Goal: Information Seeking & Learning: Learn about a topic

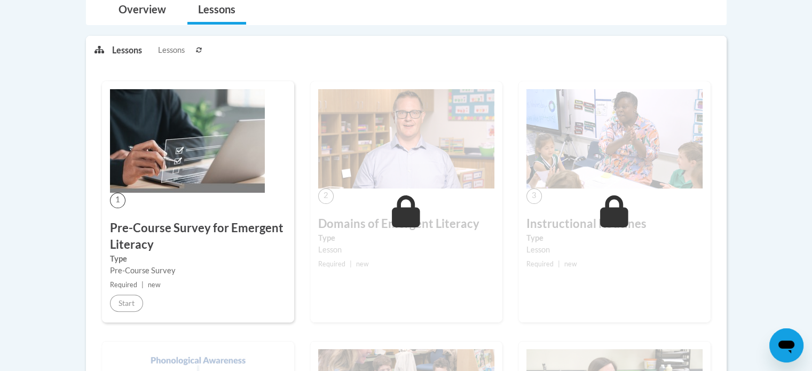
scroll to position [202, 0]
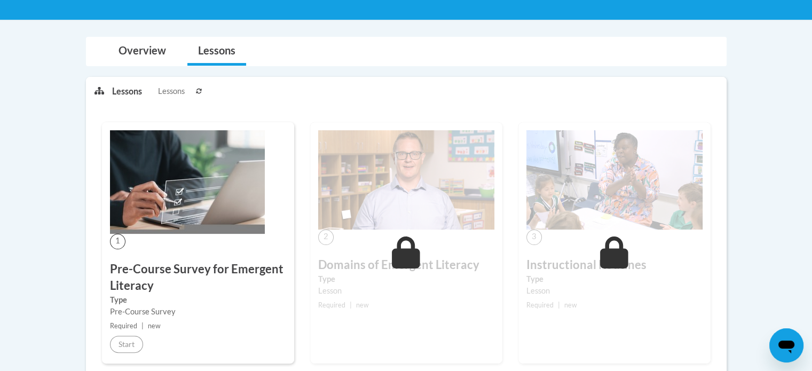
click at [239, 201] on div "1 Pre-Course Survey for Emergent Literacy Type Pre-Course Survey Required | new…" at bounding box center [198, 242] width 192 height 241
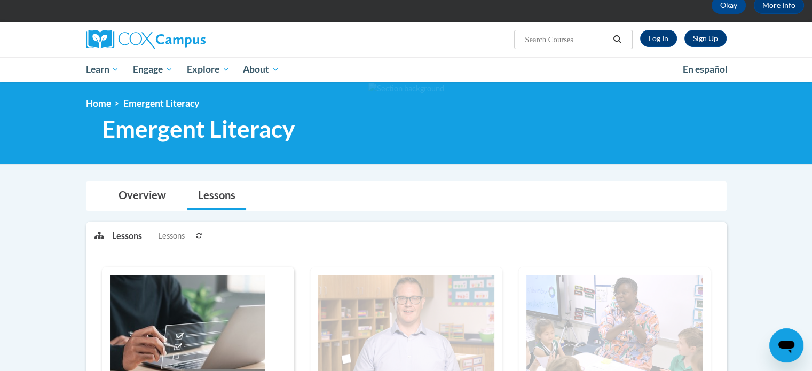
scroll to position [0, 0]
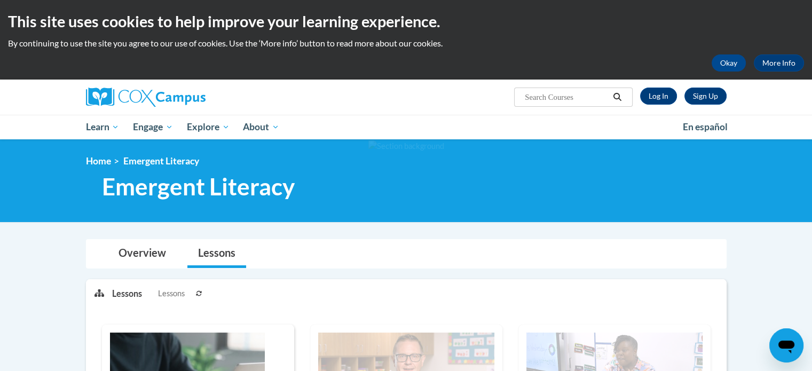
click at [327, 85] on div "Sign Up Log In Search Search..." at bounding box center [516, 93] width 438 height 27
click at [730, 61] on button "Okay" at bounding box center [728, 62] width 34 height 17
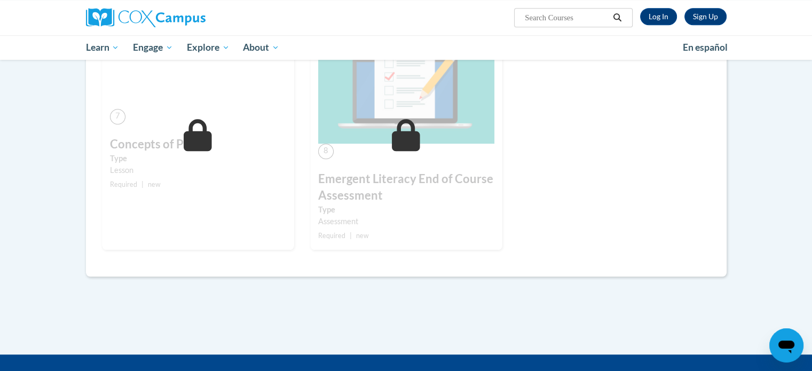
scroll to position [723, 0]
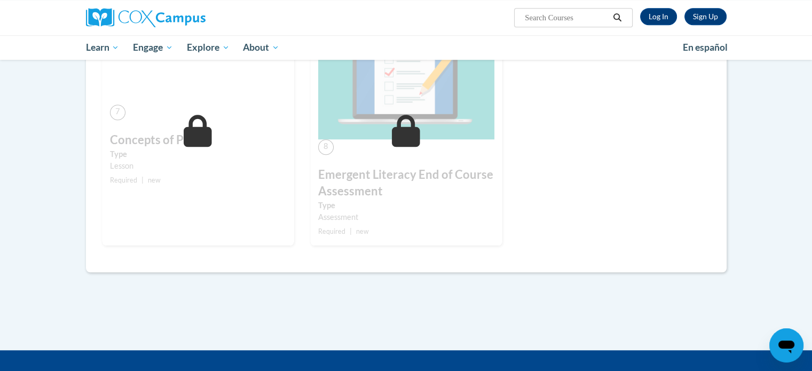
click at [447, 242] on div "8 Emergent Literacy End of Course Assessment Type Assessment Required | new Sta…" at bounding box center [406, 121] width 192 height 248
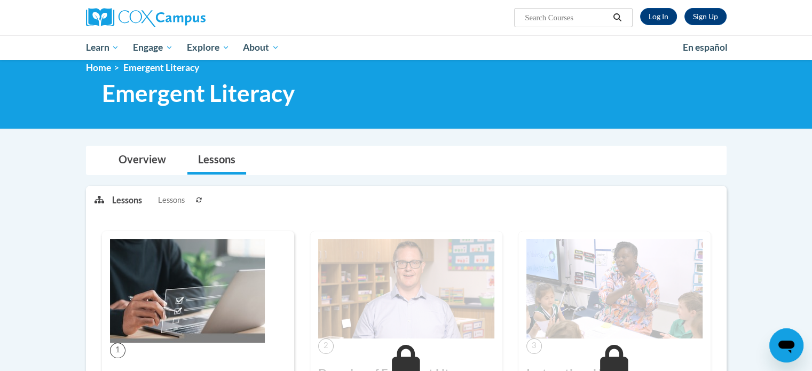
scroll to position [0, 0]
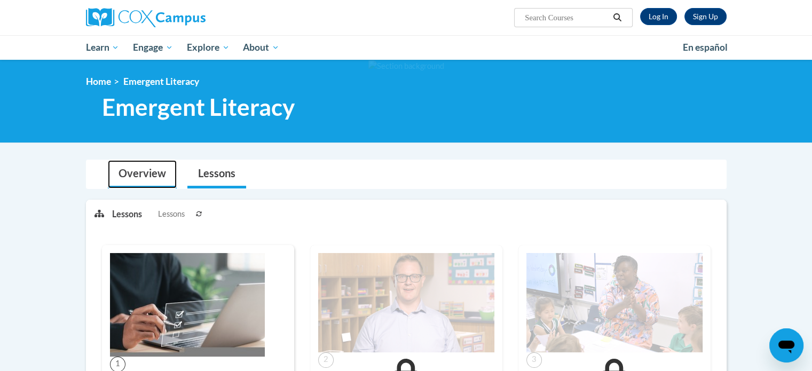
click at [152, 177] on link "Overview" at bounding box center [142, 174] width 69 height 28
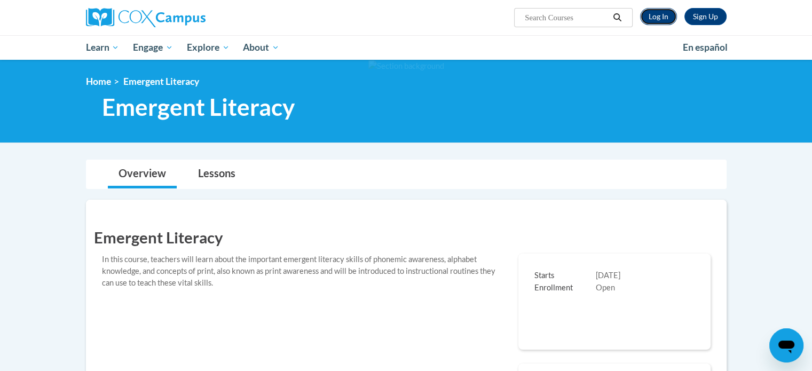
click at [660, 13] on link "Log In" at bounding box center [658, 16] width 37 height 17
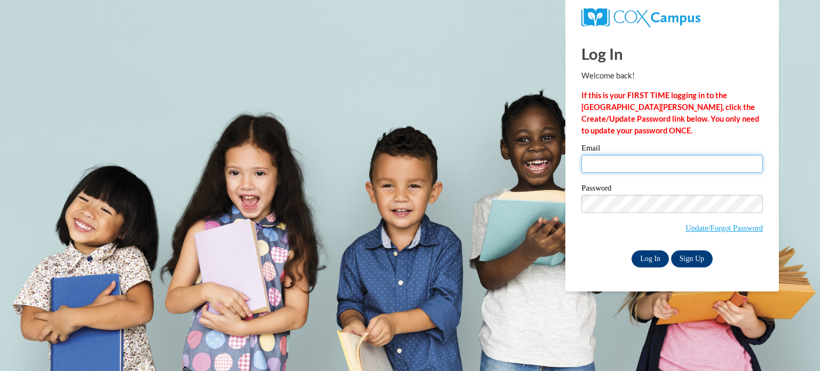
type input "saismruthi.paladugu6@gmail.com"
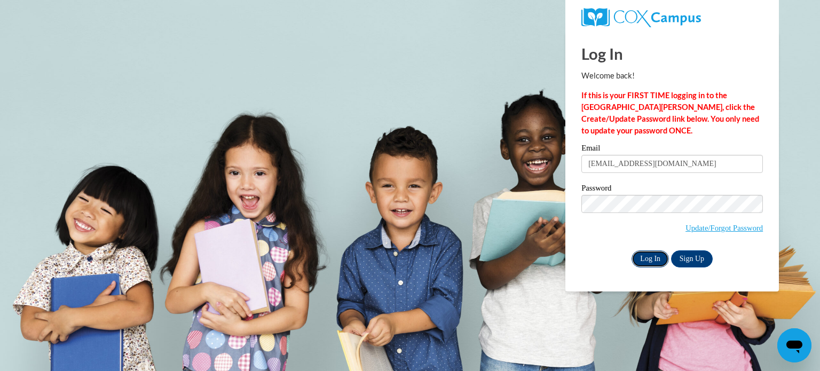
click at [649, 259] on input "Log In" at bounding box center [649, 258] width 37 height 17
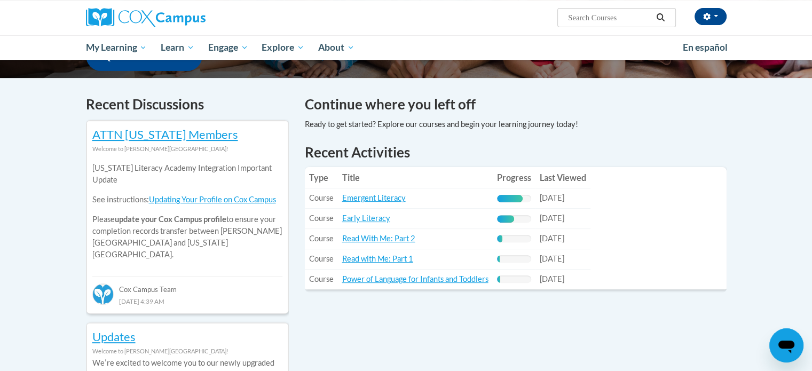
scroll to position [307, 0]
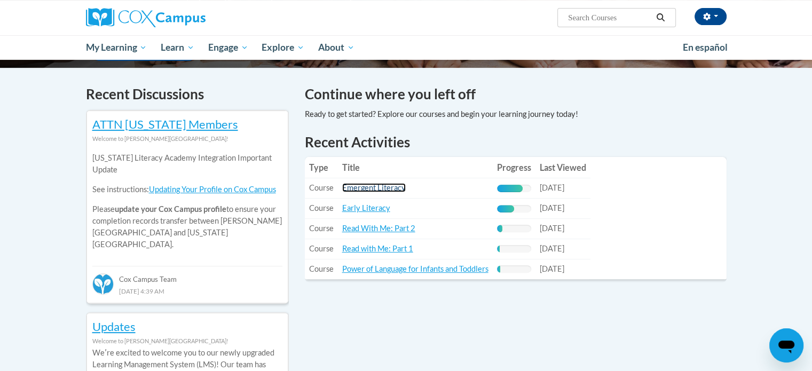
click at [378, 188] on link "Emergent Literacy" at bounding box center [373, 187] width 63 height 9
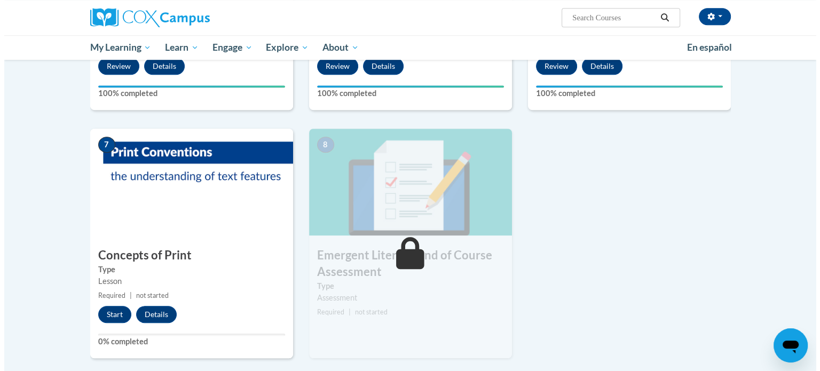
scroll to position [663, 0]
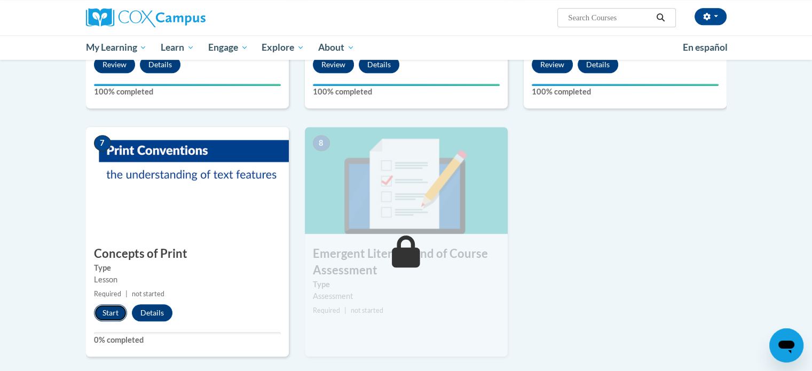
click at [116, 313] on button "Start" at bounding box center [110, 312] width 33 height 17
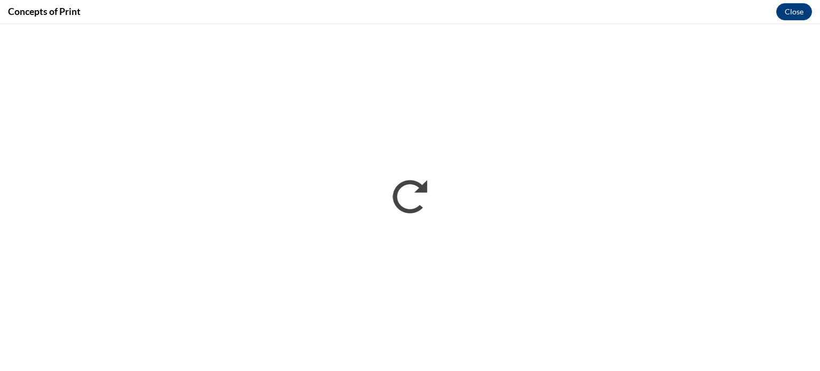
scroll to position [0, 0]
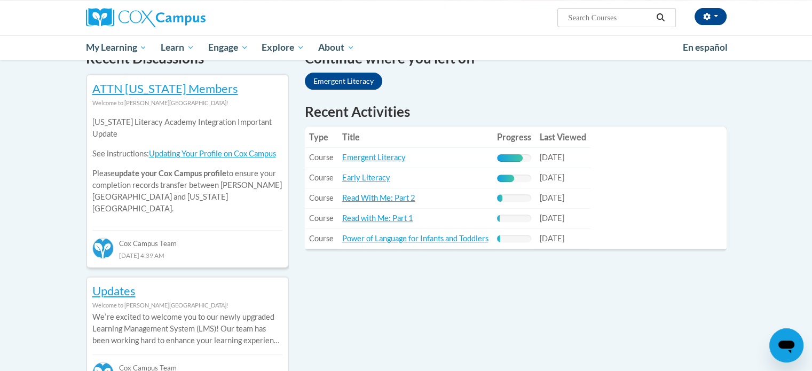
scroll to position [331, 0]
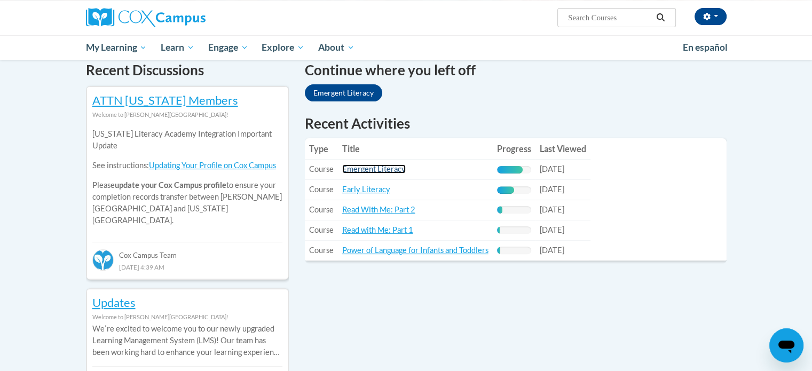
click at [391, 171] on link "Emergent Literacy" at bounding box center [373, 168] width 63 height 9
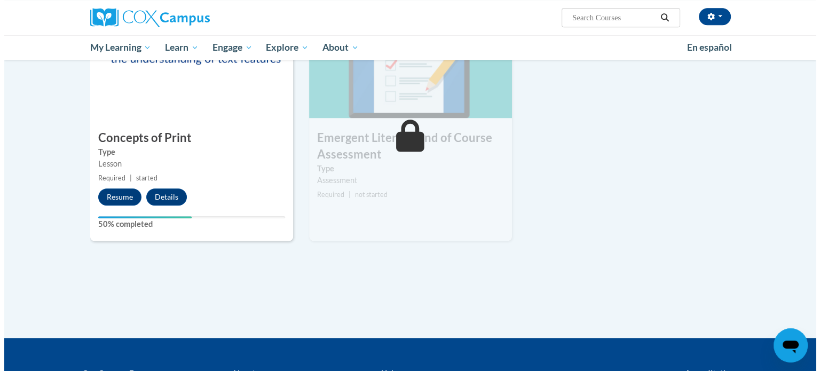
scroll to position [792, 0]
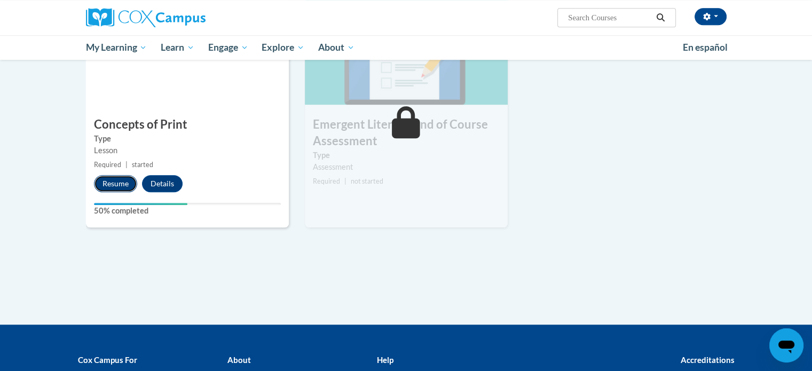
click at [115, 183] on button "Resume" at bounding box center [115, 183] width 43 height 17
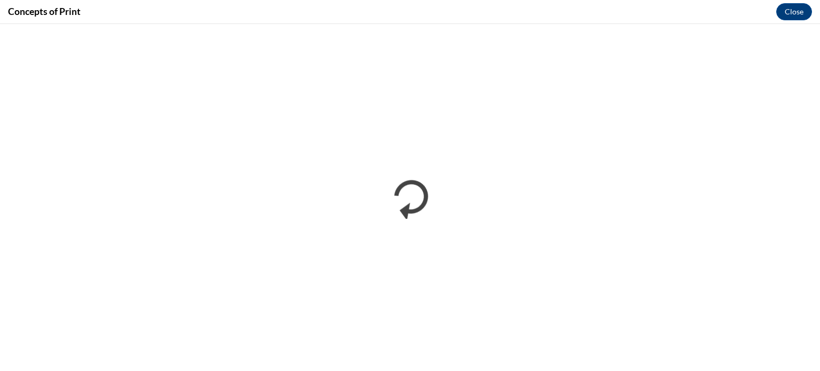
scroll to position [0, 0]
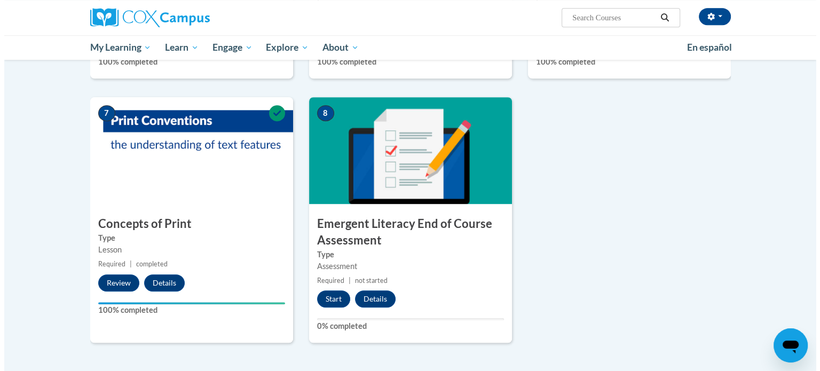
scroll to position [724, 0]
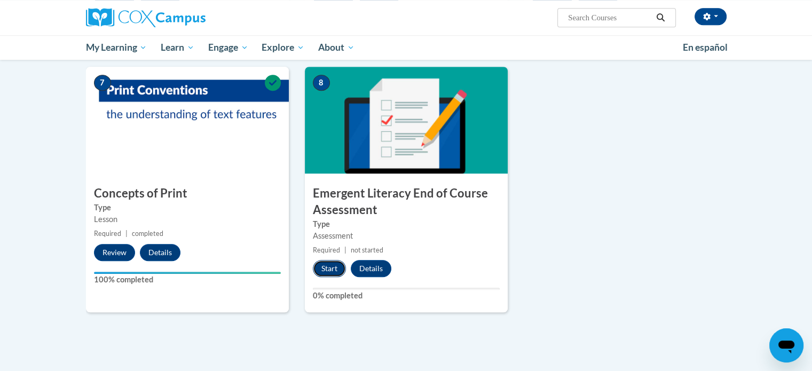
click at [330, 267] on button "Start" at bounding box center [329, 268] width 33 height 17
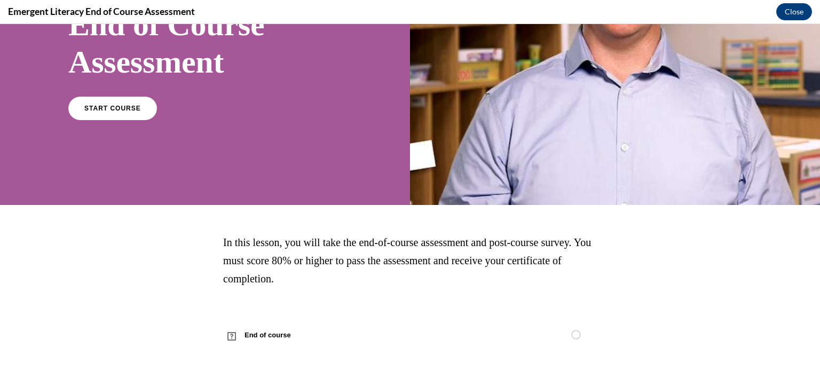
scroll to position [150, 0]
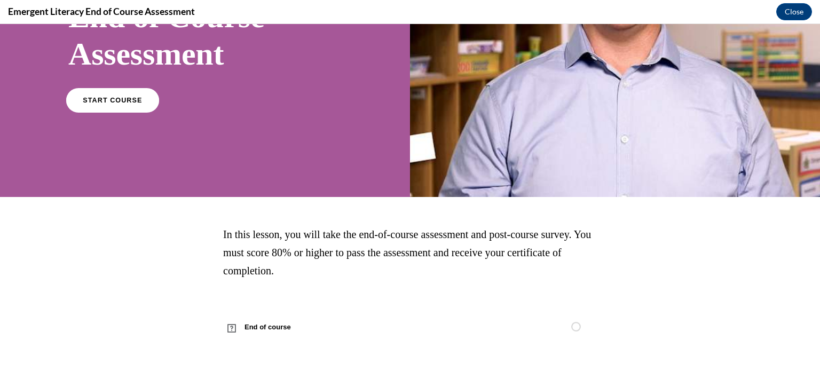
click at [112, 93] on link "START COURSE" at bounding box center [112, 100] width 93 height 25
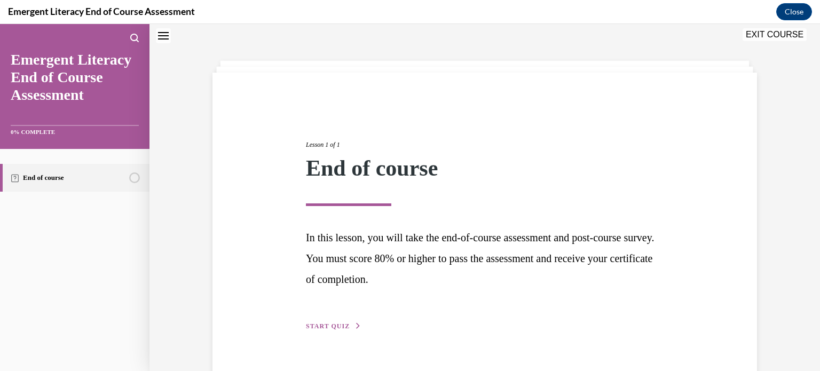
scroll to position [58, 0]
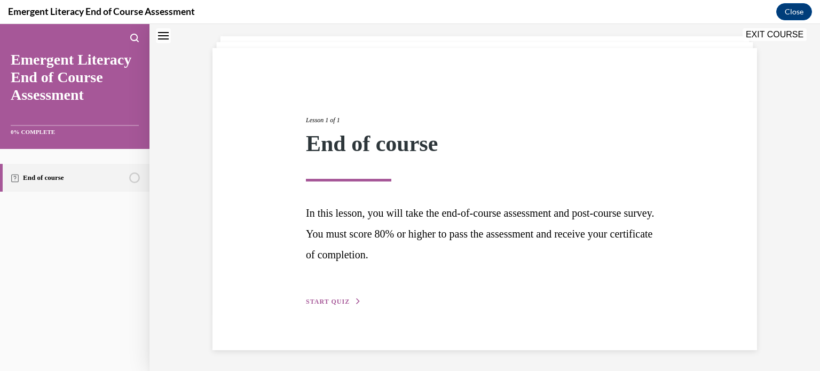
click at [322, 301] on span "START QUIZ" at bounding box center [328, 301] width 44 height 7
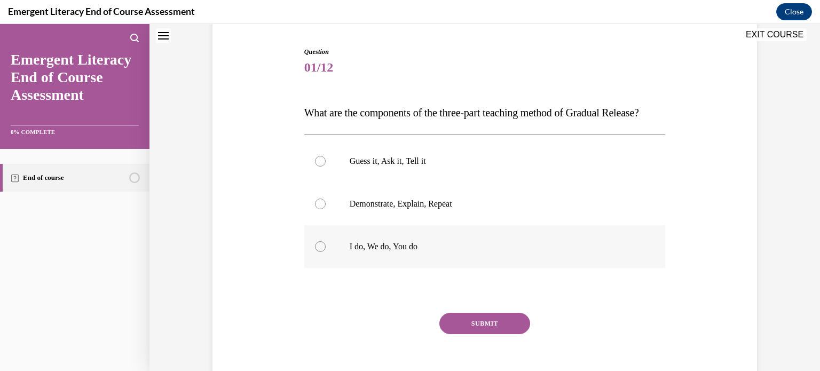
scroll to position [105, 0]
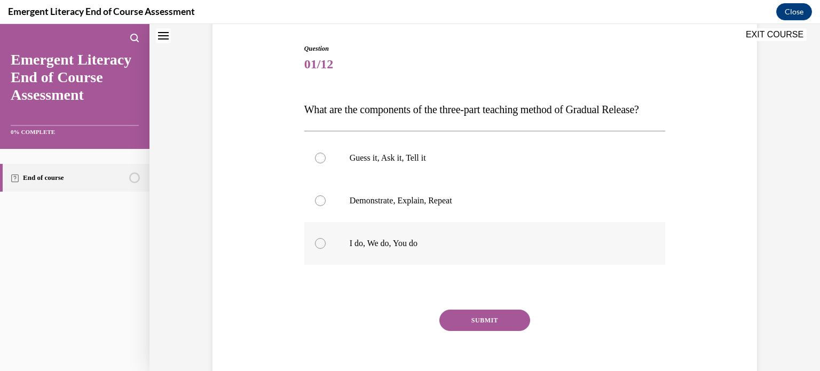
click at [308, 265] on label "I do, We do, You do" at bounding box center [484, 243] width 361 height 43
click at [315, 249] on input "I do, We do, You do" at bounding box center [320, 243] width 11 height 11
radio input "true"
click at [465, 331] on button "SUBMIT" at bounding box center [484, 319] width 91 height 21
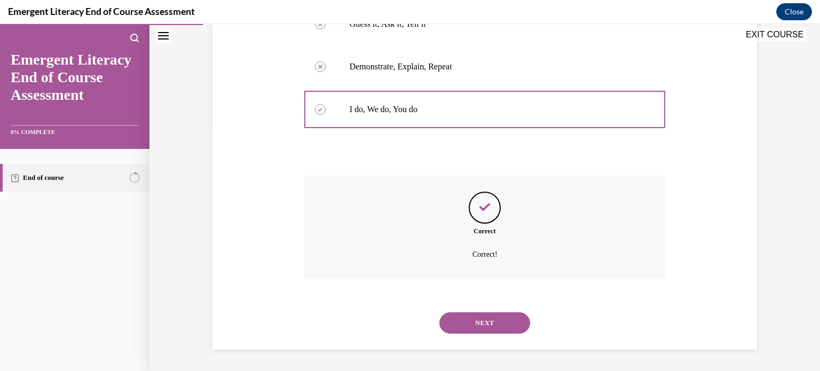
scroll to position [259, 0]
click at [480, 317] on button "NEXT" at bounding box center [484, 322] width 91 height 21
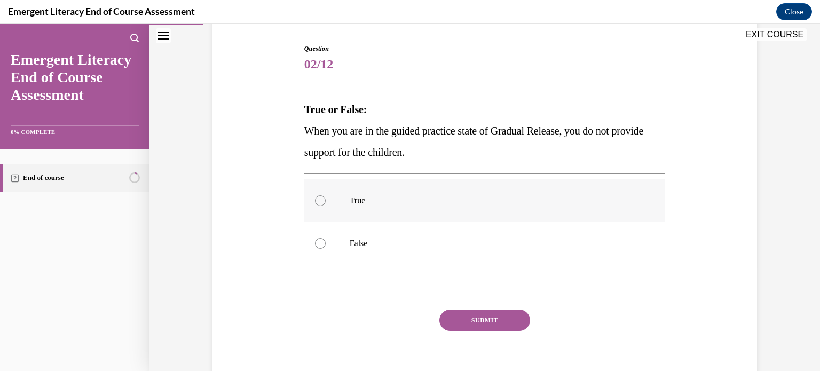
scroll to position [105, 0]
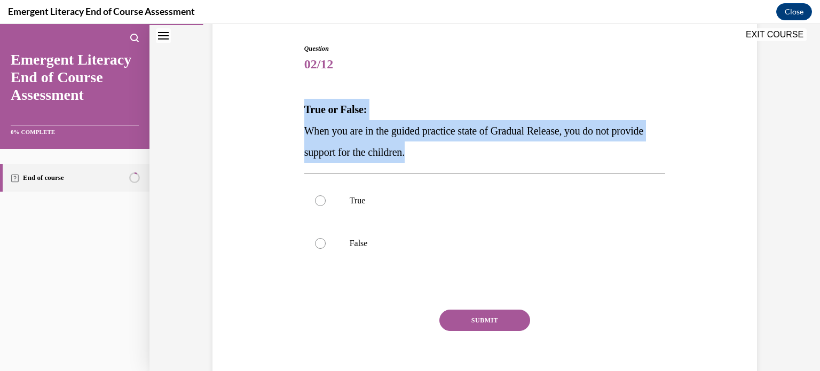
drag, startPoint x: 459, startPoint y: 153, endPoint x: 257, endPoint y: 114, distance: 206.1
click at [257, 114] on div "Question 02/12 True or False: When you are in the guided practice state of Grad…" at bounding box center [485, 204] width 550 height 385
copy div "True or False: When you are in the guided practice state of Gradual Release, yo…"
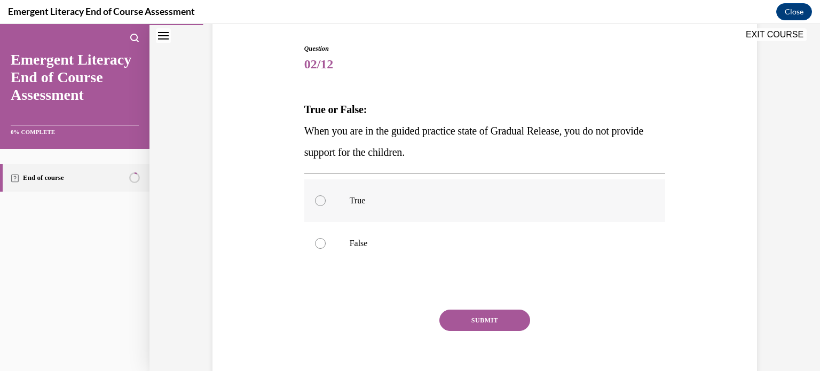
click at [447, 207] on label "True" at bounding box center [484, 200] width 361 height 43
click at [325, 206] on input "True" at bounding box center [320, 200] width 11 height 11
radio input "true"
click at [317, 247] on div at bounding box center [320, 243] width 11 height 11
click at [317, 247] on input "False" at bounding box center [320, 243] width 11 height 11
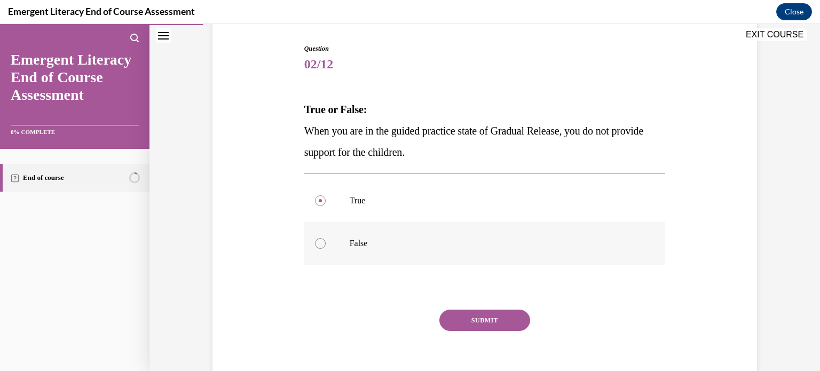
radio input "true"
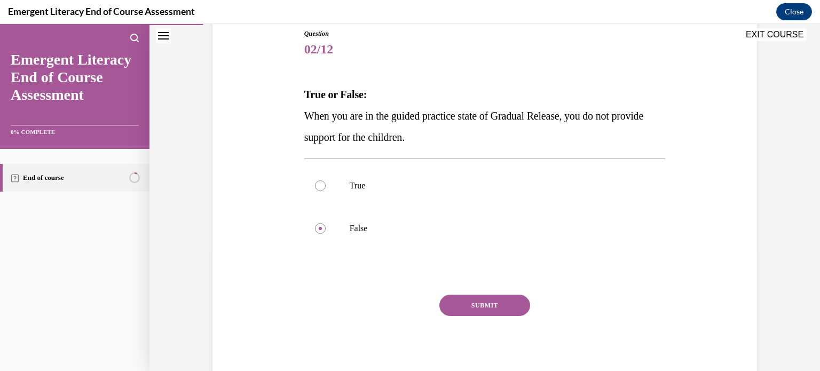
click at [481, 304] on button "SUBMIT" at bounding box center [484, 305] width 91 height 21
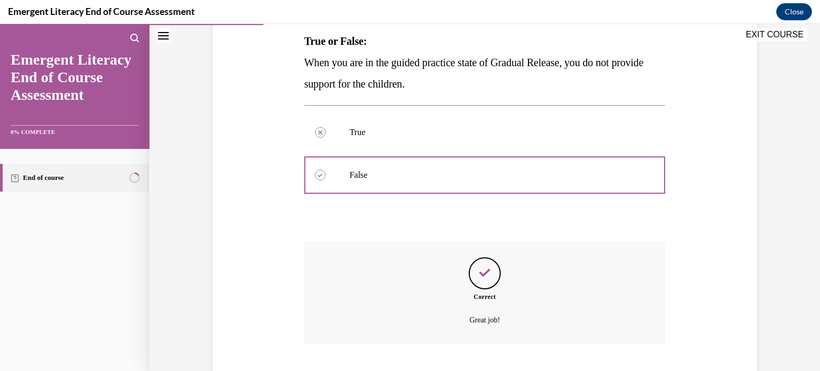
scroll to position [238, 0]
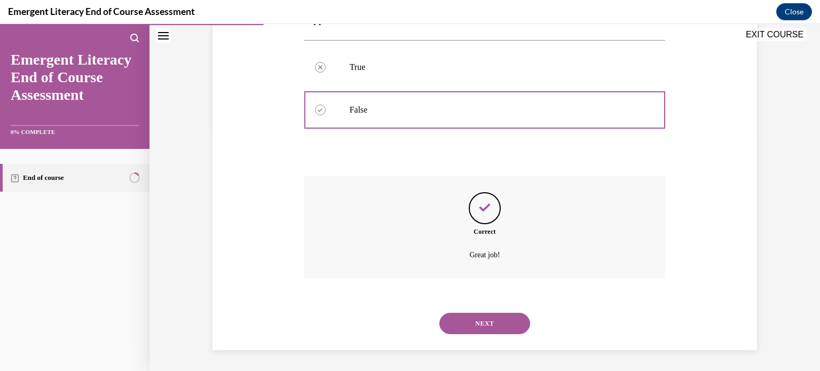
click at [491, 326] on button "NEXT" at bounding box center [484, 323] width 91 height 21
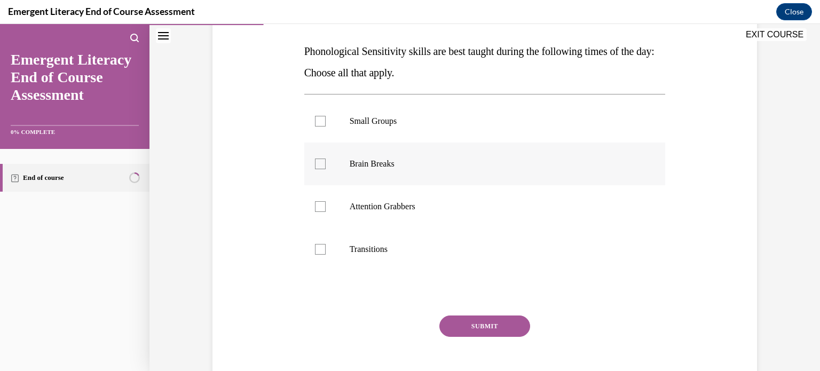
scroll to position [164, 0]
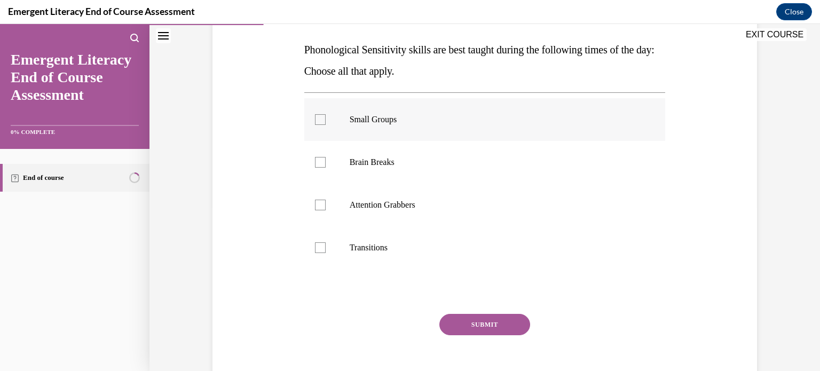
click at [317, 123] on div at bounding box center [320, 119] width 11 height 11
click at [317, 123] on input "Small Groups" at bounding box center [320, 119] width 11 height 11
checkbox input "true"
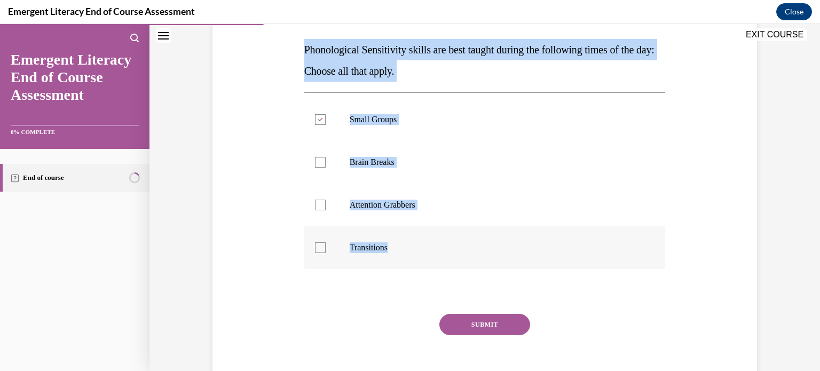
drag, startPoint x: 293, startPoint y: 46, endPoint x: 450, endPoint y: 240, distance: 248.8
click at [450, 240] on div "Question 03/12 Phonological Sensitivity skills are best taught during the follo…" at bounding box center [485, 176] width 550 height 449
copy div "Phonological Sensitivity skills are best taught during the following times of t…"
click at [494, 184] on label "Attention Grabbers" at bounding box center [484, 205] width 361 height 43
click at [325, 200] on input "Attention Grabbers" at bounding box center [320, 205] width 11 height 11
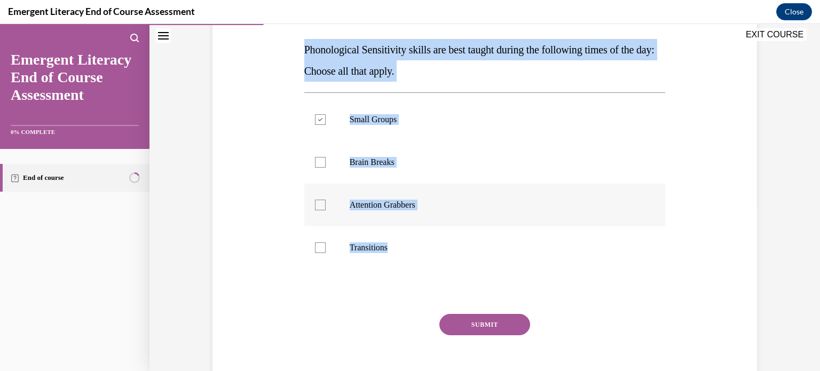
checkbox input "true"
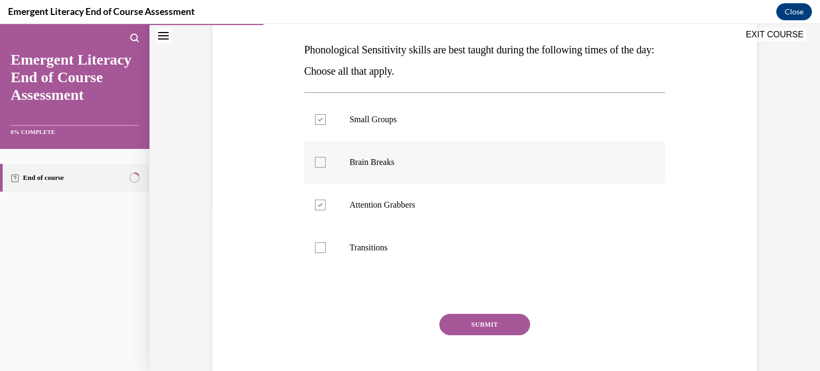
click at [309, 171] on label "Brain Breaks" at bounding box center [484, 162] width 361 height 43
click at [315, 168] on input "Brain Breaks" at bounding box center [320, 162] width 11 height 11
checkbox input "true"
click at [315, 209] on div at bounding box center [320, 205] width 11 height 11
click at [315, 209] on input "Attention Grabbers" at bounding box center [320, 205] width 11 height 11
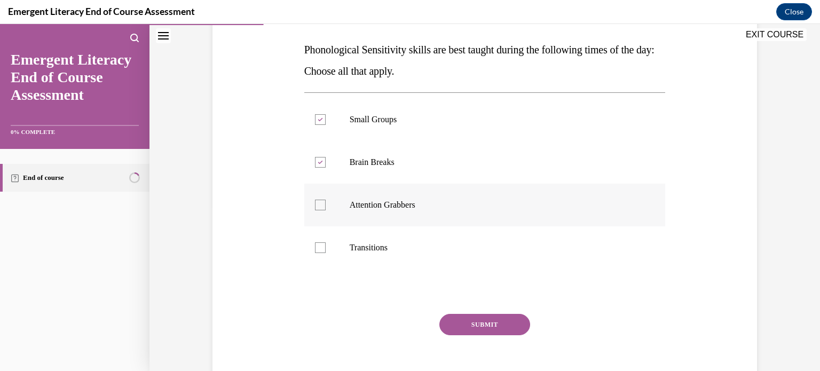
click at [319, 202] on div at bounding box center [320, 205] width 11 height 11
click at [319, 202] on input "Attention Grabbers" at bounding box center [320, 205] width 11 height 11
checkbox input "true"
click at [469, 325] on button "SUBMIT" at bounding box center [484, 324] width 91 height 21
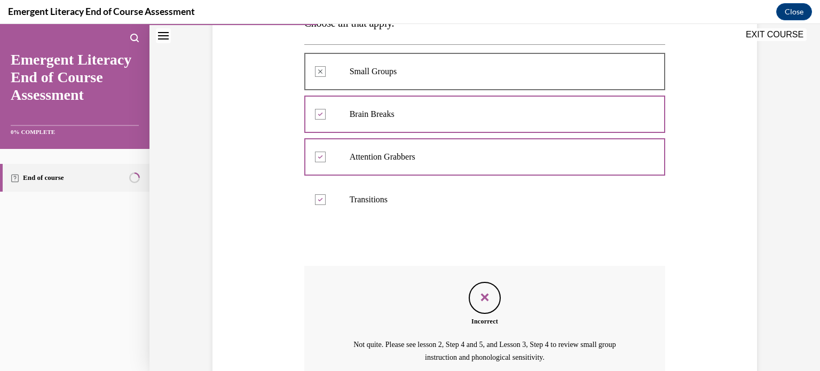
scroll to position [315, 0]
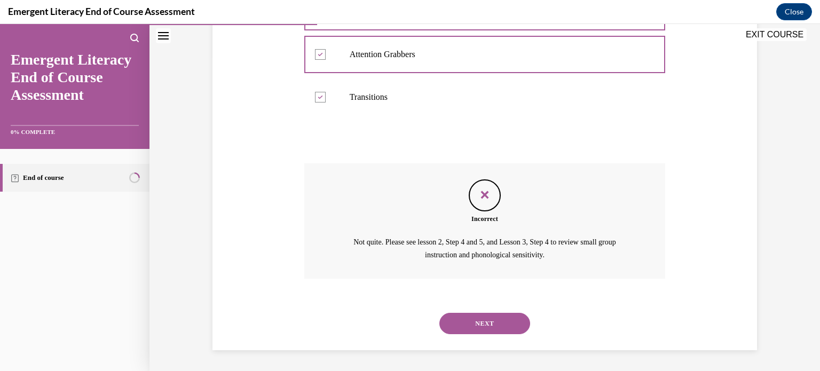
click at [495, 323] on button "NEXT" at bounding box center [484, 323] width 91 height 21
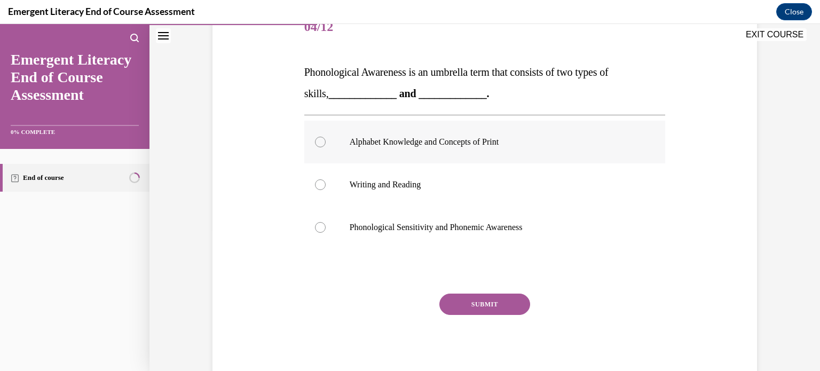
scroll to position [139, 0]
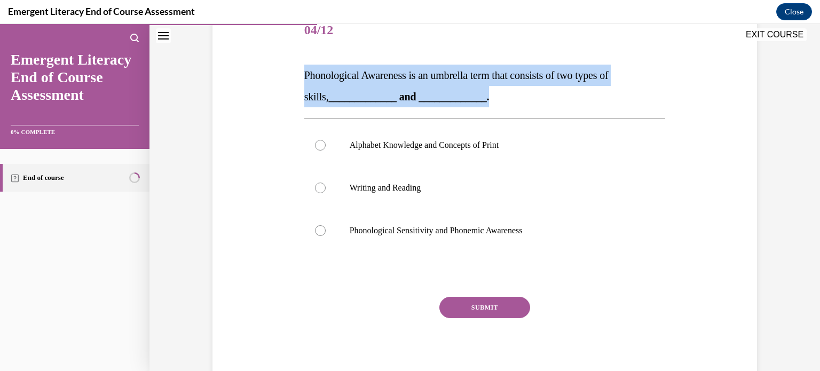
drag, startPoint x: 301, startPoint y: 69, endPoint x: 551, endPoint y: 107, distance: 253.0
click at [551, 107] on p "Phonological Awareness is an umbrella term that consists of two types of skills…" at bounding box center [484, 86] width 361 height 43
copy span "Phonological Awareness is an umbrella term that consists of two types of skills…"
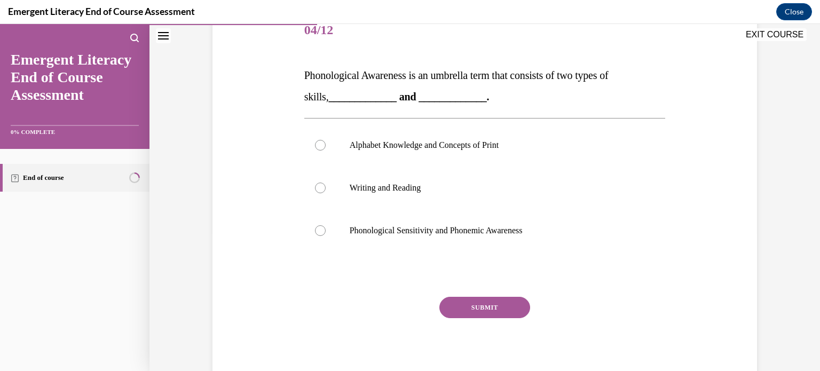
click at [563, 108] on div "Question 04/12 Phonological Awareness is an umbrella term that consists of two …" at bounding box center [484, 197] width 361 height 375
click at [309, 230] on label "Phonological Sensitivity and Phonemic Awareness" at bounding box center [484, 230] width 361 height 43
click at [315, 230] on input "Phonological Sensitivity and Phonemic Awareness" at bounding box center [320, 230] width 11 height 11
radio input "true"
click at [478, 309] on button "SUBMIT" at bounding box center [484, 307] width 91 height 21
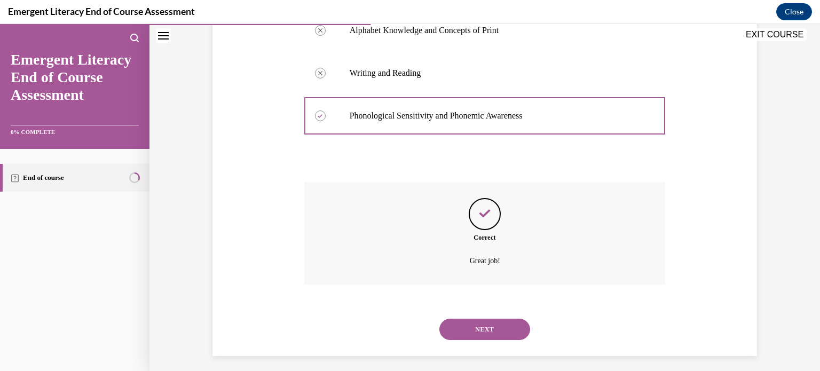
scroll to position [259, 0]
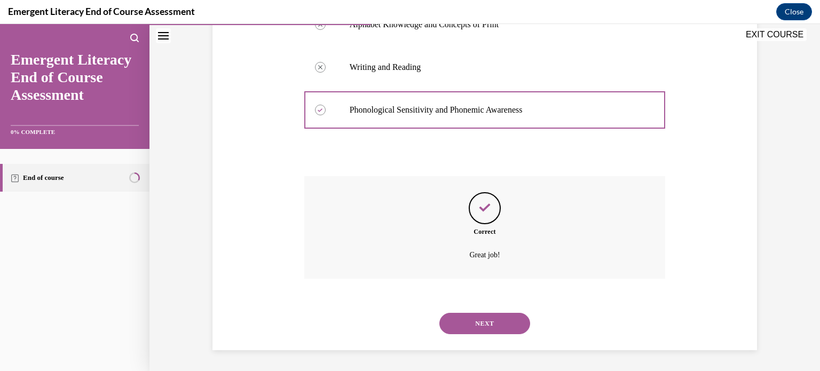
click at [482, 323] on button "NEXT" at bounding box center [484, 323] width 91 height 21
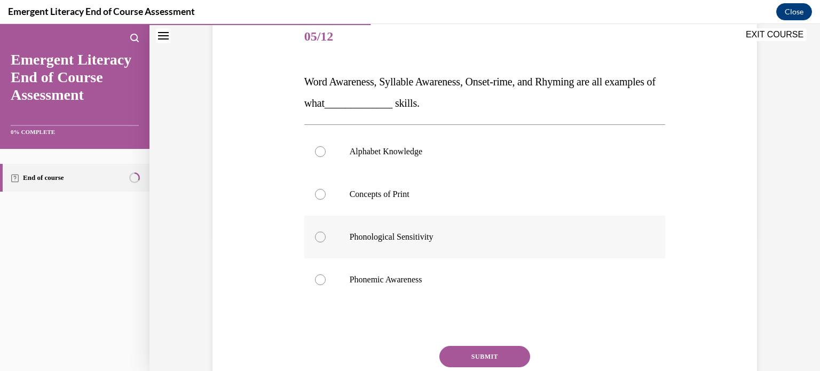
scroll to position [134, 0]
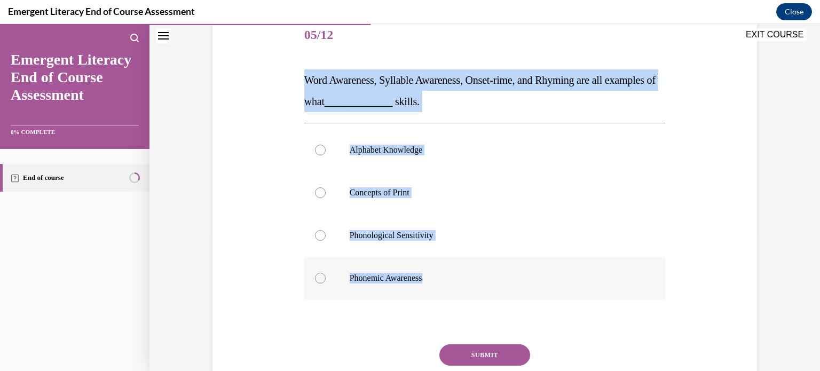
drag, startPoint x: 300, startPoint y: 75, endPoint x: 544, endPoint y: 275, distance: 315.1
click at [544, 275] on div "Question 05/12 Word Awareness, Syllable Awareness, Onset-rime, and Rhyming are …" at bounding box center [484, 222] width 361 height 417
copy div "Word Awareness, Syllable Awareness, Onset-rime, and Rhyming are all examples of…"
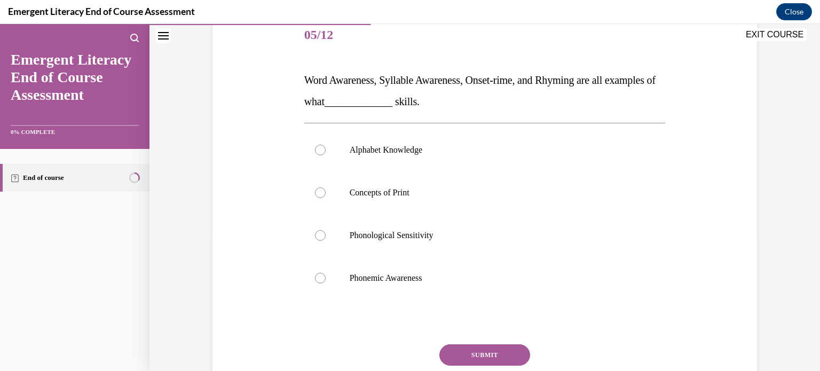
click at [638, 335] on div "Question 05/12 Word Awareness, Syllable Awareness, Onset-rime, and Rhyming are …" at bounding box center [484, 222] width 361 height 417
click at [320, 231] on label "Phonological Sensitivity" at bounding box center [484, 235] width 361 height 43
click at [320, 231] on input "Phonological Sensitivity" at bounding box center [320, 235] width 11 height 11
radio input "true"
click at [487, 350] on button "SUBMIT" at bounding box center [484, 354] width 91 height 21
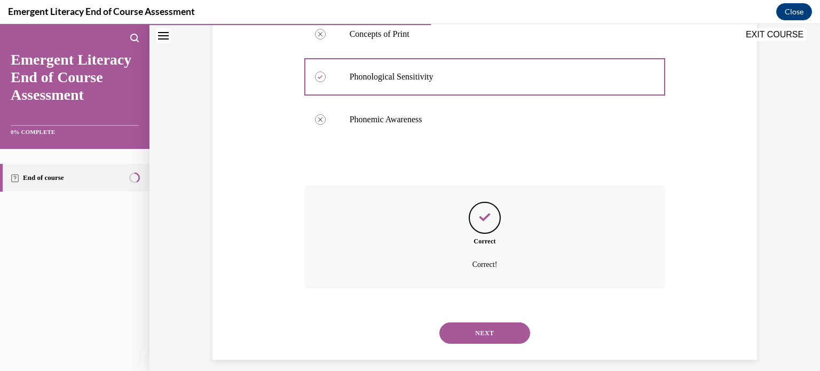
scroll to position [302, 0]
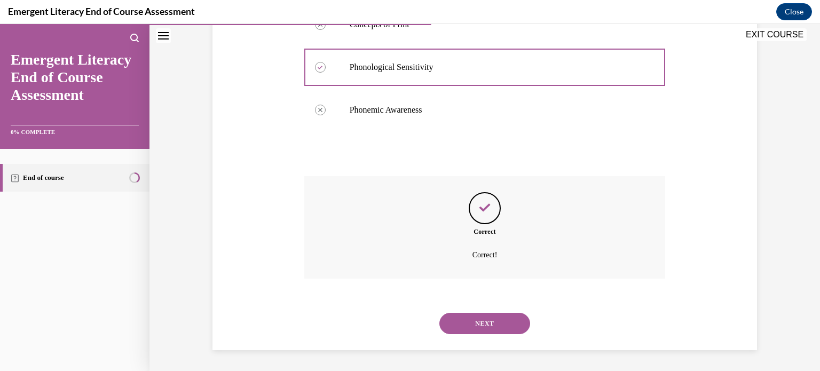
click at [491, 328] on button "NEXT" at bounding box center [484, 323] width 91 height 21
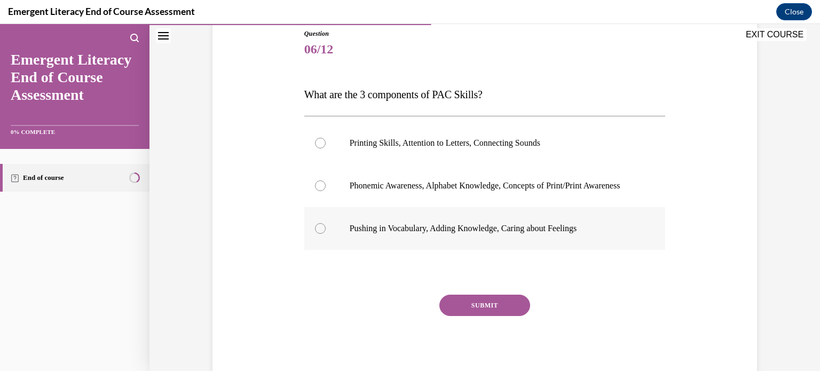
scroll to position [114, 0]
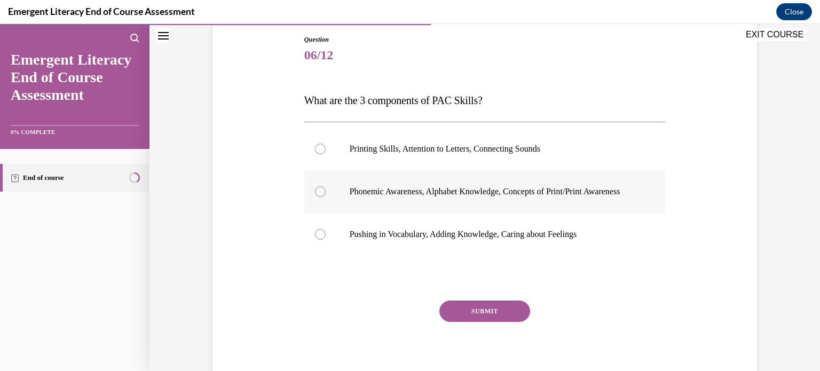
click at [315, 197] on div at bounding box center [320, 191] width 11 height 11
click at [315, 197] on input "Phonemic Awareness, Alphabet Knowledge, Concepts of Print/Print Awareness" at bounding box center [320, 191] width 11 height 11
radio input "true"
click at [464, 322] on button "SUBMIT" at bounding box center [484, 310] width 91 height 21
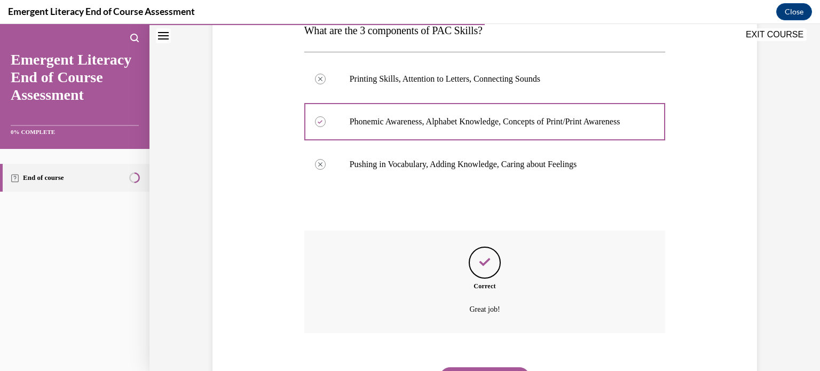
scroll to position [249, 0]
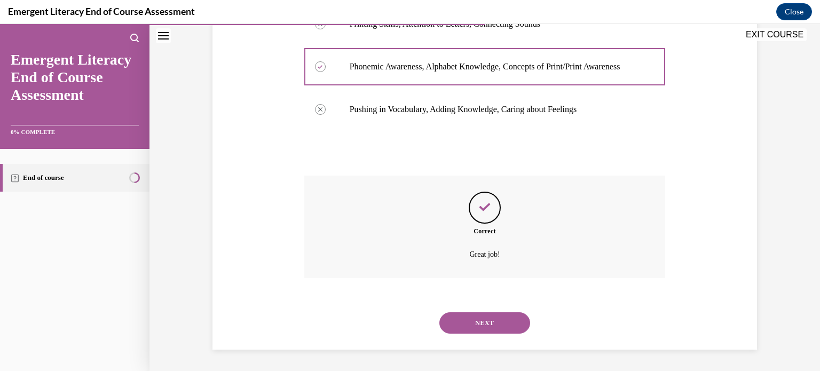
click at [487, 321] on button "NEXT" at bounding box center [484, 322] width 91 height 21
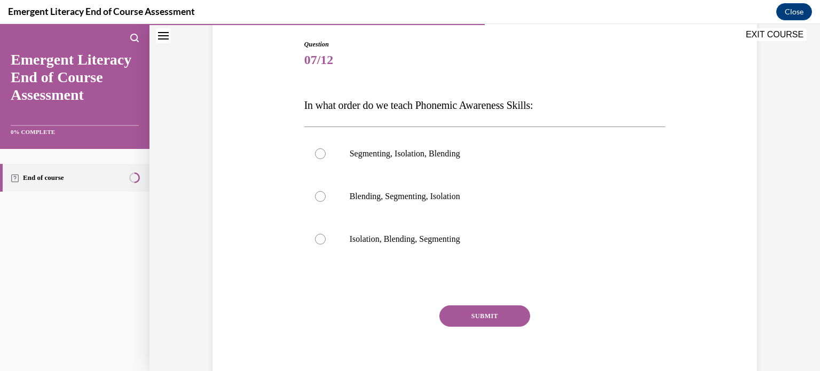
scroll to position [120, 0]
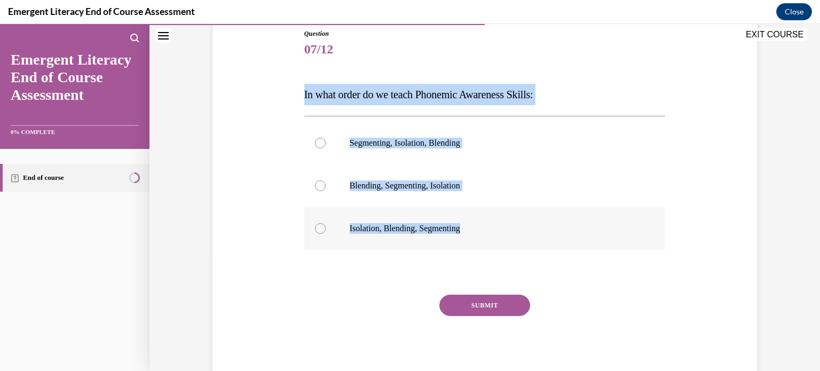
drag, startPoint x: 298, startPoint y: 93, endPoint x: 489, endPoint y: 226, distance: 232.7
click at [489, 226] on div "Question 07/12 In what order do we teach Phonemic Awareness Skills: Segmenting,…" at bounding box center [484, 197] width 367 height 369
copy div "In what order do we teach Phonemic Awareness Skills: Segmenting, Isolation, Ble…"
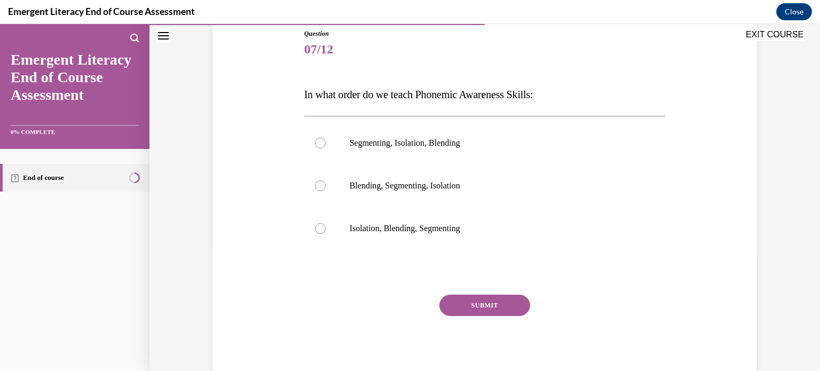
click at [367, 320] on div "SUBMIT" at bounding box center [484, 321] width 361 height 53
click at [312, 232] on label "Isolation, Blending, Segmenting" at bounding box center [484, 228] width 361 height 43
click at [315, 232] on input "Isolation, Blending, Segmenting" at bounding box center [320, 228] width 11 height 11
radio input "true"
click at [477, 305] on button "SUBMIT" at bounding box center [484, 305] width 91 height 21
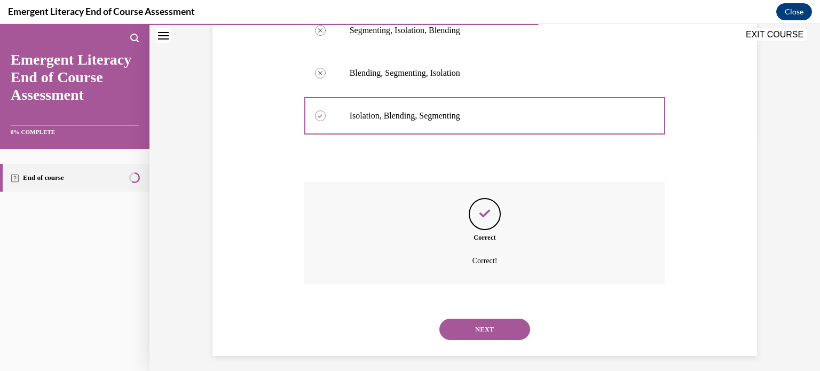
scroll to position [238, 0]
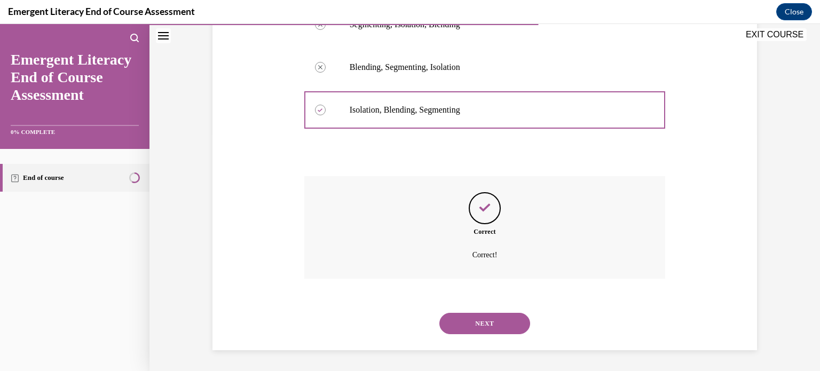
click at [491, 317] on button "NEXT" at bounding box center [484, 323] width 91 height 21
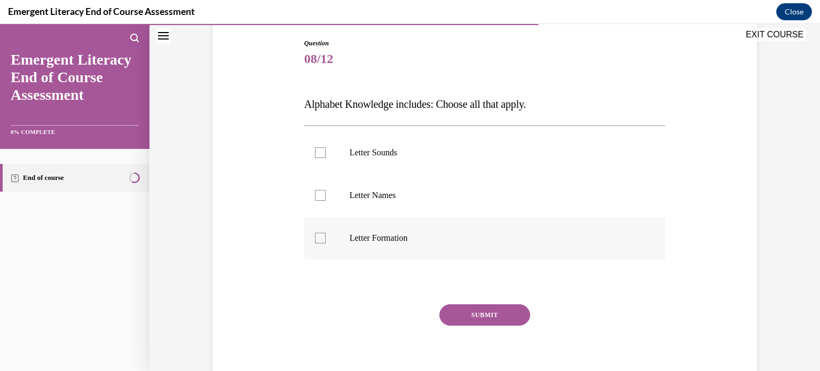
scroll to position [121, 0]
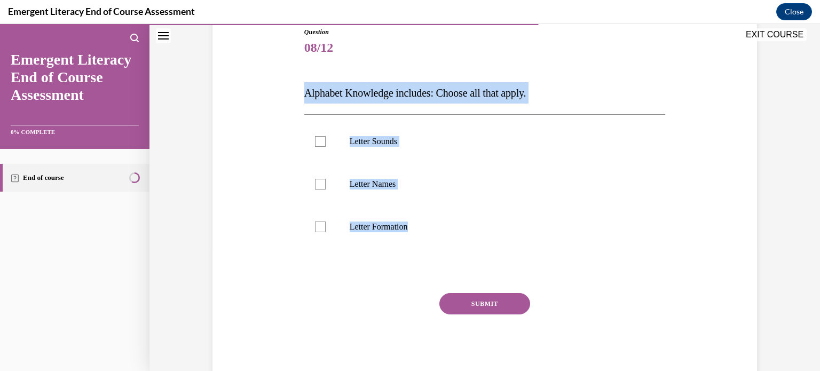
drag, startPoint x: 297, startPoint y: 91, endPoint x: 434, endPoint y: 258, distance: 215.7
click at [434, 258] on div "Question 08/12 Alphabet Knowledge includes: Choose all that apply. Letter Sound…" at bounding box center [485, 187] width 550 height 385
copy div "Alphabet Knowledge includes: Choose all that apply. Letter Sounds Letter Names …"
click at [316, 141] on div at bounding box center [320, 141] width 11 height 11
click at [316, 141] on input "Letter Sounds" at bounding box center [320, 141] width 11 height 11
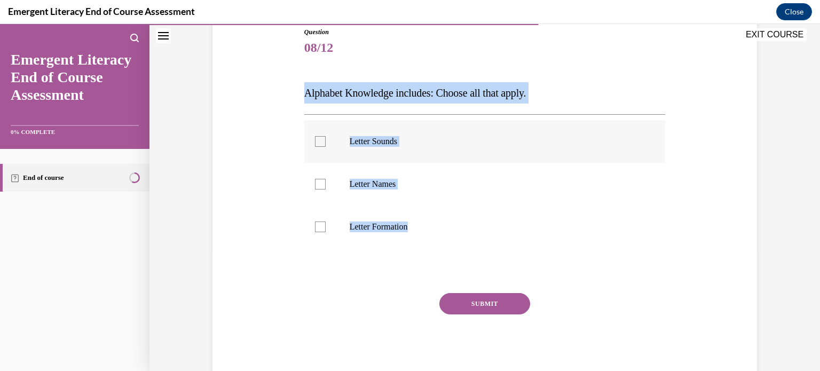
checkbox input "true"
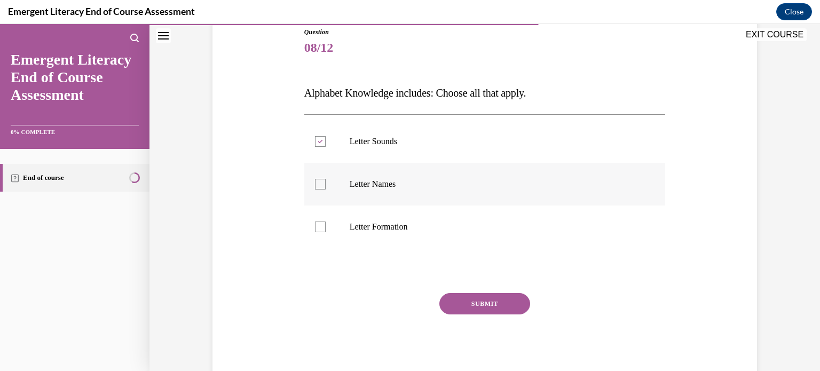
click at [316, 180] on div at bounding box center [320, 184] width 11 height 11
click at [316, 180] on input "Letter Names" at bounding box center [320, 184] width 11 height 11
checkbox input "true"
click at [316, 226] on div at bounding box center [320, 226] width 11 height 11
click at [316, 226] on input "Letter Formation" at bounding box center [320, 226] width 11 height 11
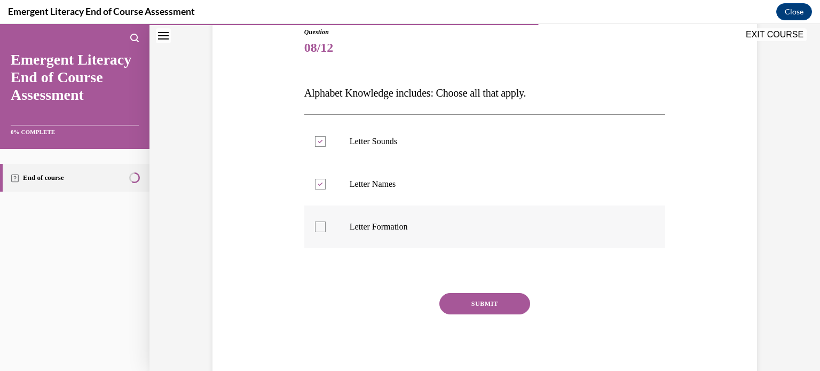
checkbox input "true"
click at [482, 307] on button "SUBMIT" at bounding box center [484, 303] width 91 height 21
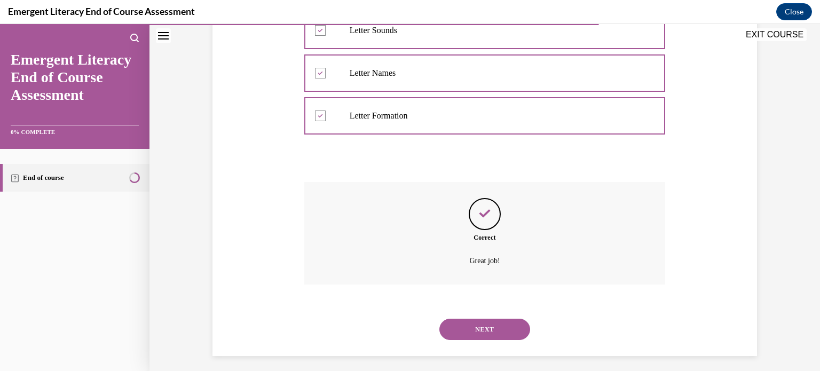
scroll to position [238, 0]
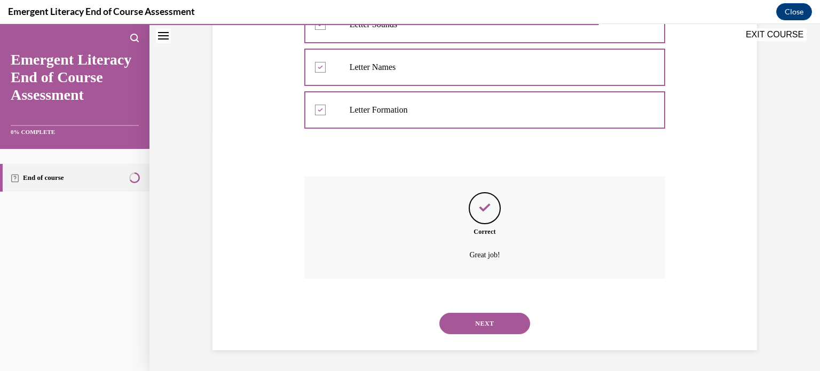
click at [482, 329] on button "NEXT" at bounding box center [484, 323] width 91 height 21
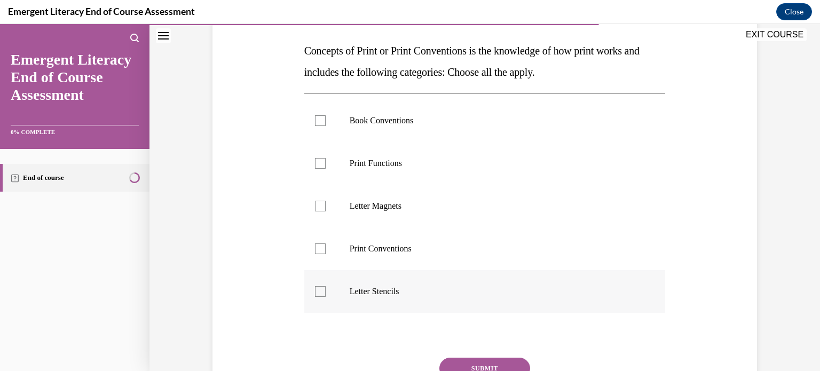
scroll to position [164, 0]
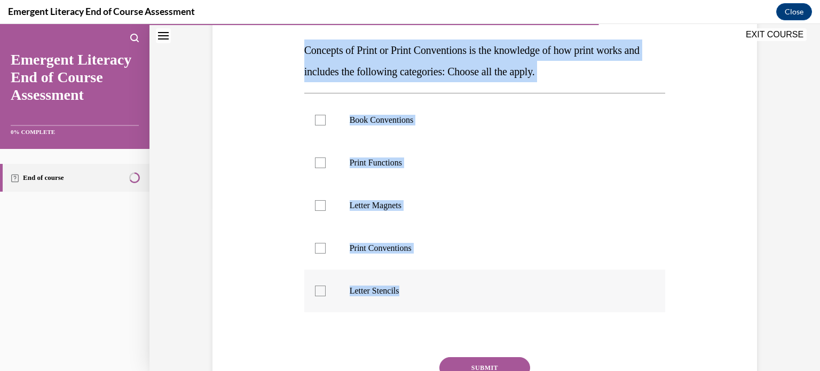
drag, startPoint x: 302, startPoint y: 50, endPoint x: 620, endPoint y: 287, distance: 396.5
click at [620, 287] on div "Question 09/12 Concepts of Print or Print Conventions is the knowledge of how p…" at bounding box center [484, 215] width 361 height 460
copy div "Concepts of Print or Print Conventions is the knowledge of how print works and …"
click at [270, 210] on div "Question 09/12 Concepts of Print or Print Conventions is the knowledge of how p…" at bounding box center [485, 199] width 550 height 492
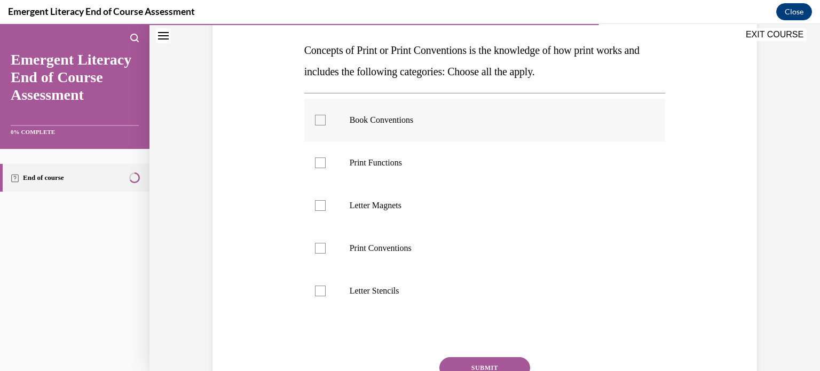
click at [312, 129] on label "Book Conventions" at bounding box center [484, 120] width 361 height 43
click at [315, 125] on input "Book Conventions" at bounding box center [320, 120] width 11 height 11
checkbox input "true"
click at [315, 248] on div at bounding box center [320, 248] width 11 height 11
click at [315, 248] on input "Print Conventions" at bounding box center [320, 248] width 11 height 11
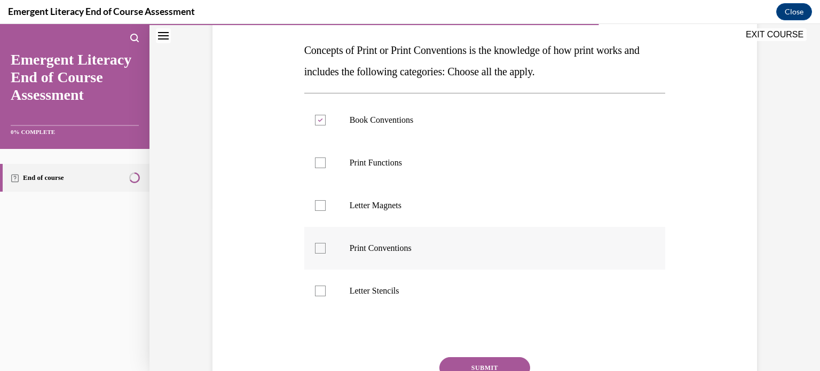
checkbox input "true"
click at [317, 161] on div at bounding box center [320, 162] width 11 height 11
click at [317, 161] on input "Print Functions" at bounding box center [320, 162] width 11 height 11
checkbox input "true"
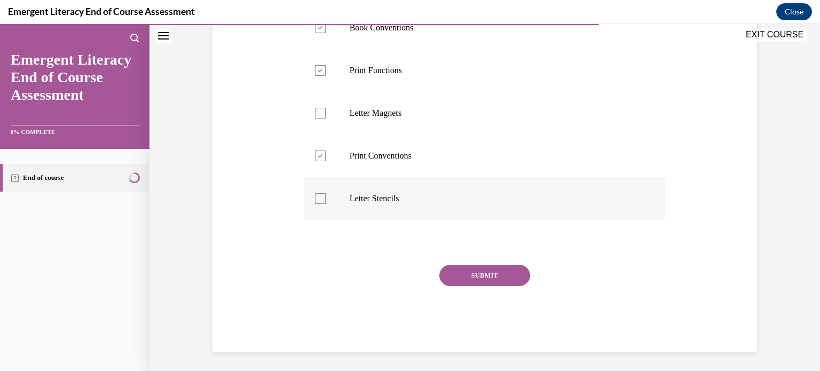
scroll to position [258, 0]
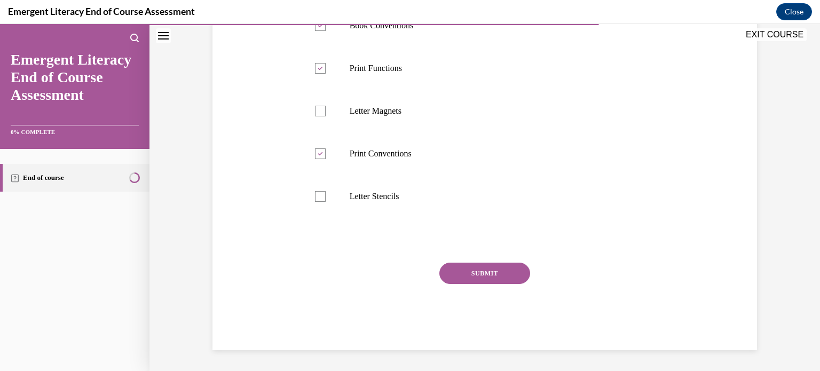
click at [483, 274] on button "SUBMIT" at bounding box center [484, 273] width 91 height 21
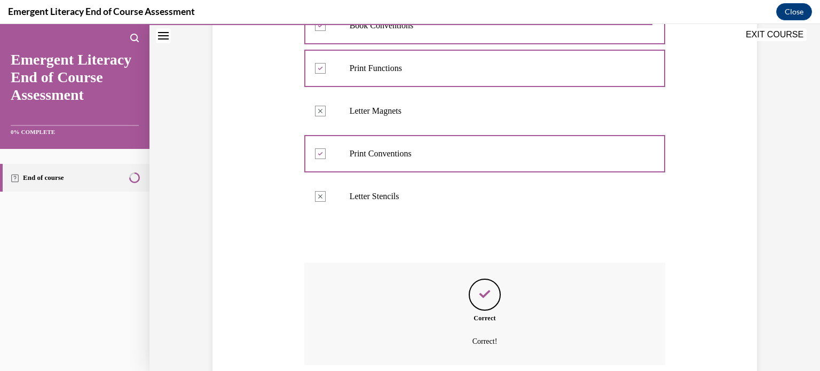
scroll to position [345, 0]
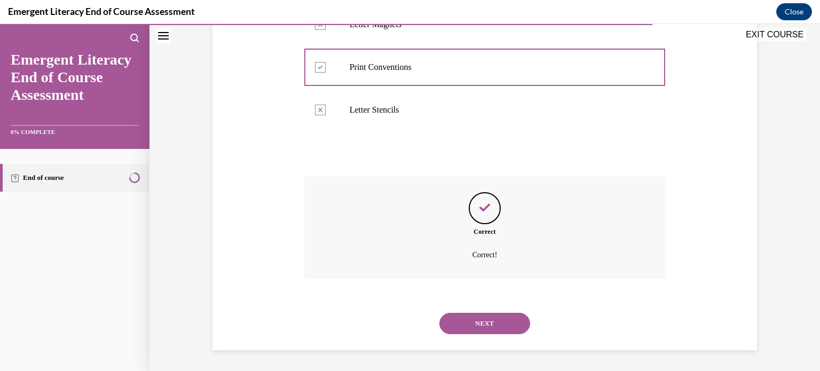
click at [488, 317] on button "NEXT" at bounding box center [484, 323] width 91 height 21
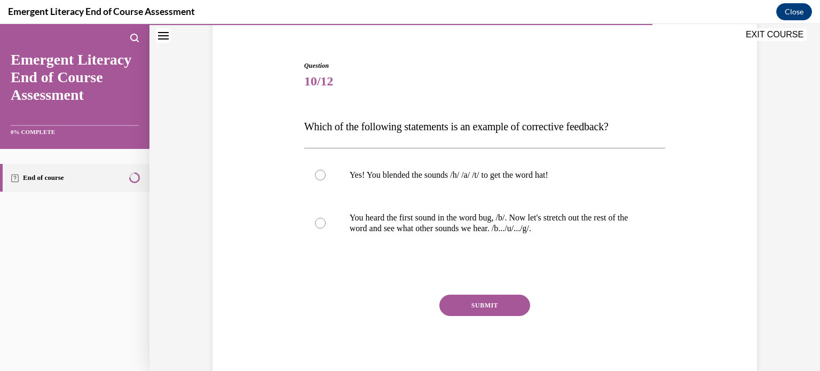
scroll to position [100, 0]
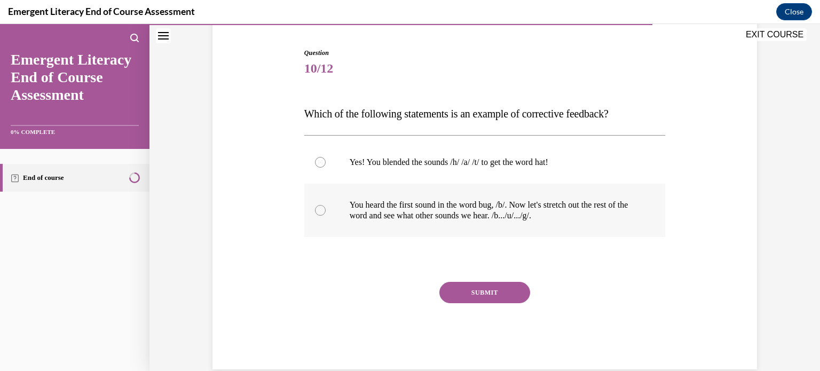
click at [322, 210] on label "You heard the first sound in the word bug, /b/. Now let's stretch out the rest …" at bounding box center [484, 210] width 361 height 53
click at [322, 210] on input "You heard the first sound in the word bug, /b/. Now let's stretch out the rest …" at bounding box center [320, 210] width 11 height 11
radio input "true"
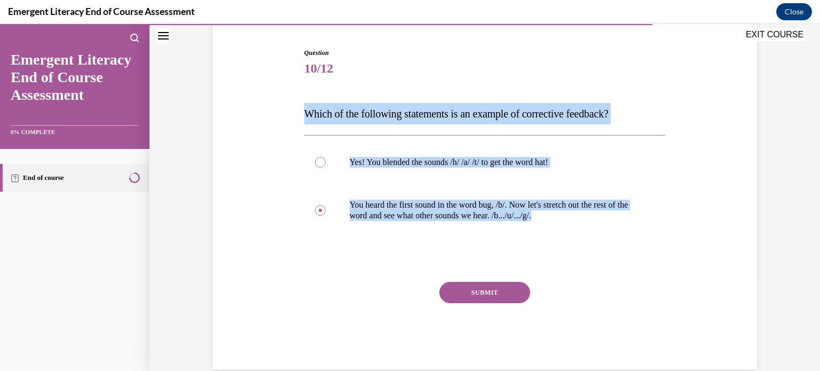
drag, startPoint x: 300, startPoint y: 106, endPoint x: 598, endPoint y: 245, distance: 328.0
click at [598, 245] on div "Question 10/12 Which of the following statements is an example of corrective fe…" at bounding box center [484, 208] width 361 height 321
copy div "Which of the following statements is an example of corrective feedback? Yes! Yo…"
click at [436, 255] on div at bounding box center [484, 259] width 361 height 13
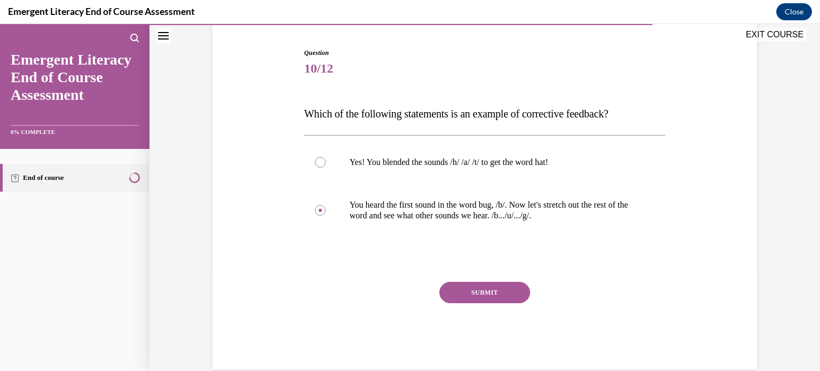
click at [472, 290] on button "SUBMIT" at bounding box center [484, 292] width 91 height 21
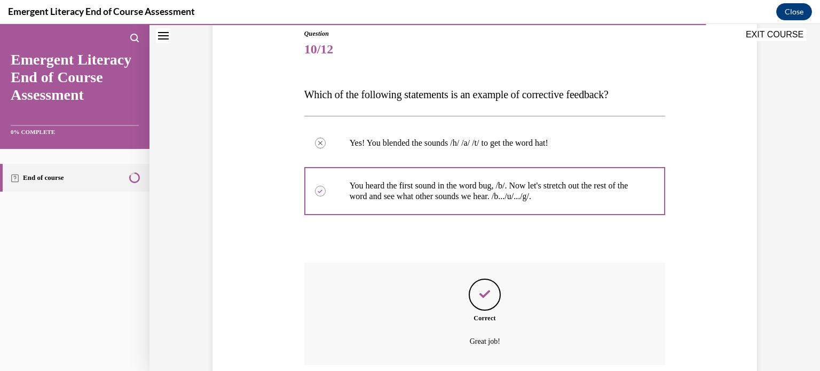
scroll to position [206, 0]
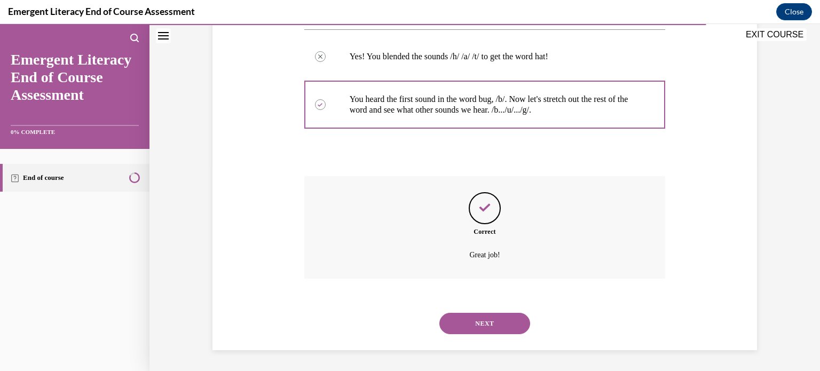
click at [486, 325] on button "NEXT" at bounding box center [484, 323] width 91 height 21
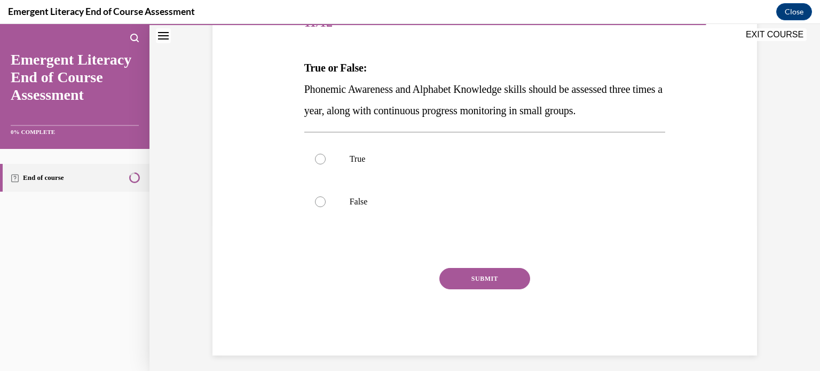
scroll to position [147, 0]
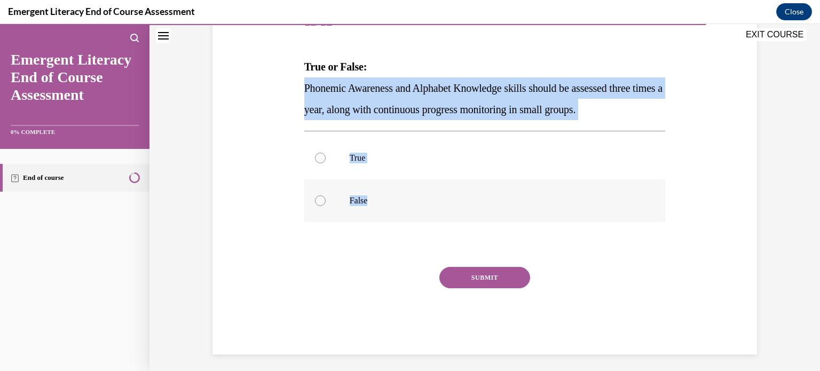
drag, startPoint x: 296, startPoint y: 88, endPoint x: 602, endPoint y: 205, distance: 328.2
click at [602, 205] on div "Question 11/12 True or False: Phonemic Awareness and Alphabet Knowledge skills …" at bounding box center [485, 161] width 550 height 385
copy div "Phonemic Awareness and Alphabet Knowledge skills should be assessed three times…"
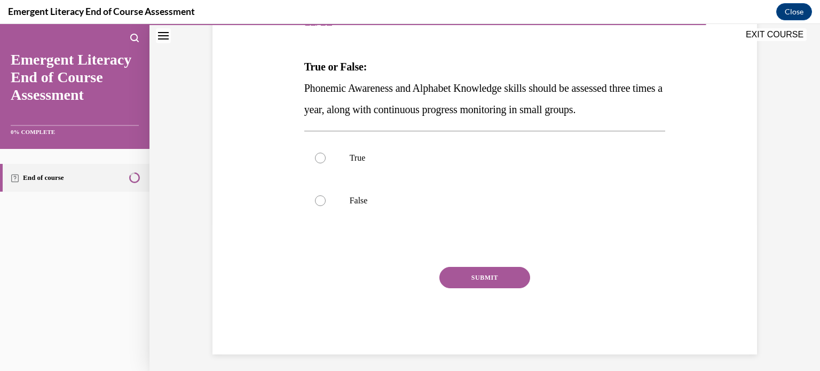
click at [292, 306] on div "Question 11/12 True or False: Phonemic Awareness and Alphabet Knowledge skills …" at bounding box center [485, 161] width 550 height 385
click at [316, 155] on div at bounding box center [320, 158] width 11 height 11
click at [316, 155] on input "True" at bounding box center [320, 158] width 11 height 11
radio input "true"
click at [486, 276] on button "SUBMIT" at bounding box center [484, 277] width 91 height 21
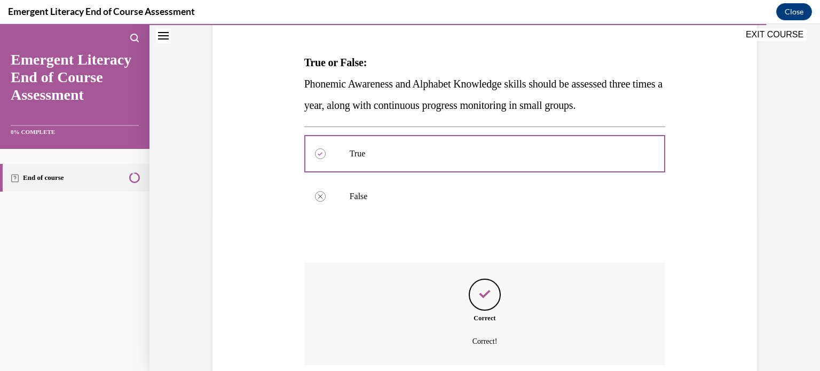
scroll to position [238, 0]
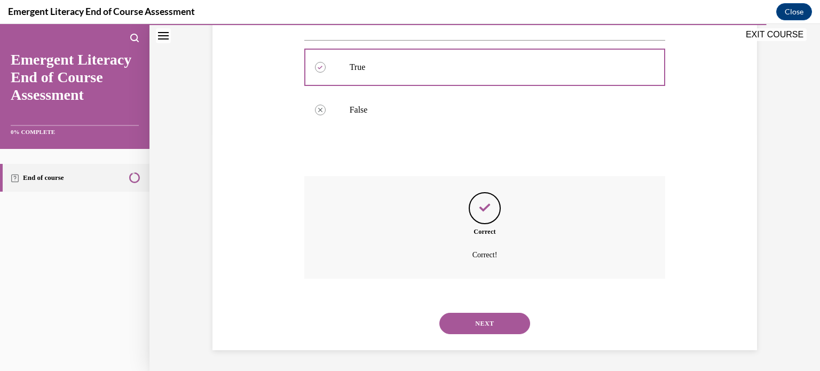
click at [483, 322] on button "NEXT" at bounding box center [484, 323] width 91 height 21
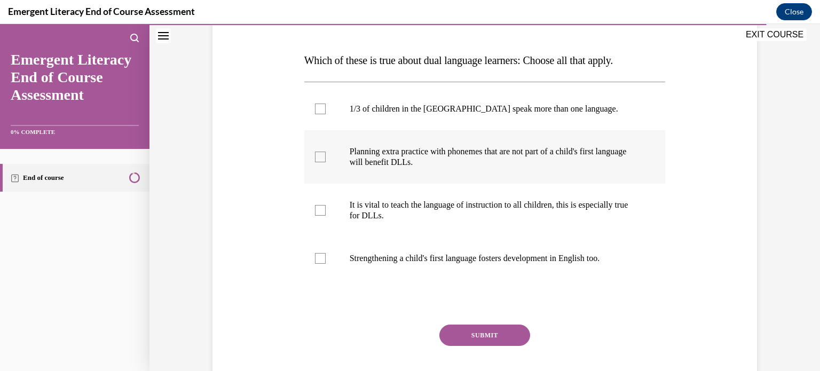
scroll to position [155, 0]
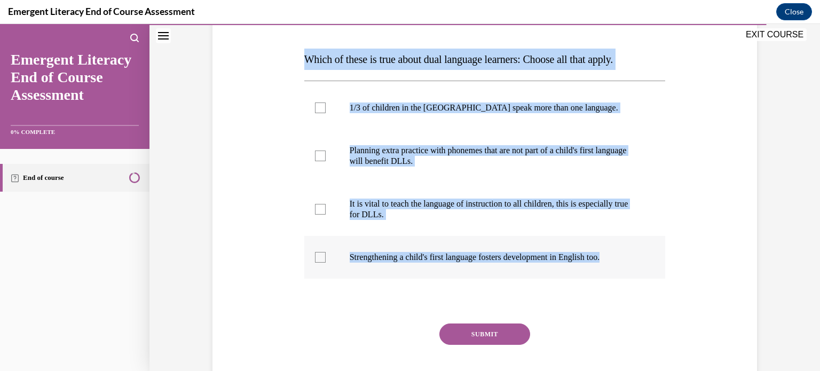
drag, startPoint x: 300, startPoint y: 52, endPoint x: 649, endPoint y: 269, distance: 411.5
click at [649, 269] on div "Question 12/12 Which of these is true about dual language learners: Choose all …" at bounding box center [484, 202] width 361 height 417
copy div "Which of these is true about dual language learners: Choose all that apply. 1/3…"
click at [316, 113] on label "1/3 of children in the US speak more than one language." at bounding box center [484, 107] width 361 height 43
click at [316, 113] on input "1/3 of children in the US speak more than one language." at bounding box center [320, 107] width 11 height 11
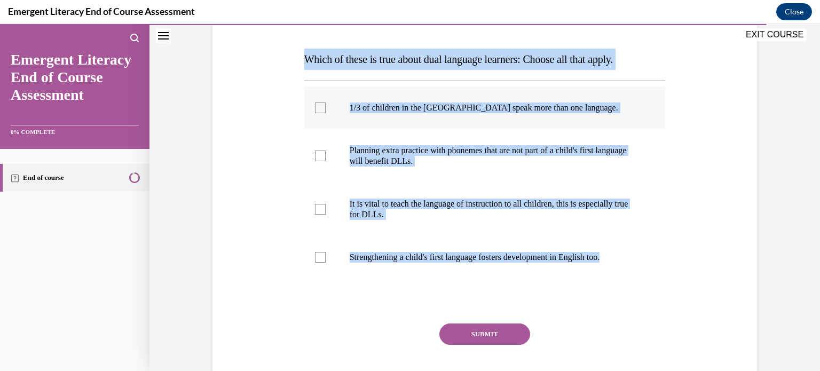
checkbox input "true"
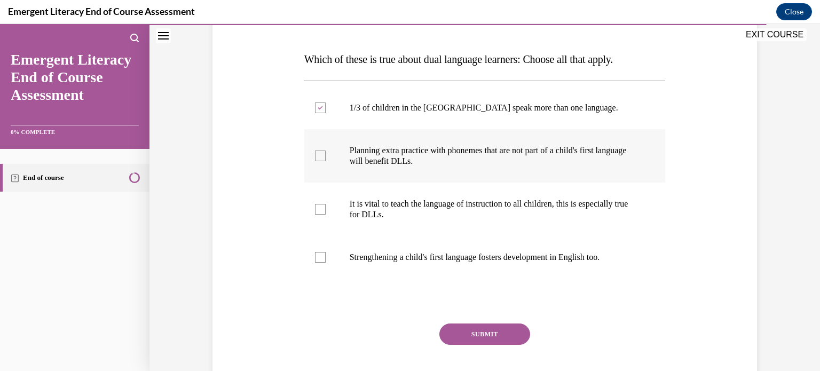
click at [315, 155] on div at bounding box center [320, 155] width 11 height 11
click at [315, 155] on input "Planning extra practice with phonemes that are not part of a child's first lang…" at bounding box center [320, 155] width 11 height 11
checkbox input "true"
click at [320, 204] on div at bounding box center [320, 209] width 11 height 11
click at [320, 204] on input "It is vital to teach the language of instruction to all children, this is espec…" at bounding box center [320, 209] width 11 height 11
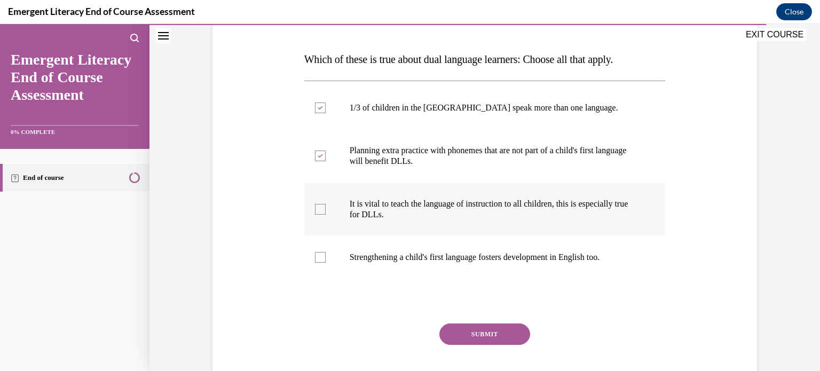
checkbox input "true"
click at [315, 259] on div at bounding box center [320, 257] width 11 height 11
click at [315, 259] on input "Strengthening a child's first language fosters development in English too." at bounding box center [320, 257] width 11 height 11
checkbox input "true"
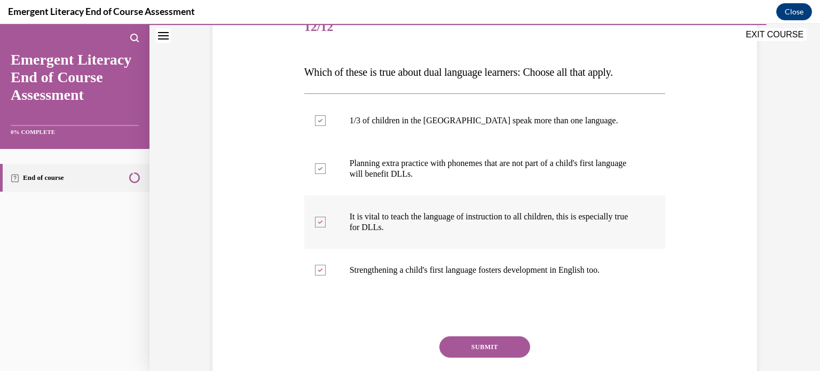
scroll to position [145, 0]
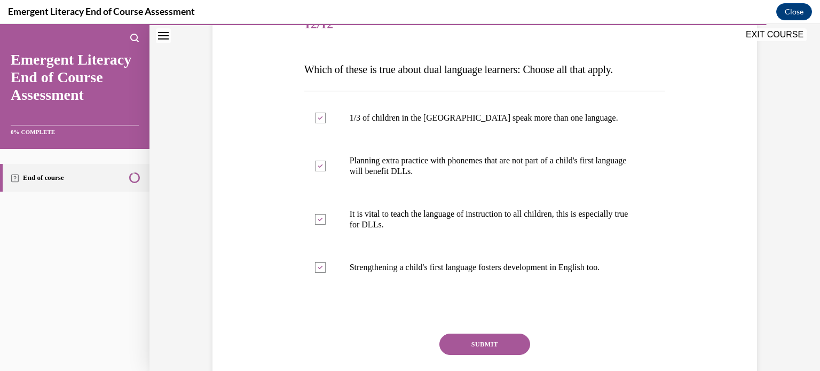
click at [471, 343] on button "SUBMIT" at bounding box center [484, 344] width 91 height 21
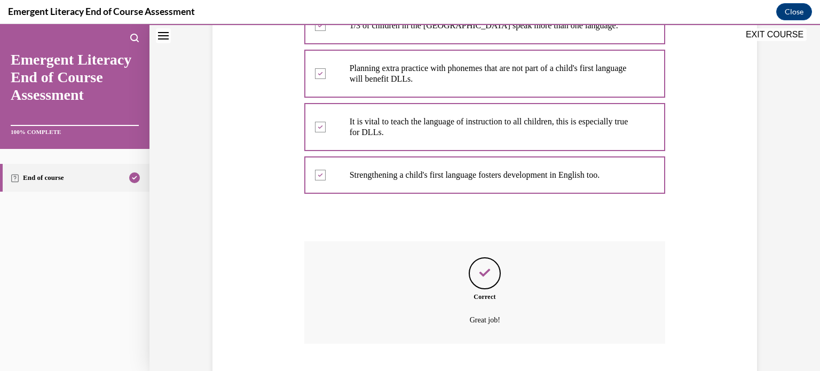
scroll to position [302, 0]
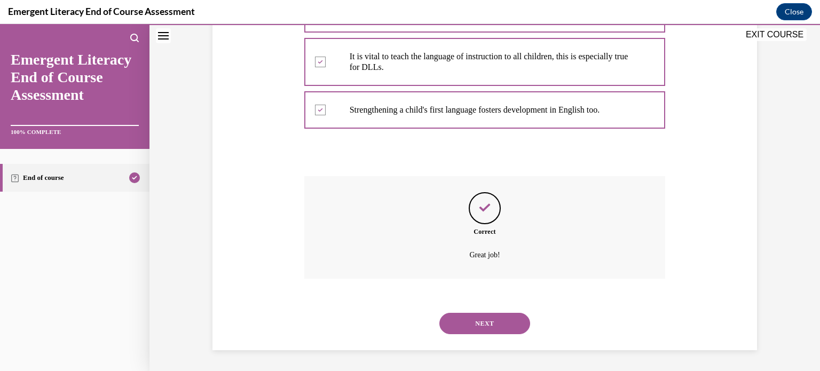
click at [481, 325] on button "NEXT" at bounding box center [484, 323] width 91 height 21
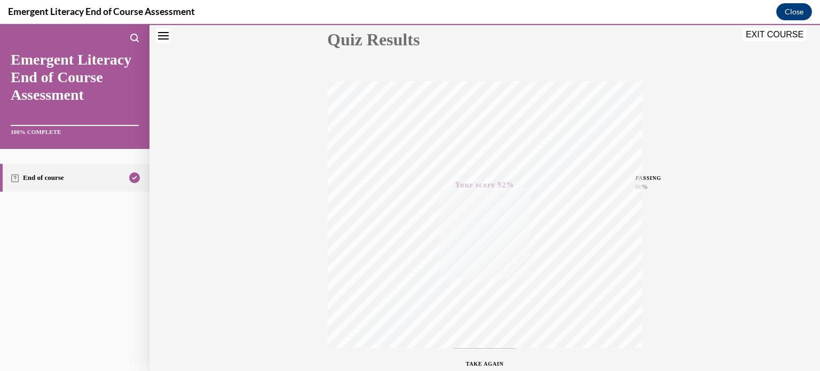
scroll to position [200, 0]
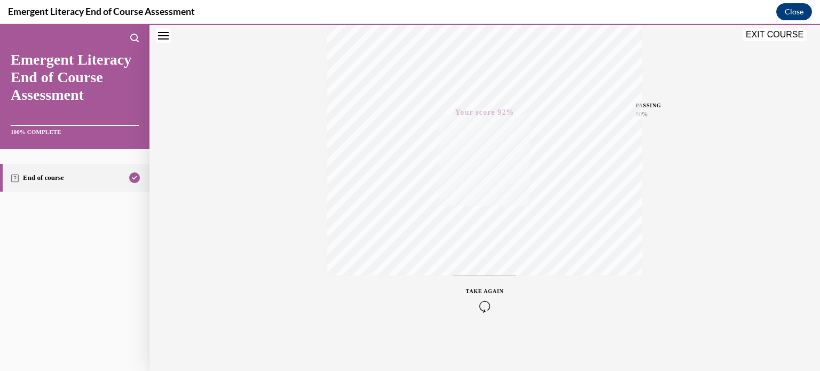
click at [482, 285] on button "TAKE AGAIN" at bounding box center [484, 299] width 63 height 48
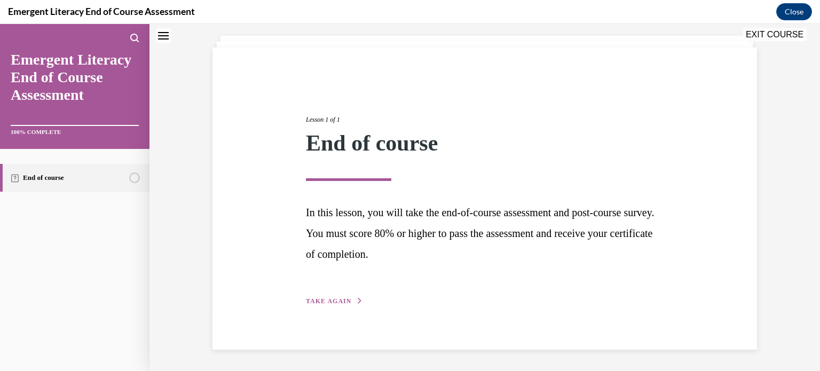
scroll to position [58, 0]
click at [327, 300] on span "TAKE AGAIN" at bounding box center [328, 301] width 45 height 7
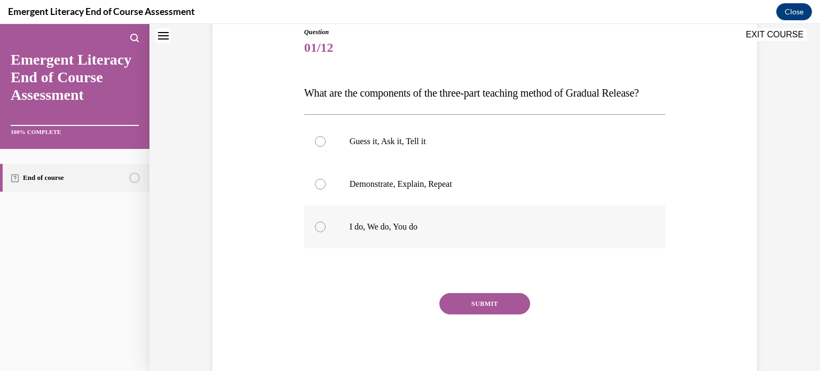
scroll to position [122, 0]
click at [318, 232] on div at bounding box center [320, 226] width 11 height 11
click at [318, 232] on input "I do, We do, You do" at bounding box center [320, 226] width 11 height 11
radio input "true"
click at [474, 314] on button "SUBMIT" at bounding box center [484, 302] width 91 height 21
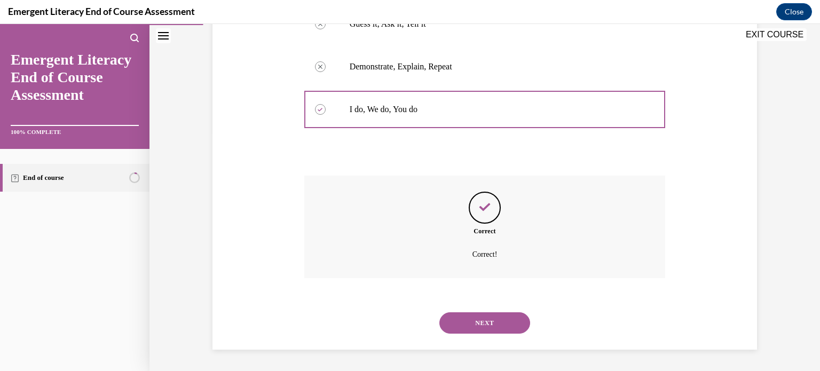
scroll to position [259, 0]
click at [494, 316] on button "NEXT" at bounding box center [484, 322] width 91 height 21
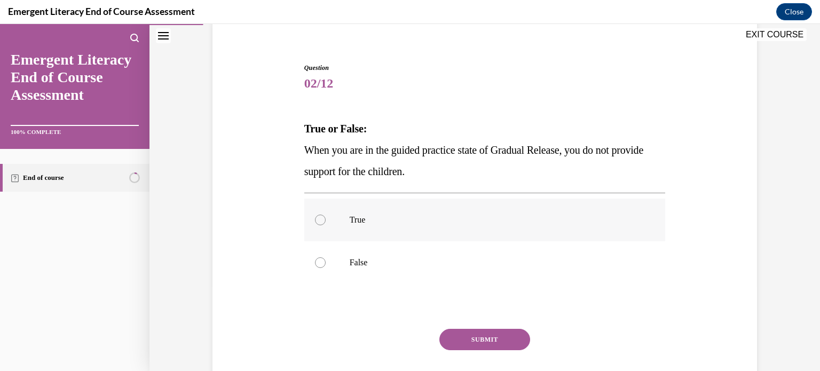
scroll to position [93, 0]
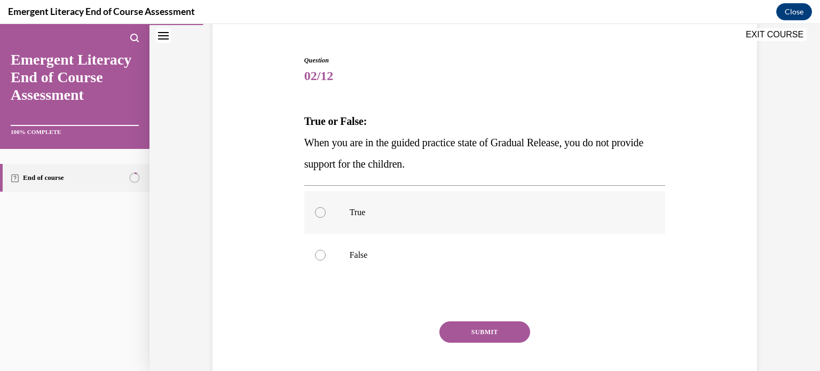
click at [317, 207] on div at bounding box center [320, 212] width 11 height 11
click at [317, 207] on input "True" at bounding box center [320, 212] width 11 height 11
radio input "true"
click at [491, 334] on button "SUBMIT" at bounding box center [484, 331] width 91 height 21
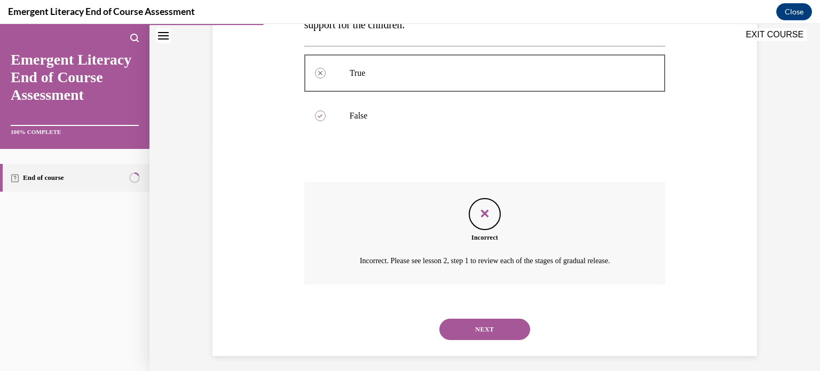
scroll to position [238, 0]
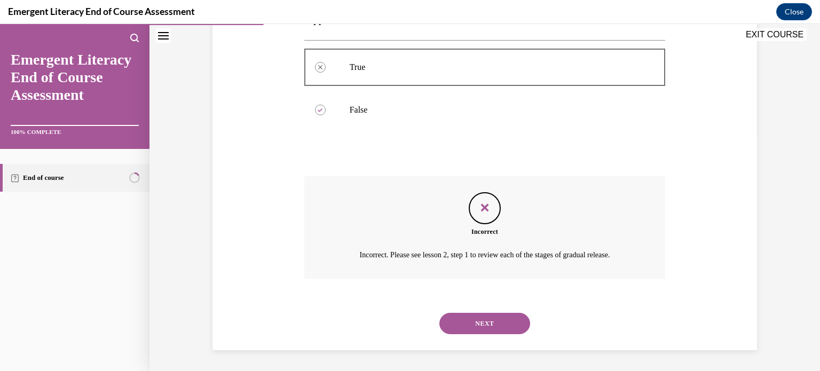
click at [479, 323] on button "NEXT" at bounding box center [484, 323] width 91 height 21
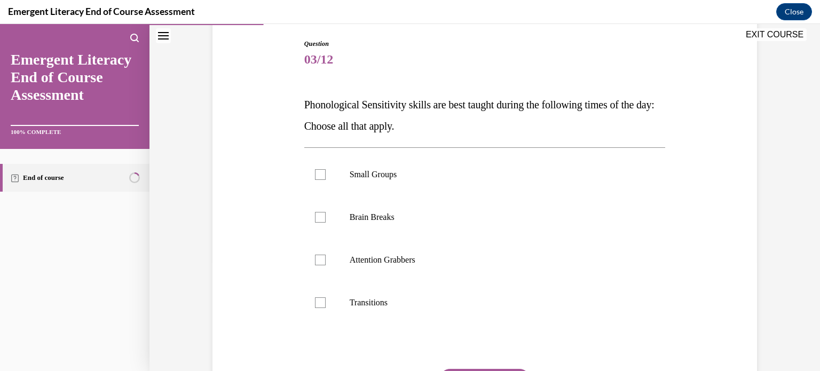
scroll to position [112, 0]
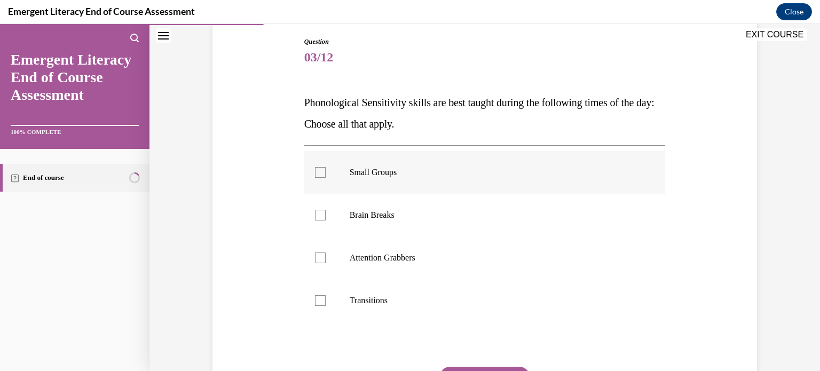
click at [316, 170] on div at bounding box center [320, 172] width 11 height 11
click at [316, 170] on input "Small Groups" at bounding box center [320, 172] width 11 height 11
click at [317, 171] on icon at bounding box center [319, 173] width 5 height 4
click at [316, 170] on input "Small Groups" at bounding box center [320, 172] width 11 height 11
checkbox input "false"
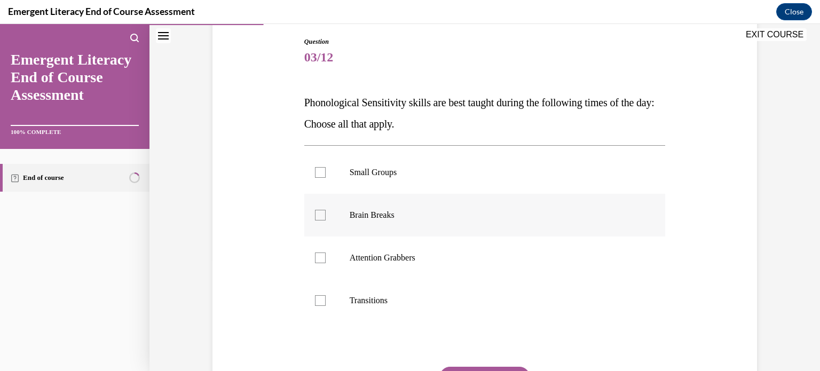
click at [320, 215] on div at bounding box center [320, 215] width 11 height 11
click at [320, 215] on input "Brain Breaks" at bounding box center [320, 215] width 11 height 11
checkbox input "true"
click at [317, 260] on div at bounding box center [320, 257] width 11 height 11
click at [317, 260] on input "Attention Grabbers" at bounding box center [320, 257] width 11 height 11
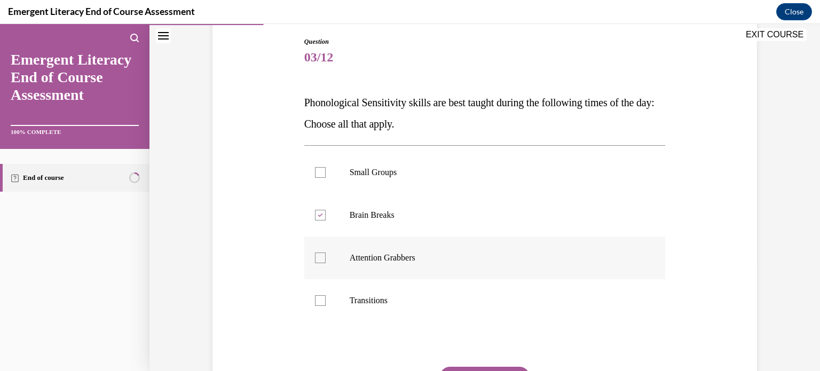
checkbox input "true"
click at [316, 300] on div at bounding box center [320, 300] width 11 height 11
click at [316, 300] on input "Transitions" at bounding box center [320, 300] width 11 height 11
checkbox input "true"
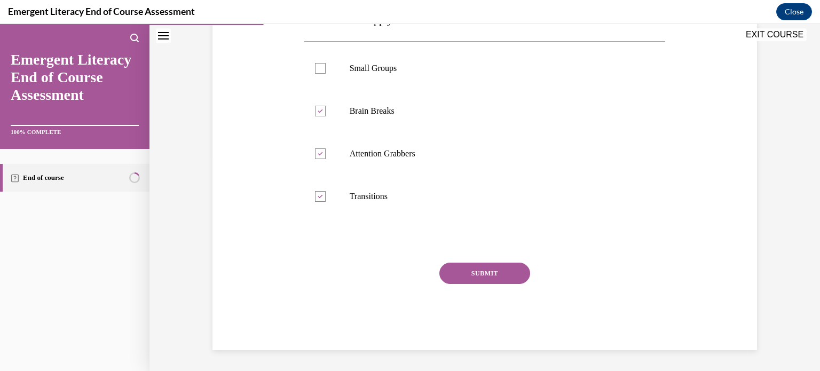
click at [490, 264] on button "SUBMIT" at bounding box center [484, 273] width 91 height 21
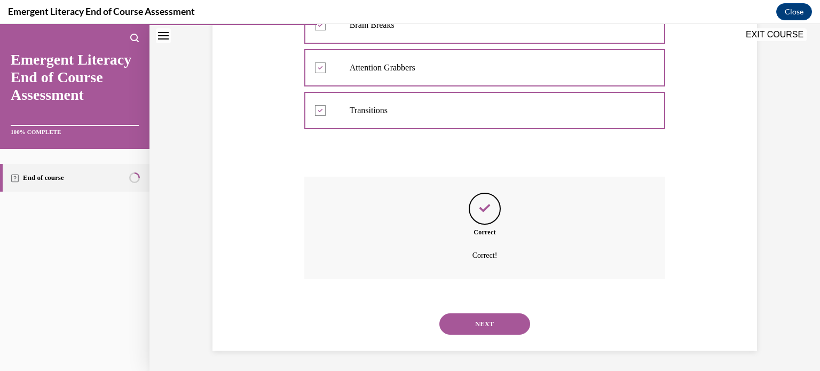
scroll to position [302, 0]
click at [482, 320] on button "NEXT" at bounding box center [484, 323] width 91 height 21
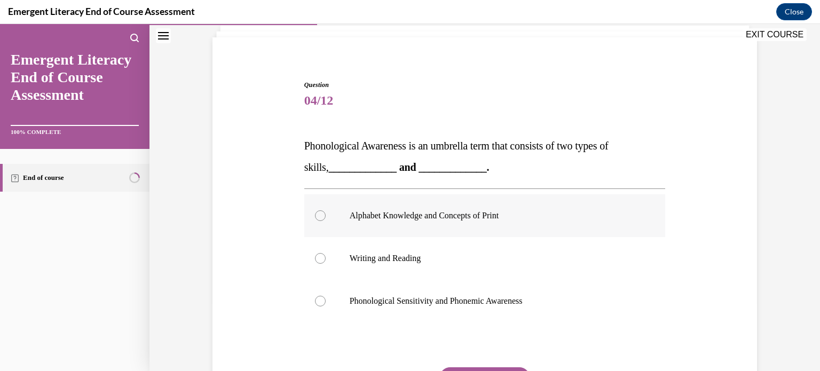
scroll to position [72, 0]
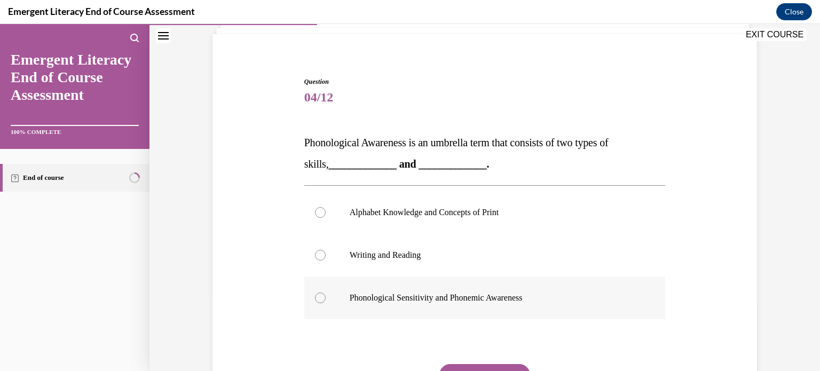
click at [321, 301] on label "Phonological Sensitivity and Phonemic Awareness" at bounding box center [484, 297] width 361 height 43
click at [321, 301] on input "Phonological Sensitivity and Phonemic Awareness" at bounding box center [320, 297] width 11 height 11
radio input "true"
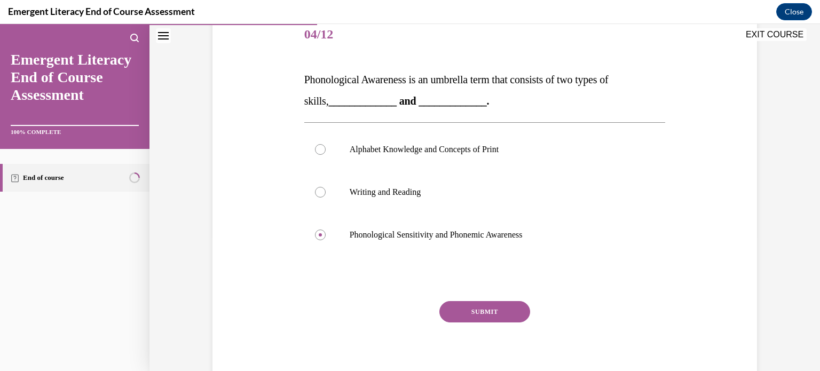
scroll to position [134, 0]
click at [485, 307] on button "SUBMIT" at bounding box center [484, 311] width 91 height 21
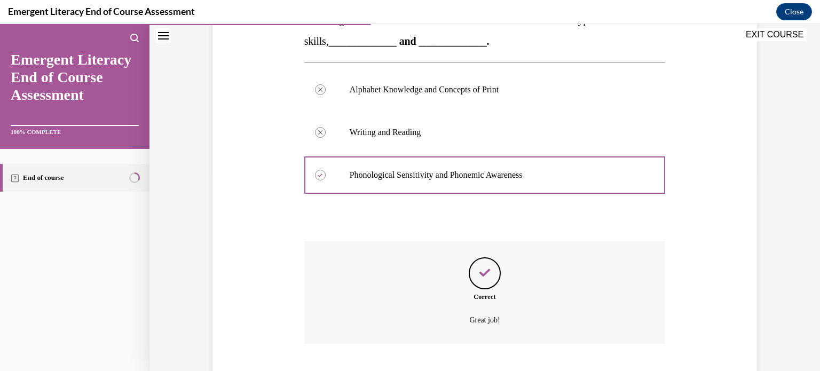
scroll to position [259, 0]
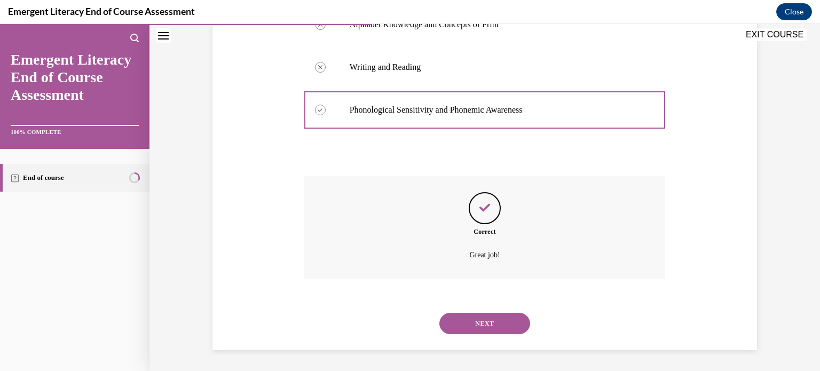
click at [493, 321] on button "NEXT" at bounding box center [484, 323] width 91 height 21
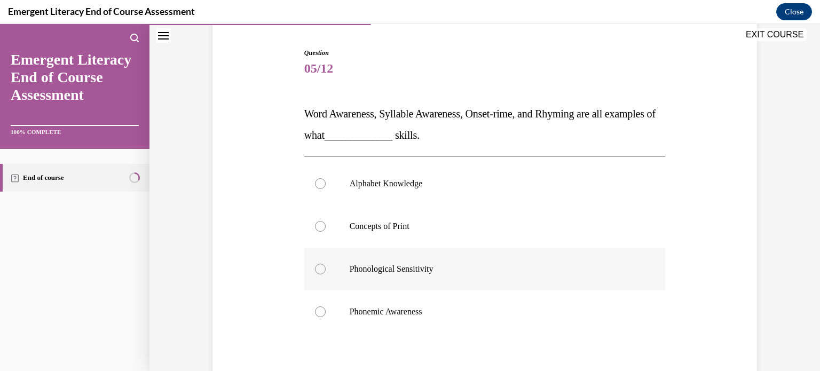
scroll to position [105, 0]
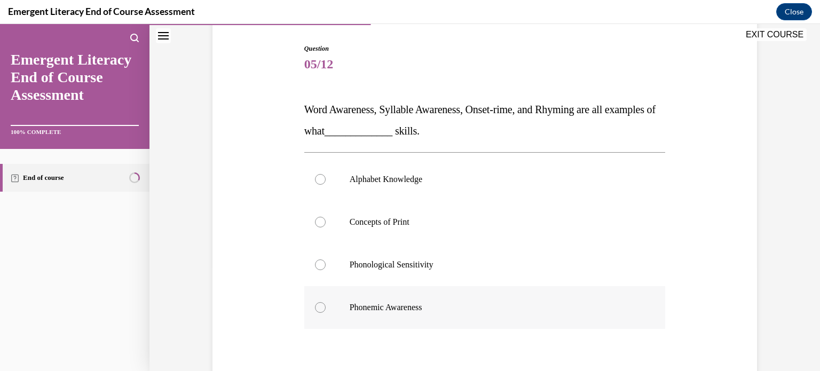
click at [321, 313] on label "Phonemic Awareness" at bounding box center [484, 307] width 361 height 43
click at [321, 313] on input "Phonemic Awareness" at bounding box center [320, 307] width 11 height 11
radio input "true"
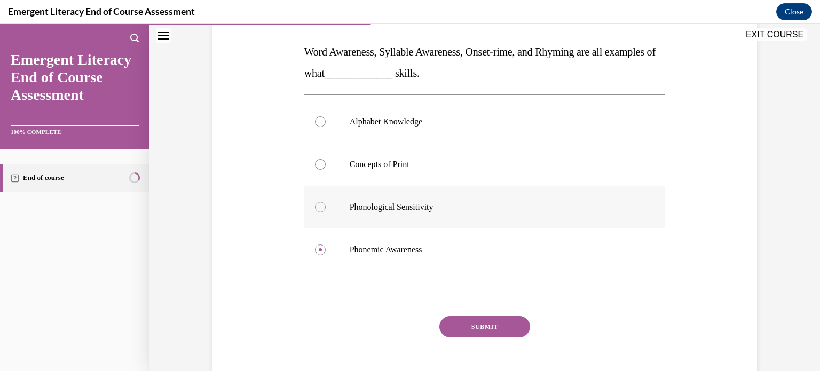
click at [320, 206] on div at bounding box center [320, 207] width 11 height 11
click at [320, 206] on input "Phonological Sensitivity" at bounding box center [320, 207] width 11 height 11
radio input "true"
click at [489, 338] on div "SUBMIT" at bounding box center [484, 342] width 361 height 53
click at [489, 328] on button "SUBMIT" at bounding box center [484, 326] width 91 height 21
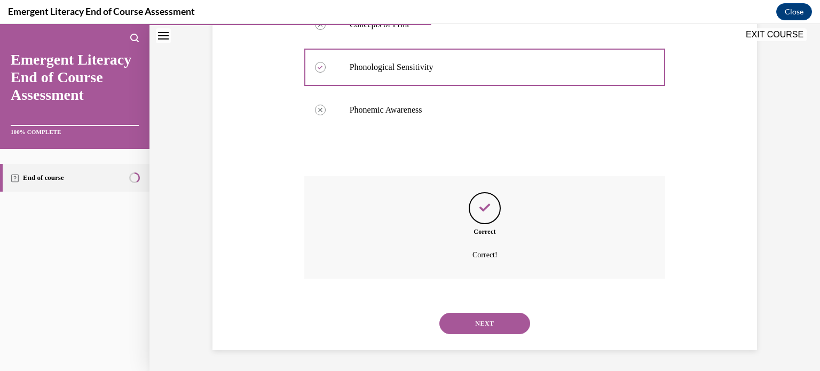
scroll to position [301, 0]
click at [484, 326] on button "NEXT" at bounding box center [484, 323] width 91 height 21
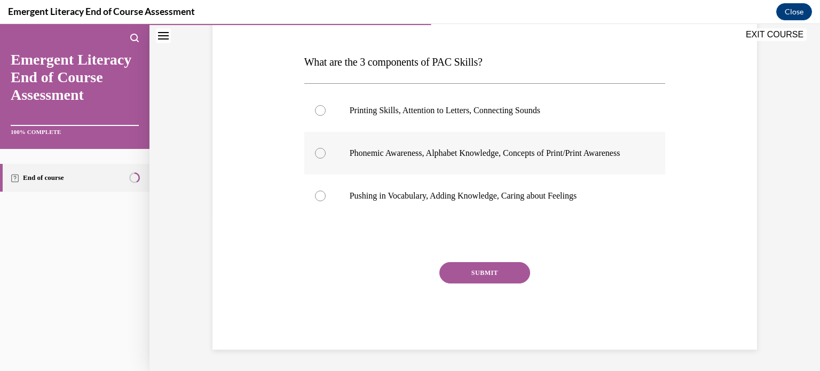
scroll to position [162, 0]
click at [396, 182] on label "Pushing in Vocabulary, Adding Knowledge, Caring about Feelings" at bounding box center [484, 195] width 361 height 43
click at [325, 190] on input "Pushing in Vocabulary, Adding Knowledge, Caring about Feelings" at bounding box center [320, 195] width 11 height 11
radio input "true"
click at [321, 145] on label "Phonemic Awareness, Alphabet Knowledge, Concepts of Print/Print Awareness" at bounding box center [484, 153] width 361 height 43
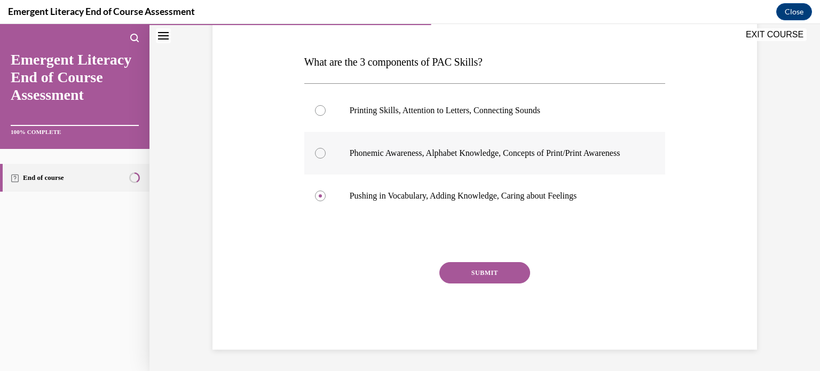
click at [321, 148] on input "Phonemic Awareness, Alphabet Knowledge, Concepts of Print/Print Awareness" at bounding box center [320, 153] width 11 height 11
radio input "true"
click at [483, 273] on button "SUBMIT" at bounding box center [484, 272] width 91 height 21
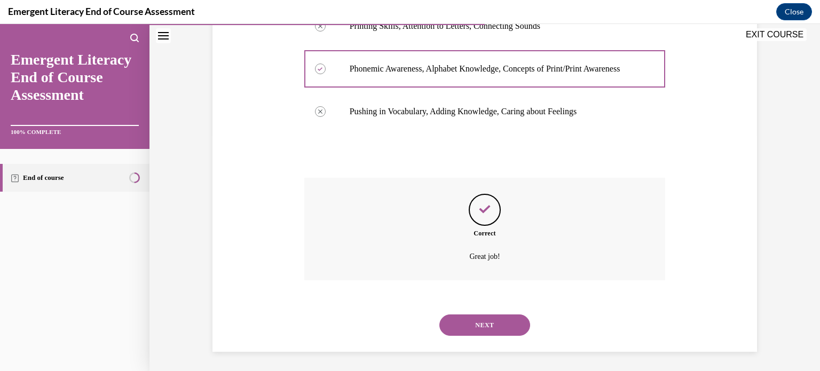
scroll to position [249, 0]
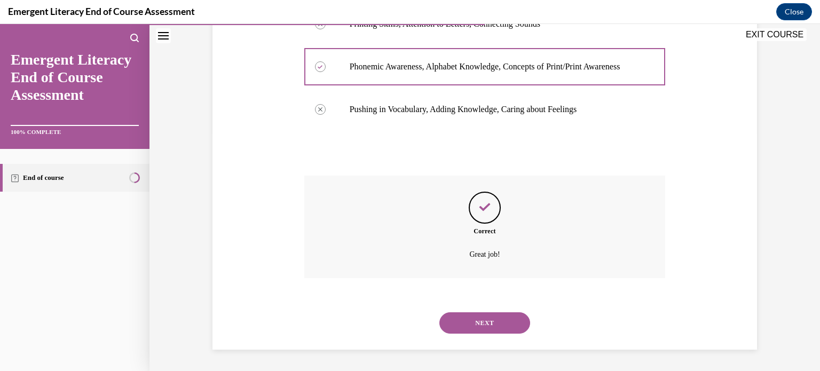
click at [487, 322] on button "NEXT" at bounding box center [484, 322] width 91 height 21
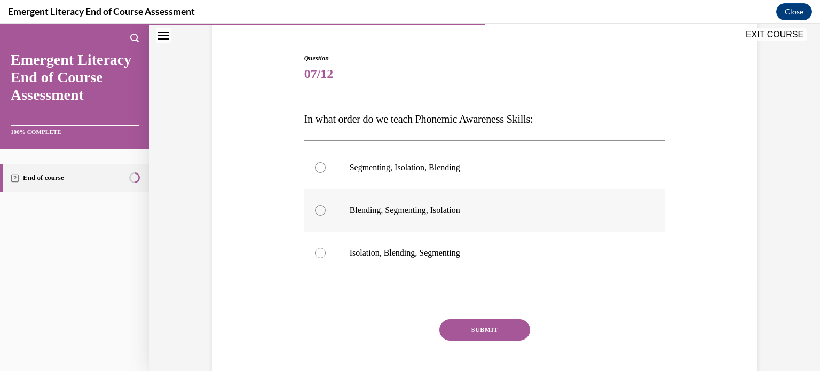
scroll to position [98, 0]
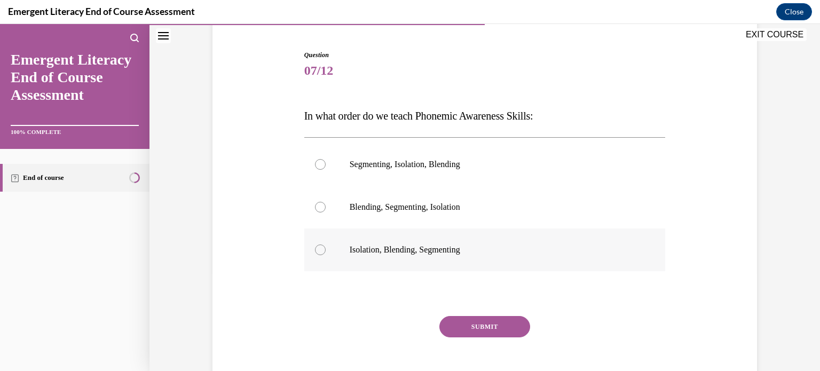
click at [309, 250] on label "Isolation, Blending, Segmenting" at bounding box center [484, 249] width 361 height 43
click at [315, 250] on input "Isolation, Blending, Segmenting" at bounding box center [320, 249] width 11 height 11
radio input "true"
click at [470, 322] on button "SUBMIT" at bounding box center [484, 326] width 91 height 21
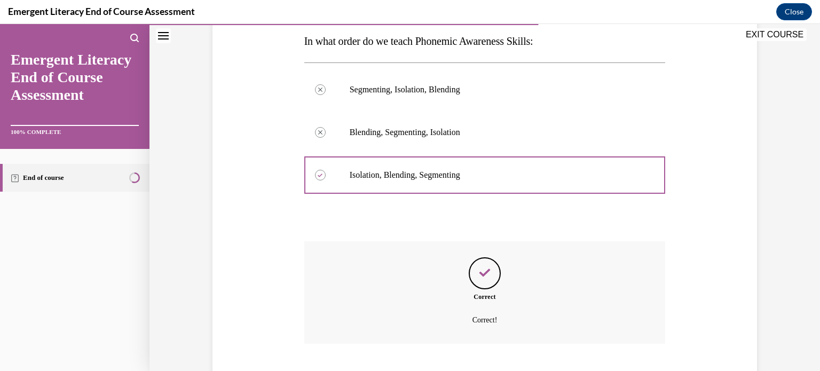
scroll to position [238, 0]
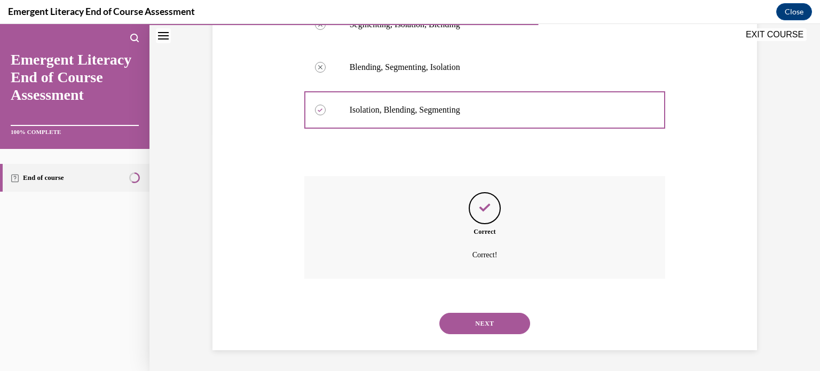
click at [485, 330] on button "NEXT" at bounding box center [484, 323] width 91 height 21
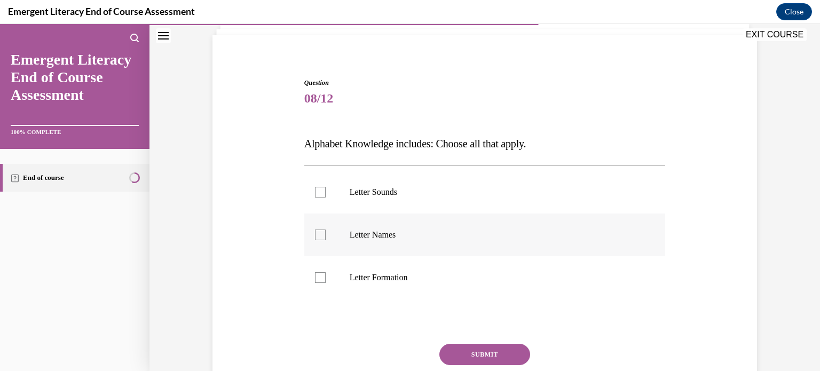
scroll to position [72, 0]
click at [320, 200] on label "Letter Sounds" at bounding box center [484, 190] width 361 height 43
click at [320, 196] on input "Letter Sounds" at bounding box center [320, 190] width 11 height 11
checkbox input "true"
click at [317, 229] on div at bounding box center [320, 233] width 11 height 11
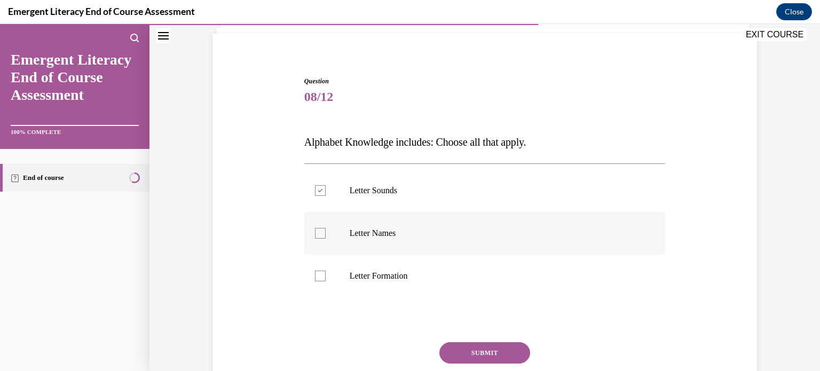
click at [317, 229] on input "Letter Names" at bounding box center [320, 233] width 11 height 11
checkbox input "true"
click at [317, 276] on div at bounding box center [320, 276] width 11 height 11
click at [317, 276] on input "Letter Formation" at bounding box center [320, 276] width 11 height 11
checkbox input "true"
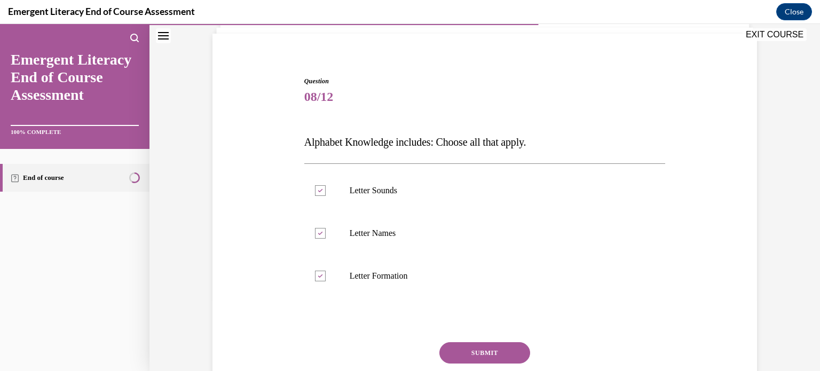
click at [462, 350] on button "SUBMIT" at bounding box center [484, 352] width 91 height 21
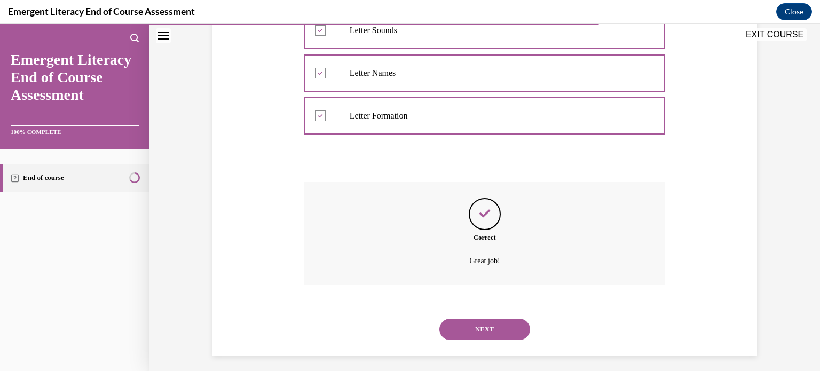
scroll to position [238, 0]
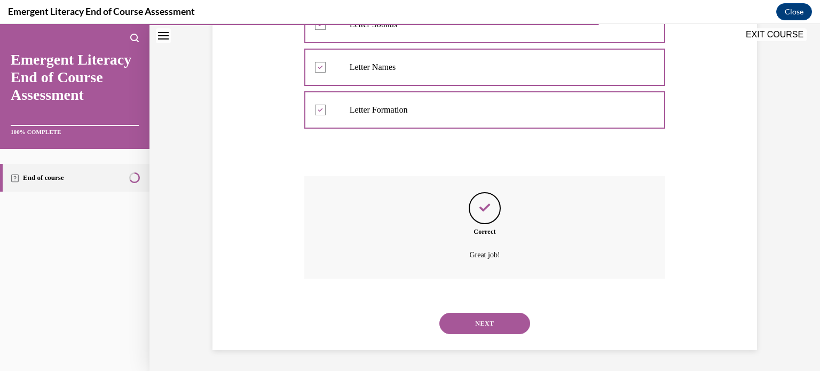
click at [494, 316] on button "NEXT" at bounding box center [484, 323] width 91 height 21
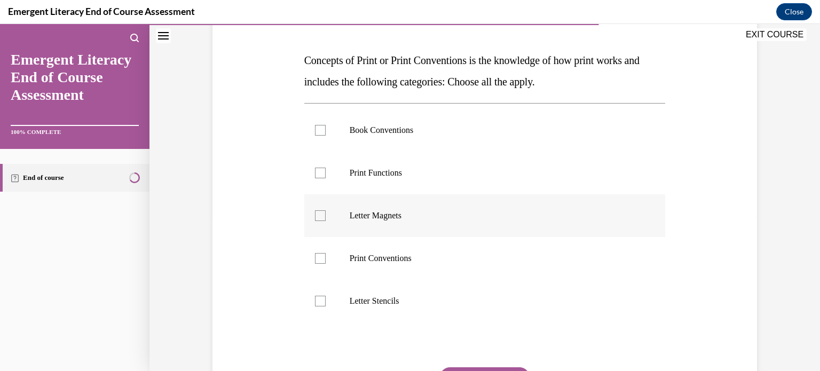
scroll to position [155, 0]
click at [319, 134] on label "Book Conventions" at bounding box center [484, 129] width 361 height 43
click at [319, 134] on input "Book Conventions" at bounding box center [320, 129] width 11 height 11
checkbox input "true"
click at [321, 174] on label "Print Functions" at bounding box center [484, 171] width 361 height 43
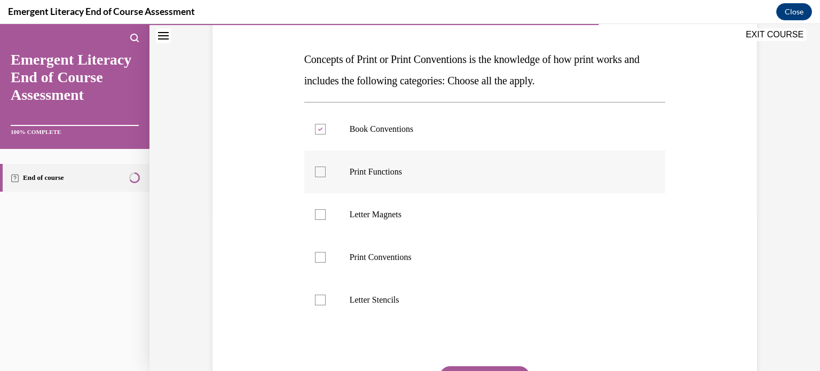
click at [321, 174] on input "Print Functions" at bounding box center [320, 171] width 11 height 11
checkbox input "true"
click at [316, 252] on div at bounding box center [320, 257] width 11 height 11
click at [316, 252] on input "Print Conventions" at bounding box center [320, 257] width 11 height 11
checkbox input "true"
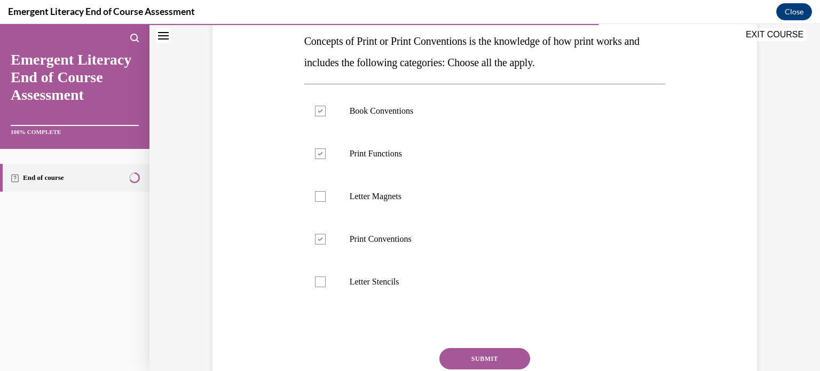
scroll to position [173, 0]
click at [476, 355] on button "SUBMIT" at bounding box center [484, 358] width 91 height 21
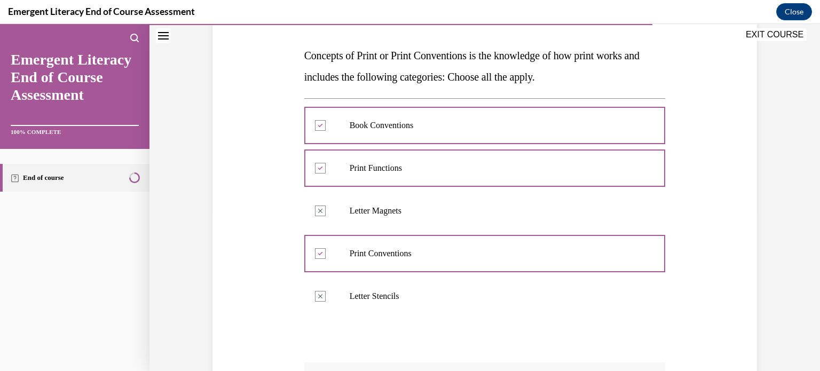
scroll to position [159, 0]
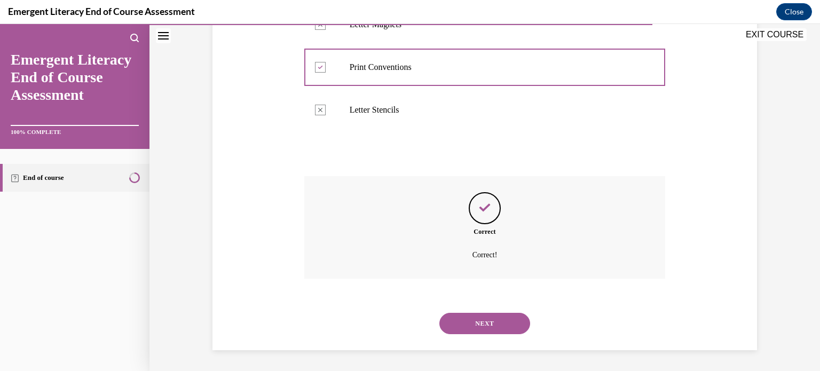
click at [483, 324] on button "NEXT" at bounding box center [484, 323] width 91 height 21
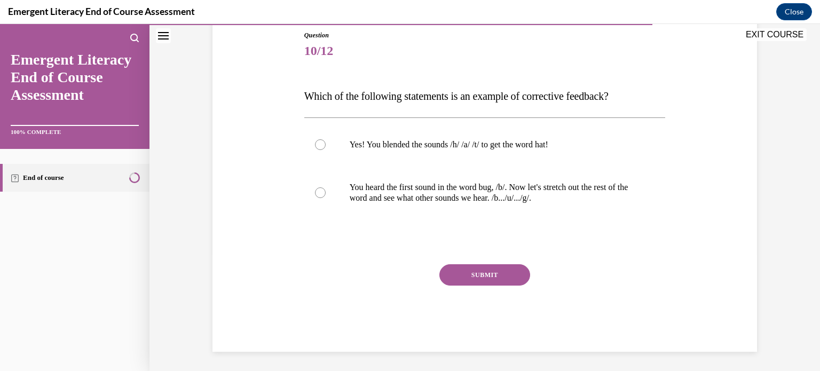
scroll to position [120, 0]
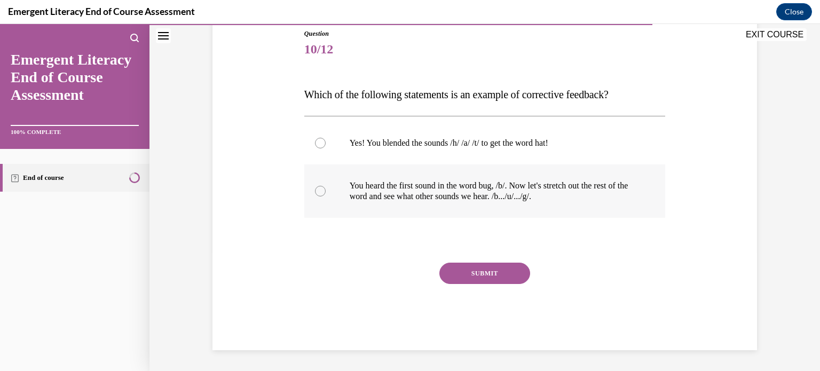
click at [320, 193] on div at bounding box center [320, 191] width 11 height 11
click at [320, 193] on input "You heard the first sound in the word bug, /b/. Now let's stretch out the rest …" at bounding box center [320, 191] width 11 height 11
radio input "true"
click at [474, 270] on button "SUBMIT" at bounding box center [484, 273] width 91 height 21
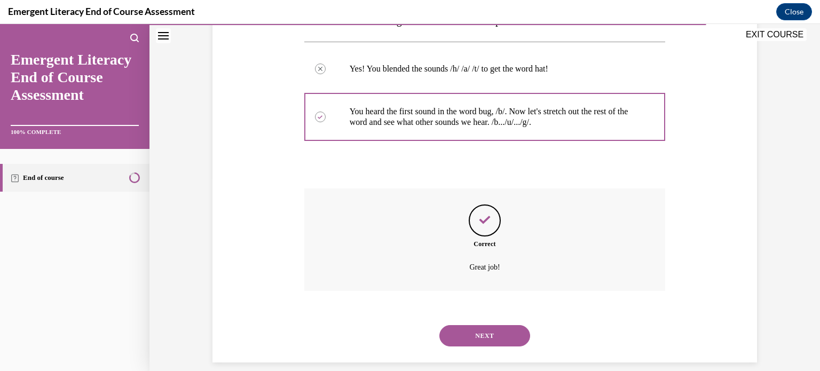
scroll to position [206, 0]
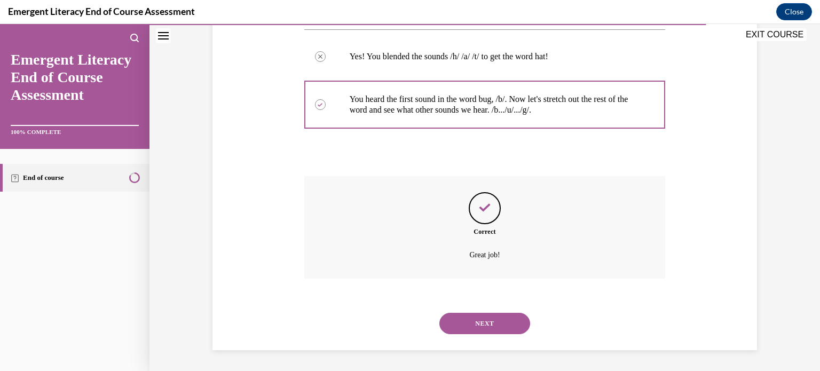
click at [485, 317] on button "NEXT" at bounding box center [484, 323] width 91 height 21
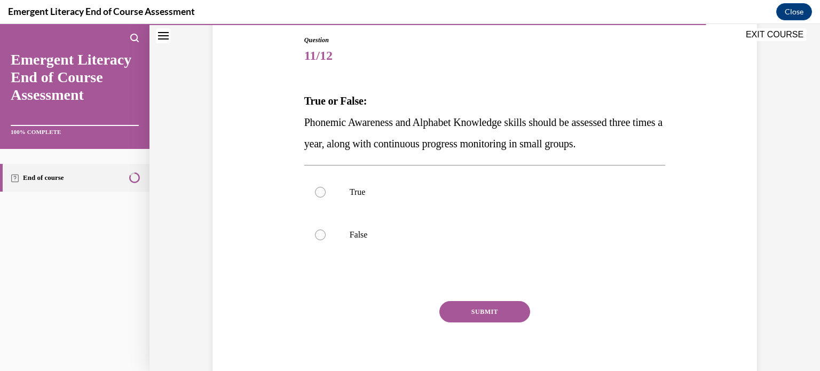
scroll to position [121, 0]
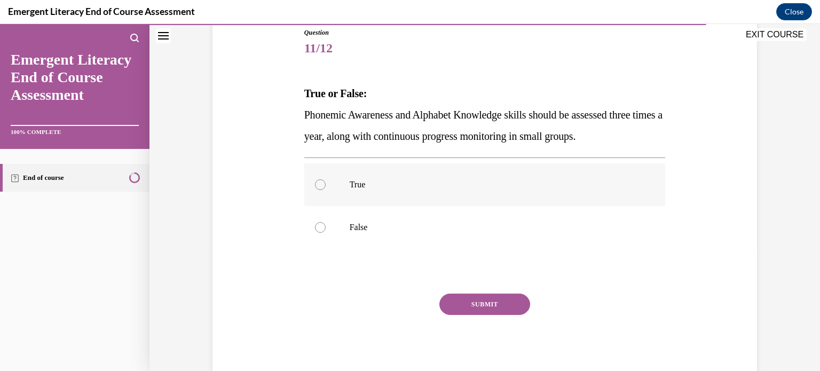
click at [315, 184] on div at bounding box center [320, 184] width 11 height 11
click at [315, 184] on input "True" at bounding box center [320, 184] width 11 height 11
radio input "true"
click at [482, 307] on button "SUBMIT" at bounding box center [484, 303] width 91 height 21
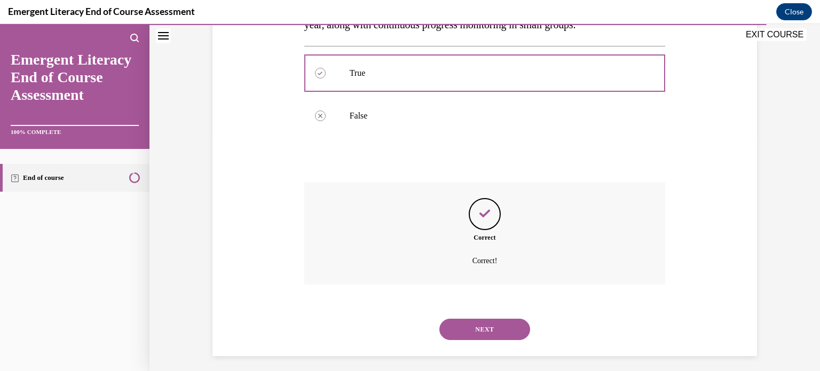
scroll to position [238, 0]
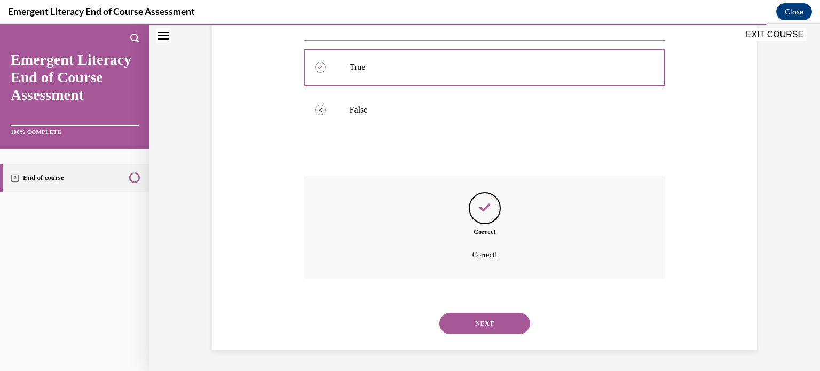
click at [484, 324] on button "NEXT" at bounding box center [484, 323] width 91 height 21
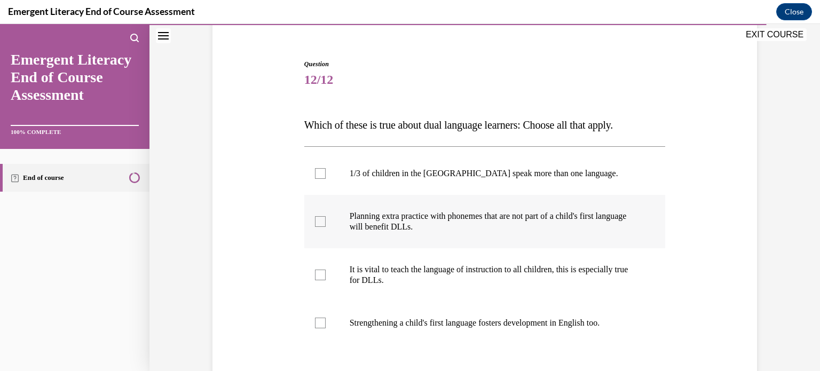
scroll to position [97, 0]
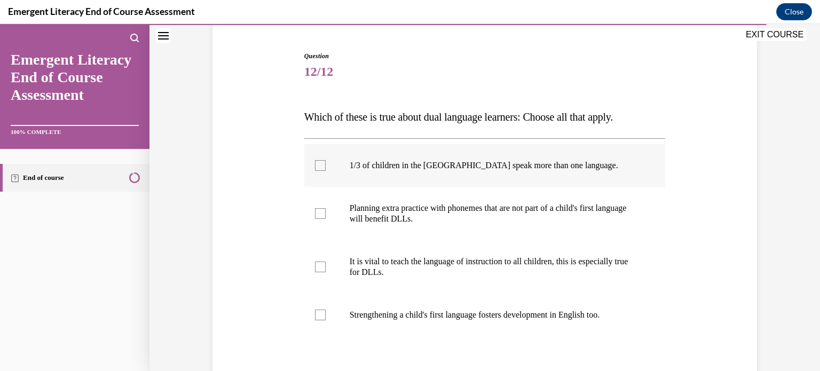
click at [319, 168] on div at bounding box center [320, 165] width 11 height 11
click at [319, 168] on input "1/3 of children in the US speak more than one language." at bounding box center [320, 165] width 11 height 11
checkbox input "true"
click at [317, 210] on div at bounding box center [320, 213] width 11 height 11
click at [317, 210] on input "Planning extra practice with phonemes that are not part of a child's first lang…" at bounding box center [320, 213] width 11 height 11
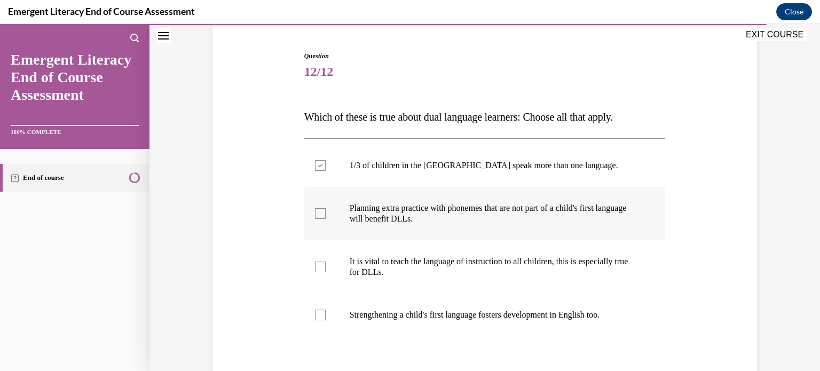
checkbox input "true"
click at [315, 271] on div at bounding box center [320, 266] width 11 height 11
click at [315, 271] on input "It is vital to teach the language of instruction to all children, this is espec…" at bounding box center [320, 266] width 11 height 11
checkbox input "true"
click at [320, 313] on div at bounding box center [320, 314] width 11 height 11
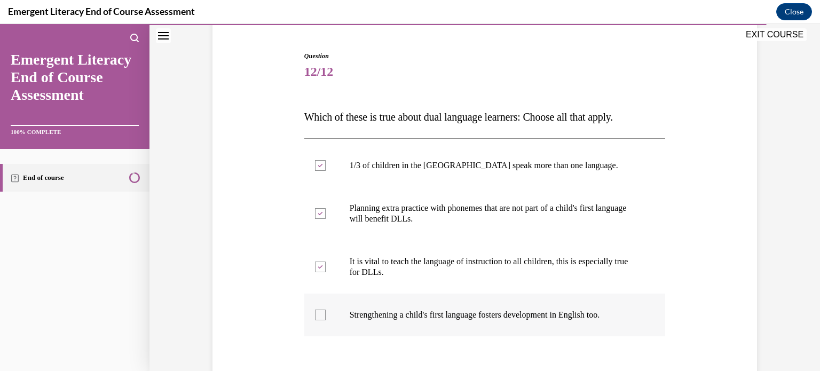
click at [320, 313] on input "Strengthening a child's first language fosters development in English too." at bounding box center [320, 314] width 11 height 11
checkbox input "true"
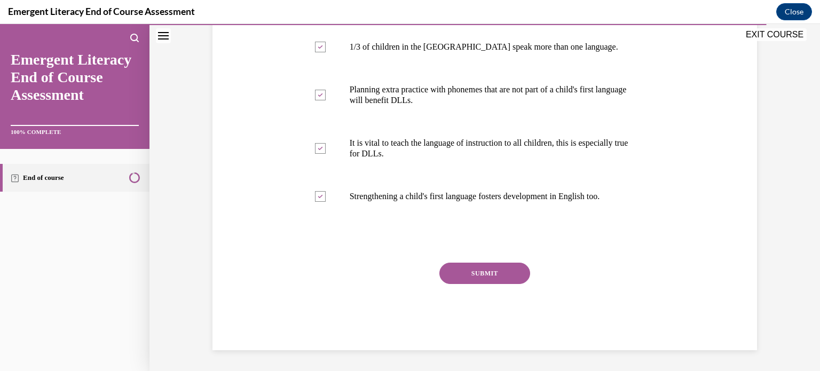
click at [487, 265] on button "SUBMIT" at bounding box center [484, 273] width 91 height 21
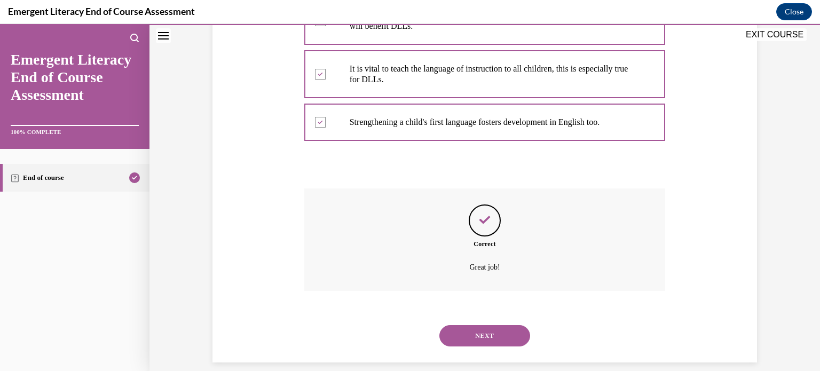
scroll to position [302, 0]
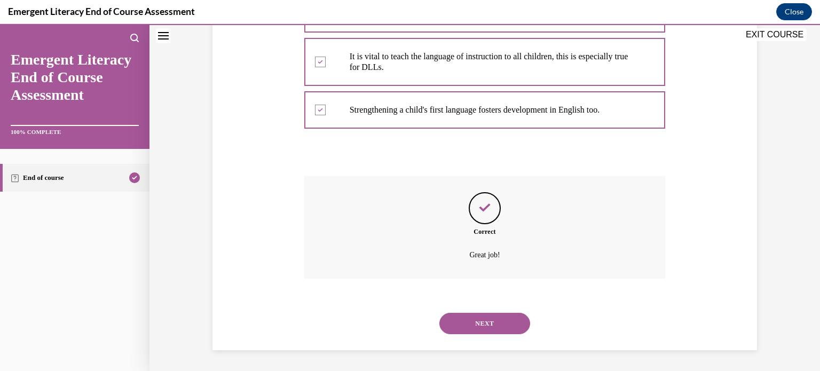
click at [476, 320] on button "NEXT" at bounding box center [484, 323] width 91 height 21
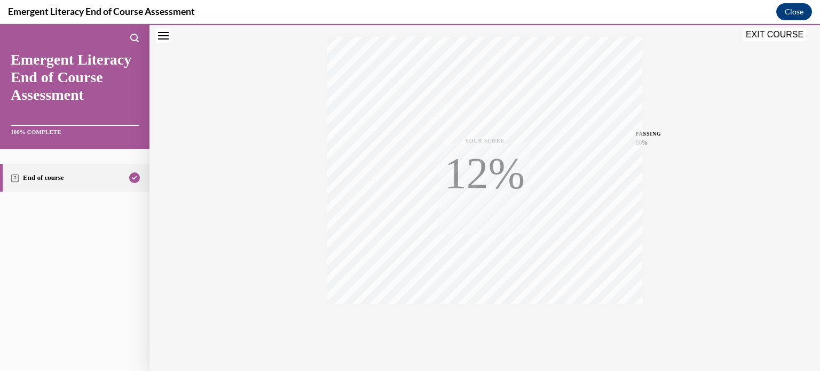
scroll to position [200, 0]
click at [480, 304] on icon "button" at bounding box center [485, 306] width 38 height 12
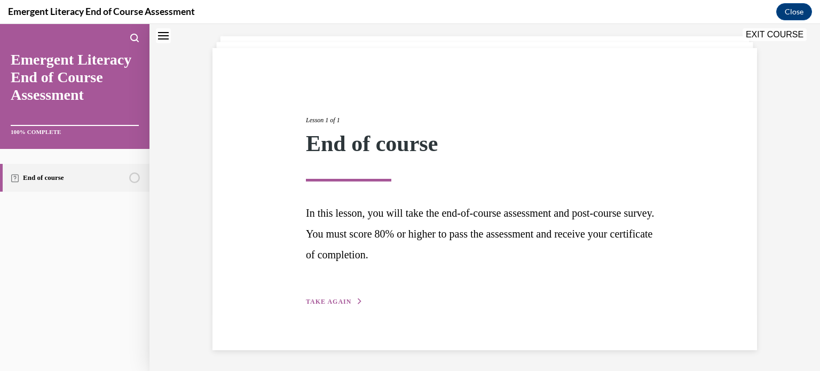
click at [326, 300] on span "TAKE AGAIN" at bounding box center [328, 301] width 45 height 7
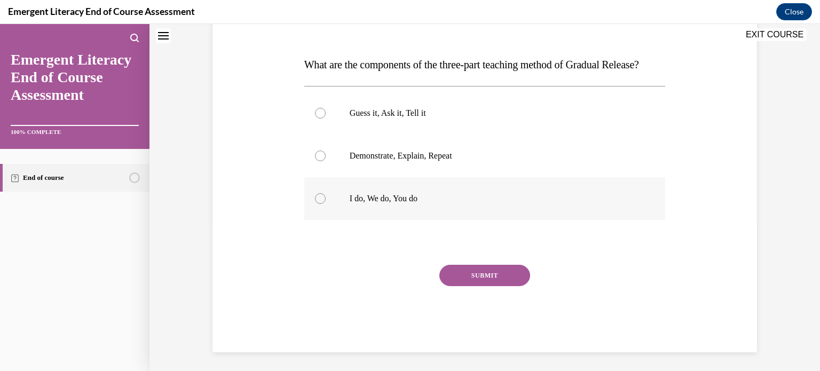
scroll to position [156, 0]
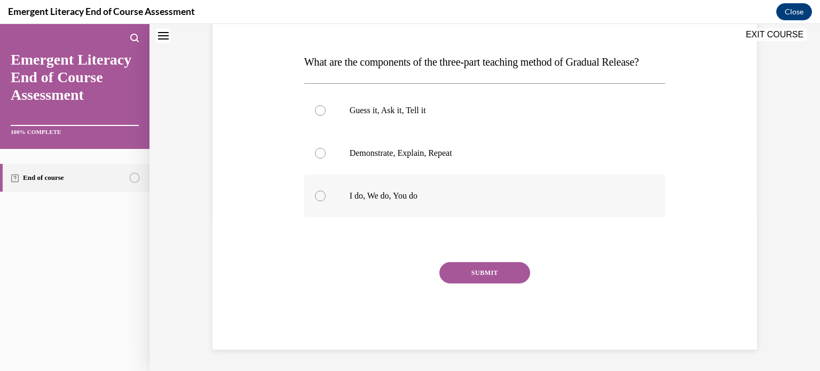
click at [315, 201] on div at bounding box center [320, 195] width 11 height 11
click at [315, 201] on input "I do, We do, You do" at bounding box center [320, 195] width 11 height 11
radio input "true"
click at [476, 283] on button "SUBMIT" at bounding box center [484, 272] width 91 height 21
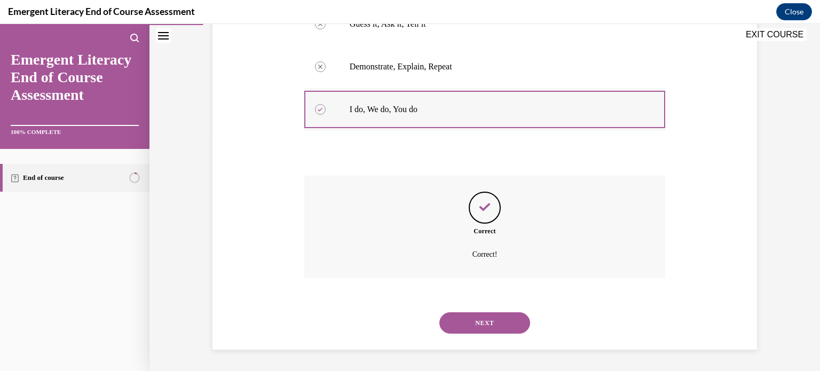
scroll to position [259, 0]
click at [481, 329] on button "NEXT" at bounding box center [484, 322] width 91 height 21
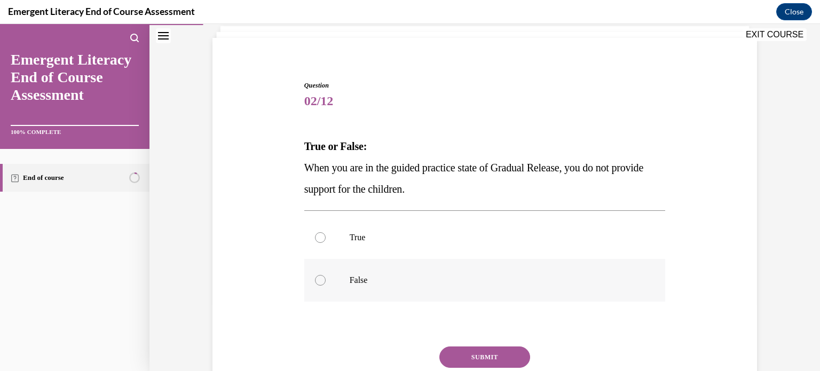
scroll to position [68, 0]
click at [315, 282] on div at bounding box center [320, 279] width 11 height 11
click at [315, 282] on input "False" at bounding box center [320, 279] width 11 height 11
radio input "true"
click at [482, 358] on button "SUBMIT" at bounding box center [484, 356] width 91 height 21
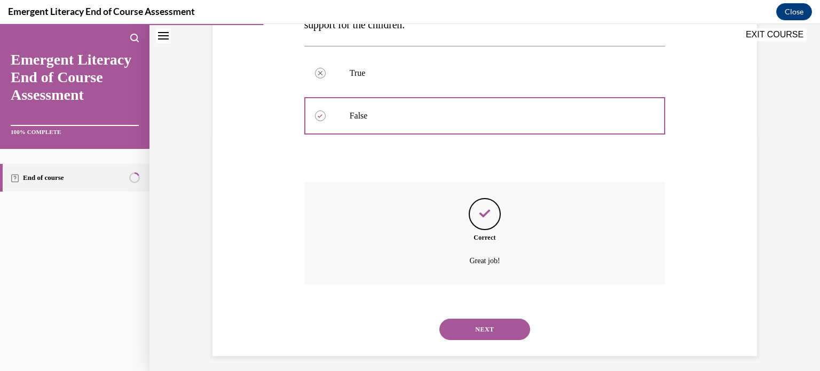
scroll to position [238, 0]
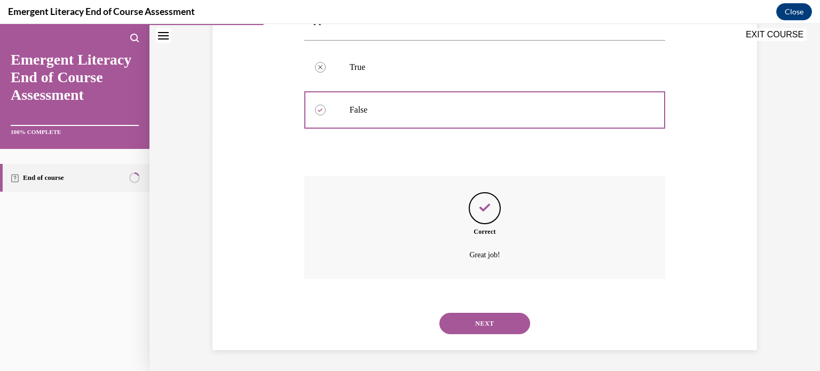
click at [481, 317] on button "NEXT" at bounding box center [484, 323] width 91 height 21
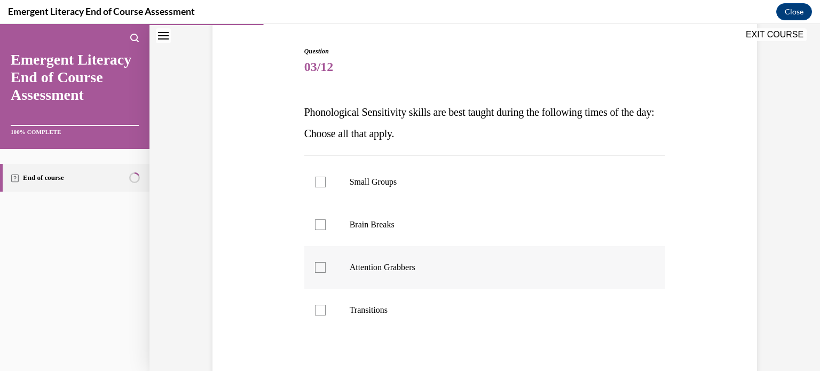
scroll to position [104, 0]
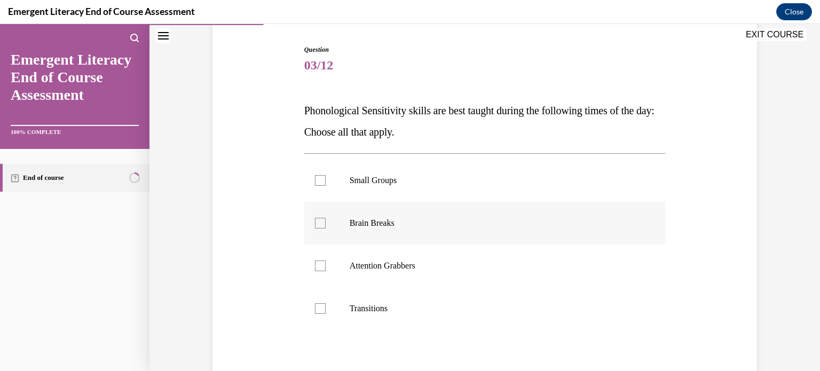
click at [315, 222] on div at bounding box center [320, 223] width 11 height 11
click at [315, 222] on input "Brain Breaks" at bounding box center [320, 223] width 11 height 11
checkbox input "true"
click at [315, 264] on div at bounding box center [320, 265] width 11 height 11
click at [315, 264] on input "Attention Grabbers" at bounding box center [320, 265] width 11 height 11
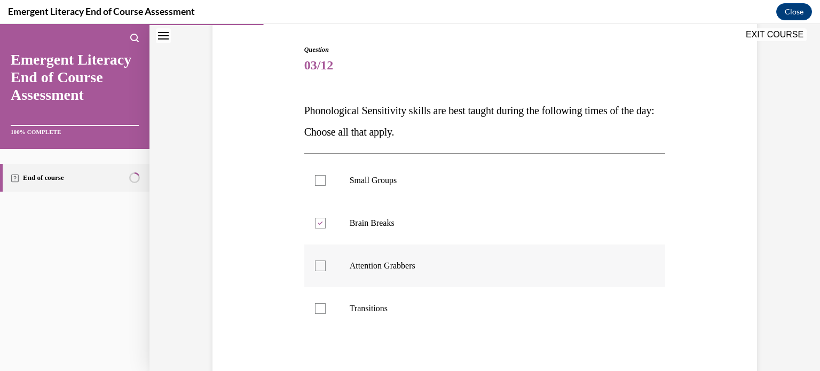
checkbox input "true"
click at [315, 307] on div at bounding box center [320, 308] width 11 height 11
click at [315, 307] on input "Transitions" at bounding box center [320, 308] width 11 height 11
checkbox input "true"
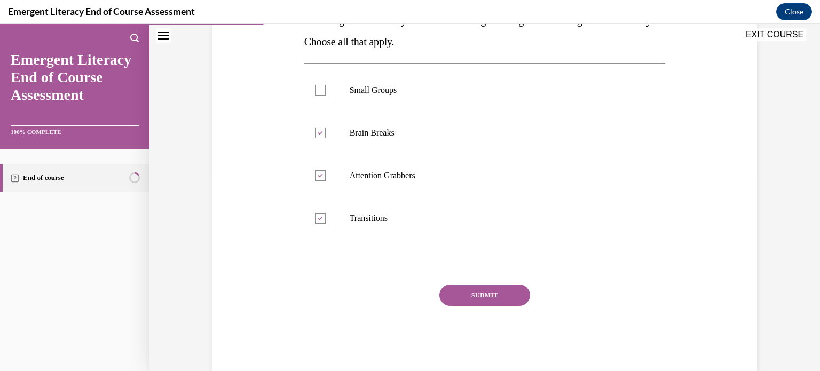
scroll to position [194, 0]
click at [478, 290] on button "SUBMIT" at bounding box center [484, 294] width 91 height 21
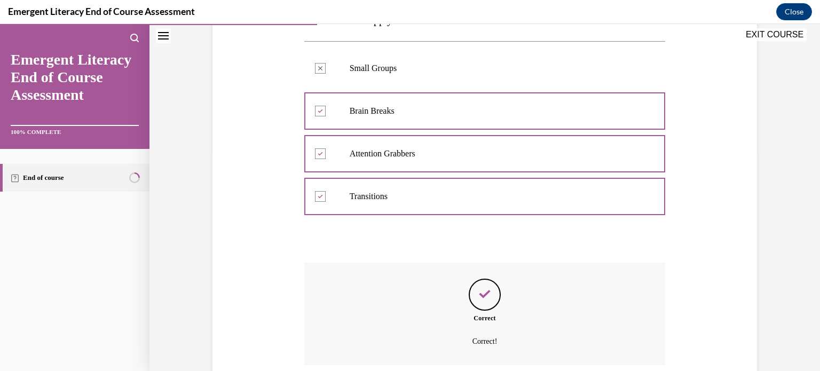
scroll to position [302, 0]
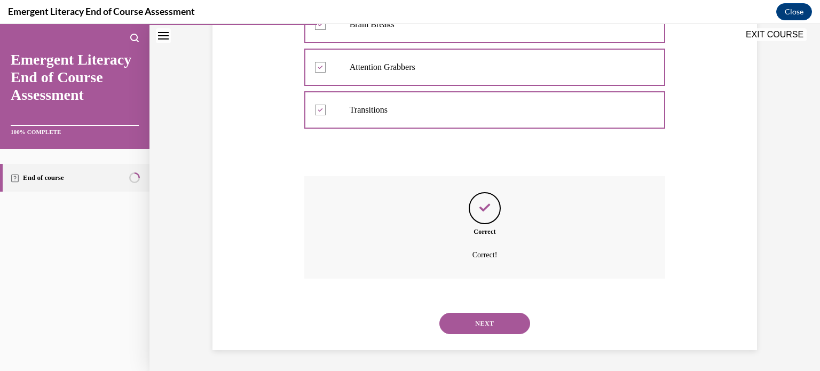
click at [489, 325] on button "NEXT" at bounding box center [484, 323] width 91 height 21
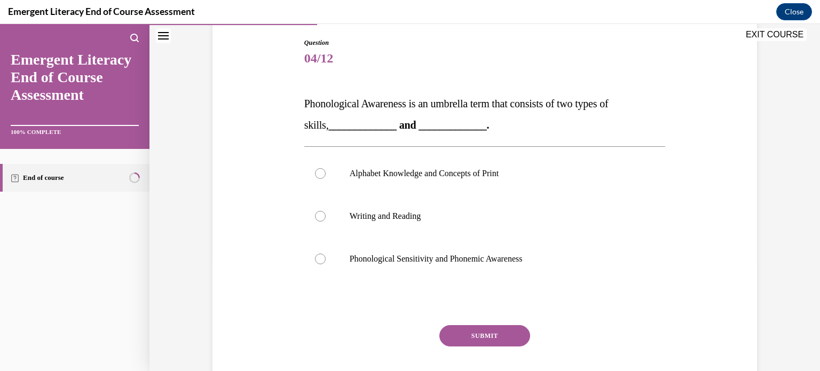
scroll to position [115, 0]
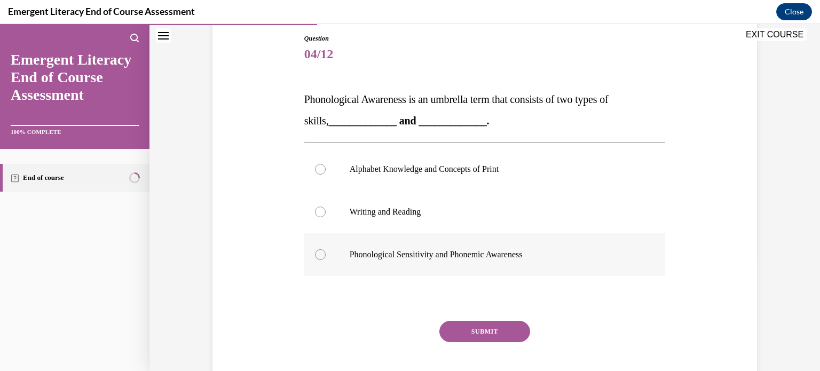
click at [315, 255] on div at bounding box center [320, 254] width 11 height 11
click at [315, 255] on input "Phonological Sensitivity and Phonemic Awareness" at bounding box center [320, 254] width 11 height 11
radio input "true"
click at [480, 329] on button "SUBMIT" at bounding box center [484, 331] width 91 height 21
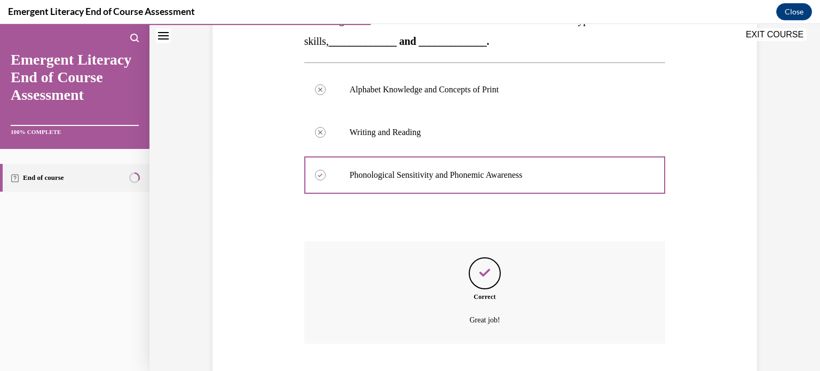
scroll to position [259, 0]
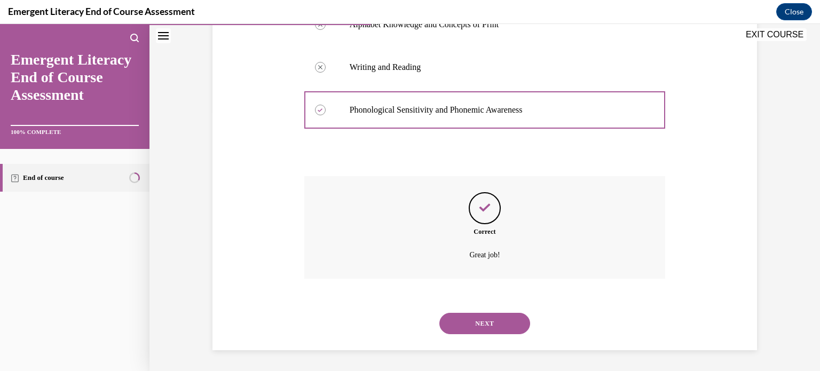
click at [480, 317] on button "NEXT" at bounding box center [484, 323] width 91 height 21
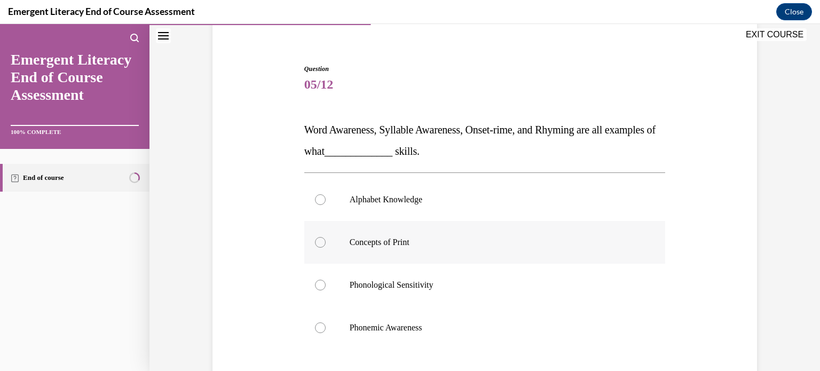
scroll to position [140, 0]
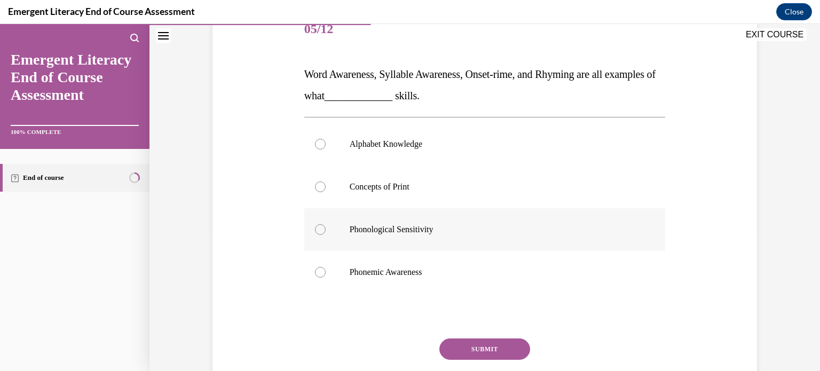
click at [315, 228] on div at bounding box center [320, 229] width 11 height 11
click at [315, 228] on input "Phonological Sensitivity" at bounding box center [320, 229] width 11 height 11
radio input "true"
click at [471, 342] on button "SUBMIT" at bounding box center [484, 348] width 91 height 21
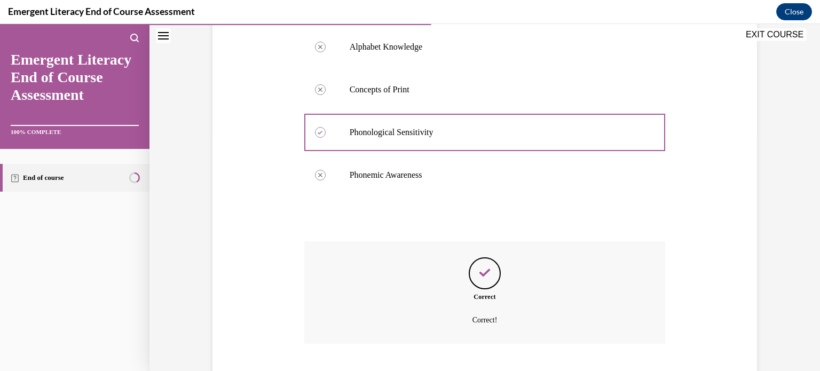
scroll to position [302, 0]
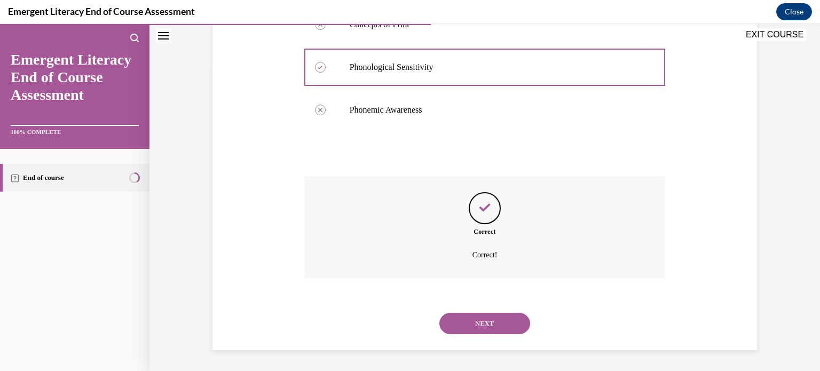
click at [490, 315] on button "NEXT" at bounding box center [484, 323] width 91 height 21
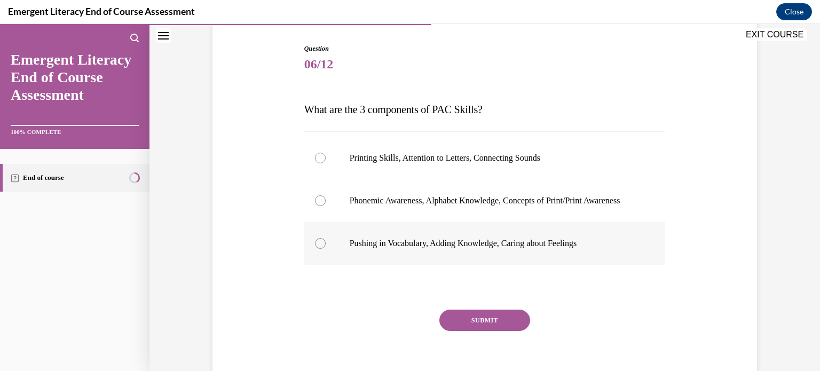
scroll to position [106, 0]
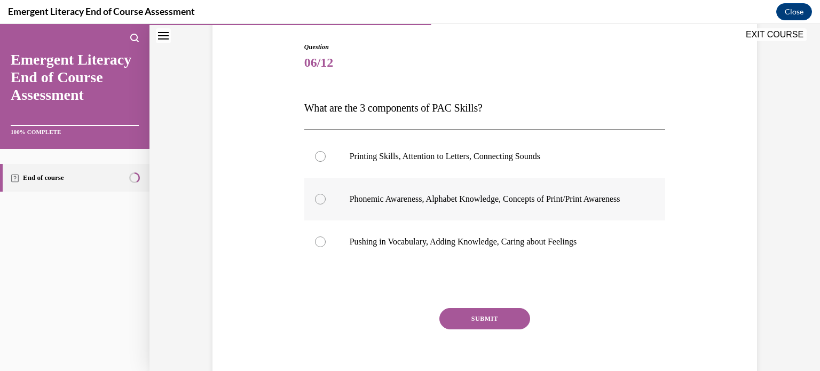
click at [315, 203] on div at bounding box center [320, 199] width 11 height 11
click at [315, 203] on input "Phonemic Awareness, Alphabet Knowledge, Concepts of Print/Print Awareness" at bounding box center [320, 199] width 11 height 11
radio input "true"
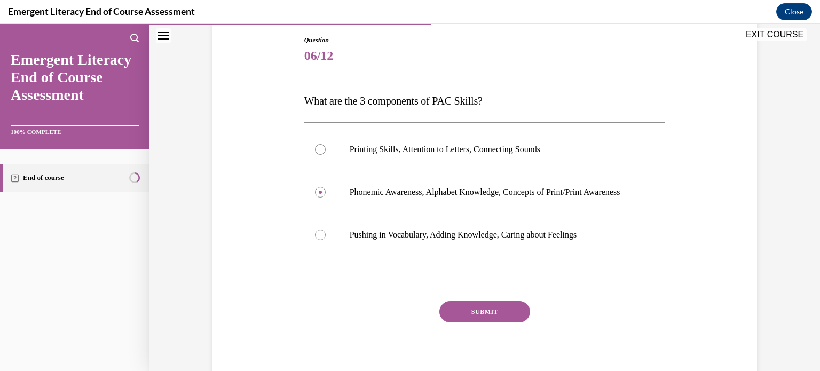
scroll to position [119, 0]
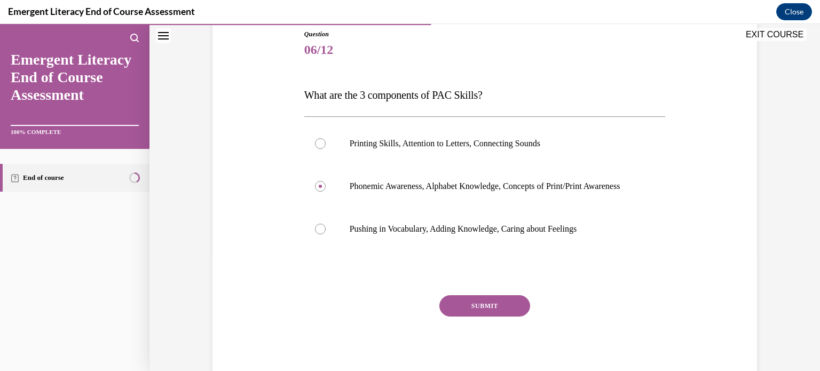
click at [486, 316] on button "SUBMIT" at bounding box center [484, 305] width 91 height 21
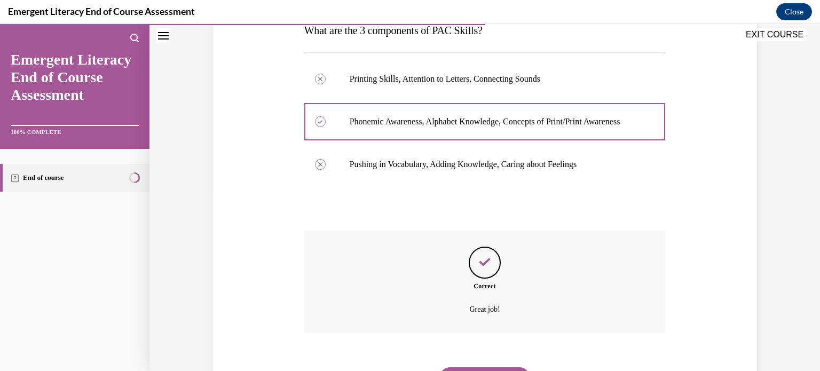
scroll to position [249, 0]
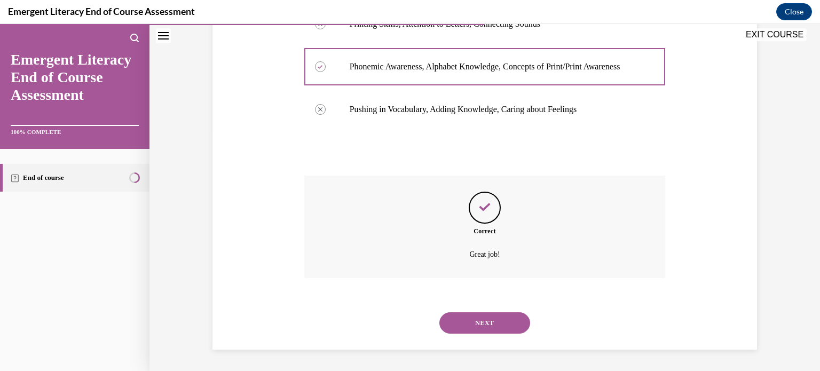
click at [488, 326] on button "NEXT" at bounding box center [484, 322] width 91 height 21
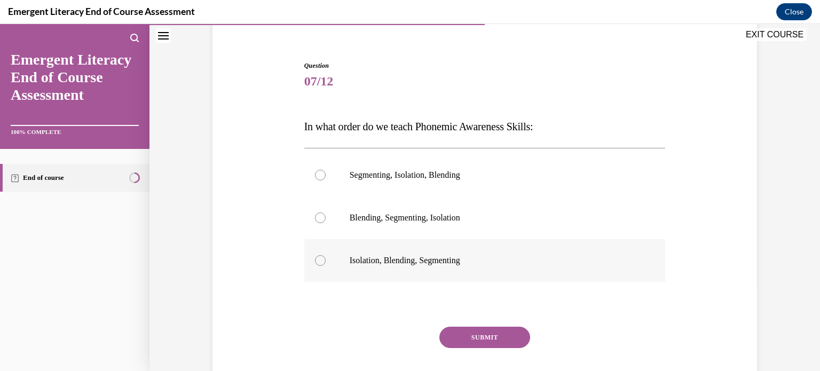
scroll to position [99, 0]
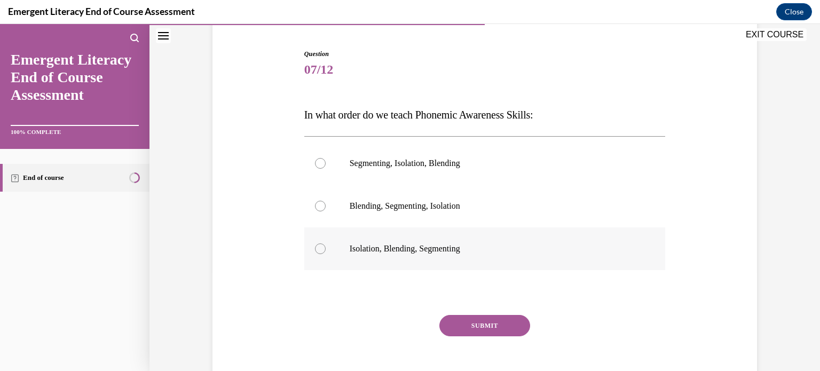
click at [309, 249] on label "Isolation, Blending, Segmenting" at bounding box center [484, 248] width 361 height 43
click at [315, 249] on input "Isolation, Blending, Segmenting" at bounding box center [320, 248] width 11 height 11
radio input "true"
click at [478, 330] on button "SUBMIT" at bounding box center [484, 325] width 91 height 21
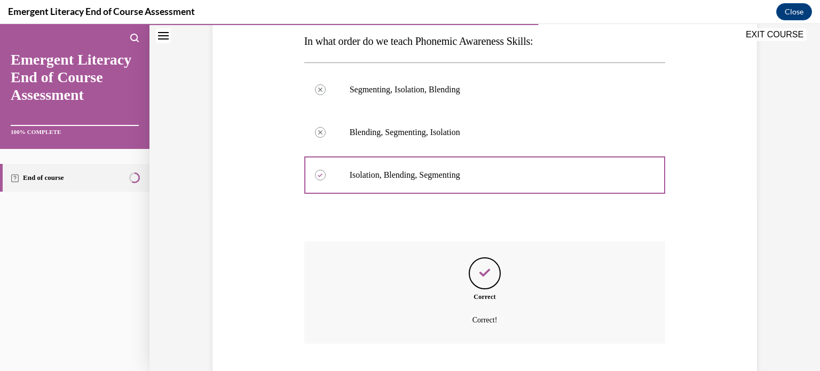
scroll to position [238, 0]
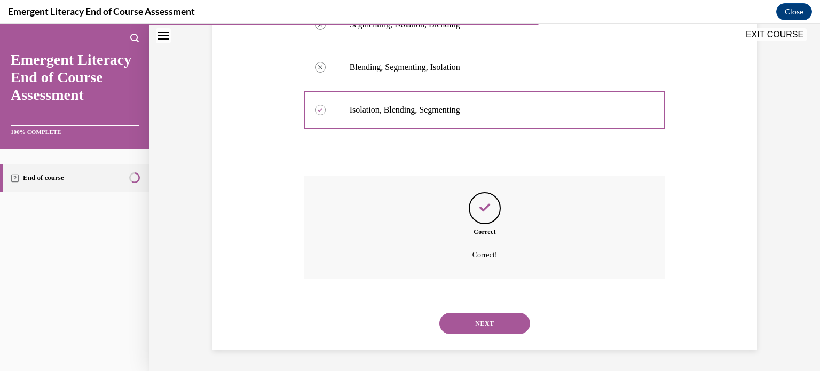
click at [489, 326] on button "NEXT" at bounding box center [484, 323] width 91 height 21
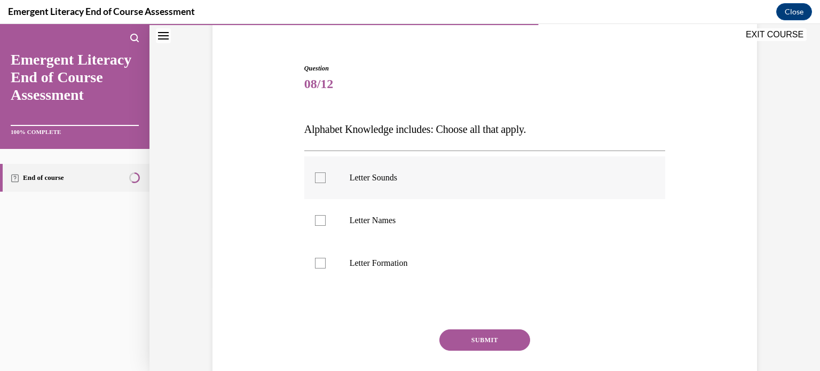
scroll to position [87, 0]
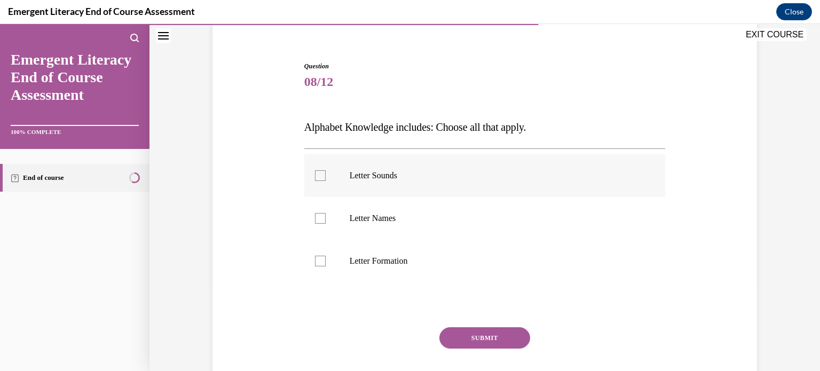
click at [315, 170] on div at bounding box center [320, 175] width 11 height 11
click at [315, 170] on input "Letter Sounds" at bounding box center [320, 175] width 11 height 11
checkbox input "true"
click at [319, 213] on div at bounding box center [320, 218] width 11 height 11
click at [319, 213] on input "Letter Names" at bounding box center [320, 218] width 11 height 11
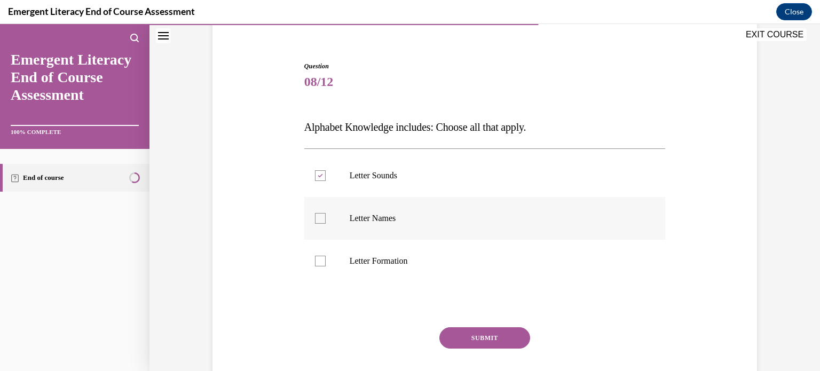
checkbox input "true"
click at [316, 263] on div at bounding box center [320, 261] width 11 height 11
click at [316, 263] on input "Letter Formation" at bounding box center [320, 261] width 11 height 11
checkbox input "true"
click at [482, 336] on button "SUBMIT" at bounding box center [484, 337] width 91 height 21
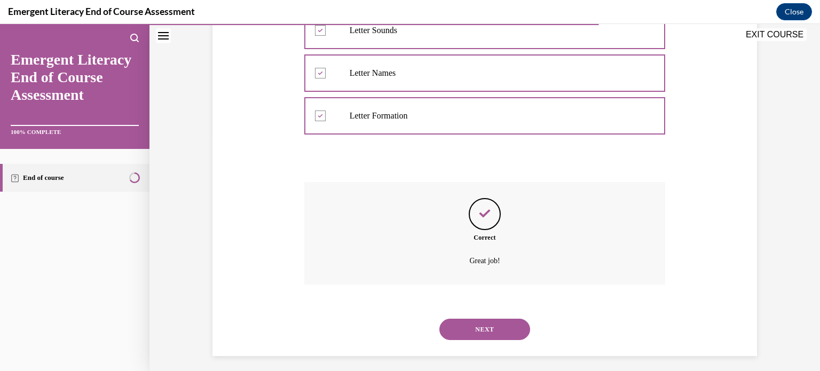
scroll to position [238, 0]
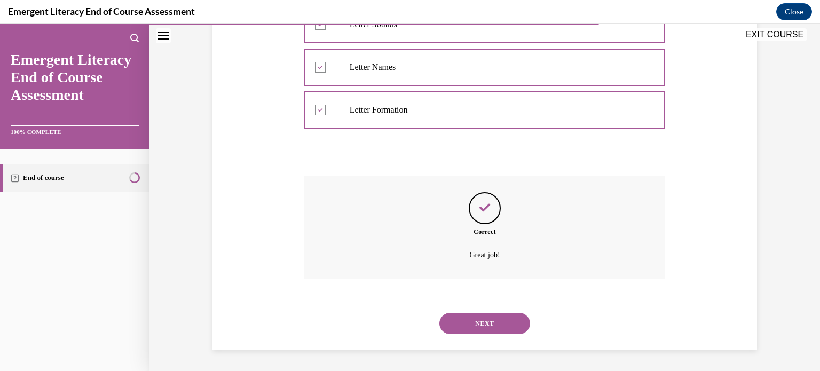
click at [493, 324] on button "NEXT" at bounding box center [484, 323] width 91 height 21
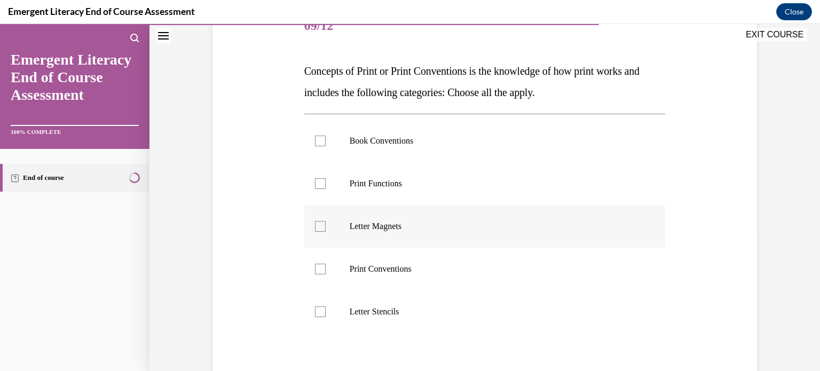
scroll to position [145, 0]
click at [315, 136] on div at bounding box center [320, 139] width 11 height 11
click at [315, 136] on input "Book Conventions" at bounding box center [320, 139] width 11 height 11
checkbox input "true"
click at [317, 179] on div at bounding box center [320, 182] width 11 height 11
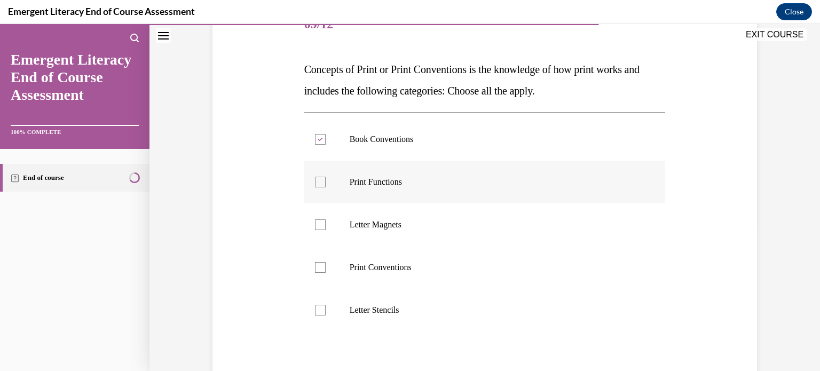
click at [317, 179] on input "Print Functions" at bounding box center [320, 182] width 11 height 11
checkbox input "true"
click at [317, 267] on div at bounding box center [320, 267] width 11 height 11
click at [317, 267] on input "Print Conventions" at bounding box center [320, 267] width 11 height 11
checkbox input "true"
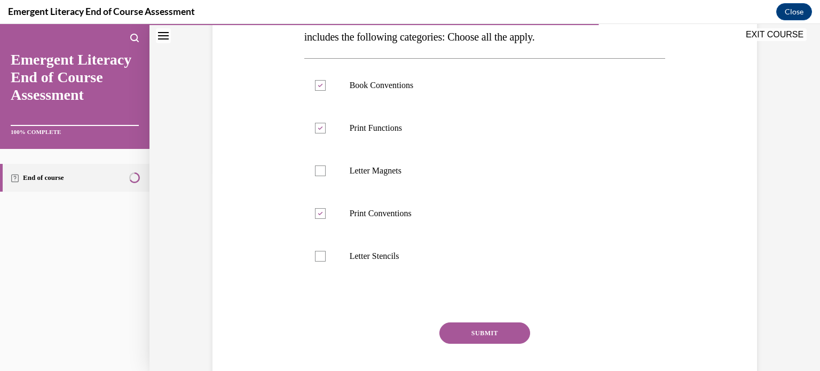
scroll to position [204, 0]
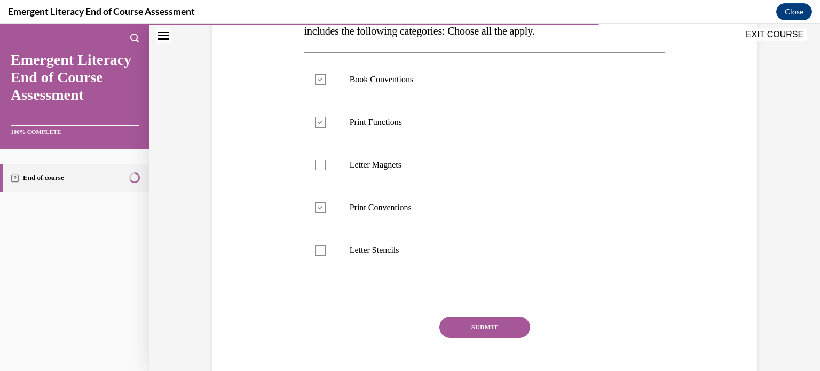
click at [488, 318] on button "SUBMIT" at bounding box center [484, 326] width 91 height 21
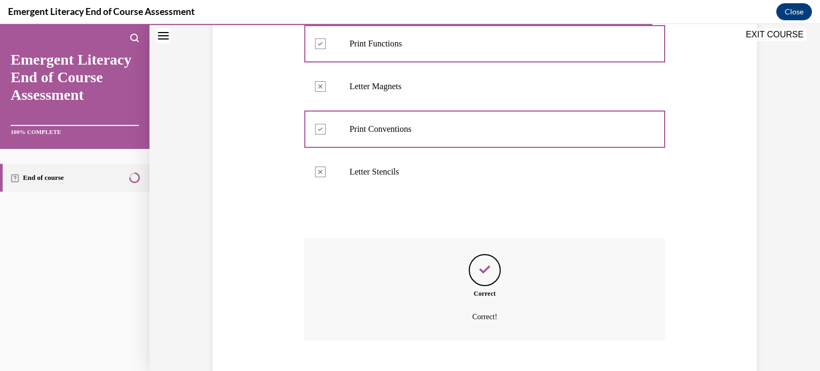
scroll to position [345, 0]
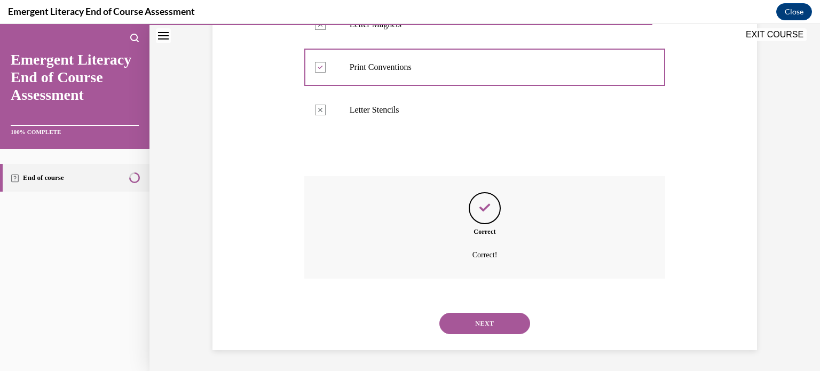
click at [480, 322] on button "NEXT" at bounding box center [484, 323] width 91 height 21
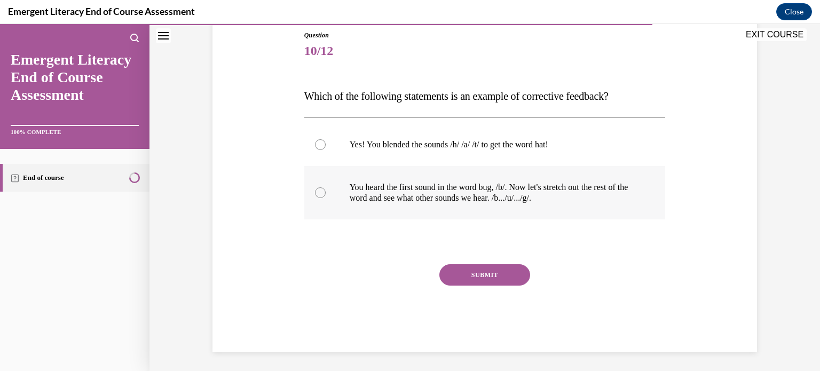
click at [323, 191] on label "You heard the first sound in the word bug, /b/. Now let's stretch out the rest …" at bounding box center [484, 192] width 361 height 53
click at [323, 191] on input "You heard the first sound in the word bug, /b/. Now let's stretch out the rest …" at bounding box center [320, 192] width 11 height 11
radio input "true"
click at [472, 273] on button "SUBMIT" at bounding box center [484, 274] width 91 height 21
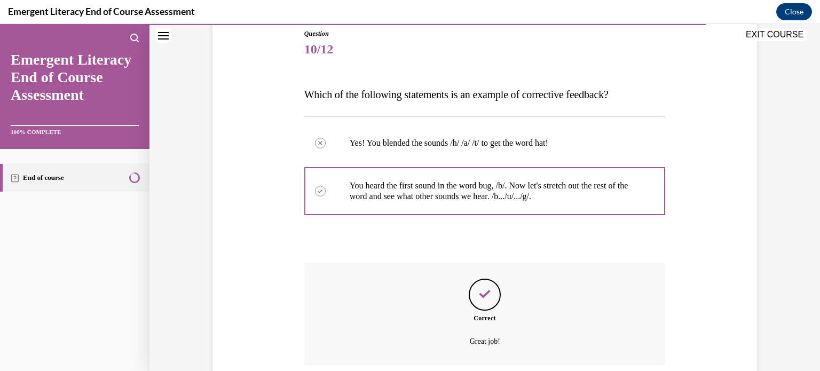
scroll to position [206, 0]
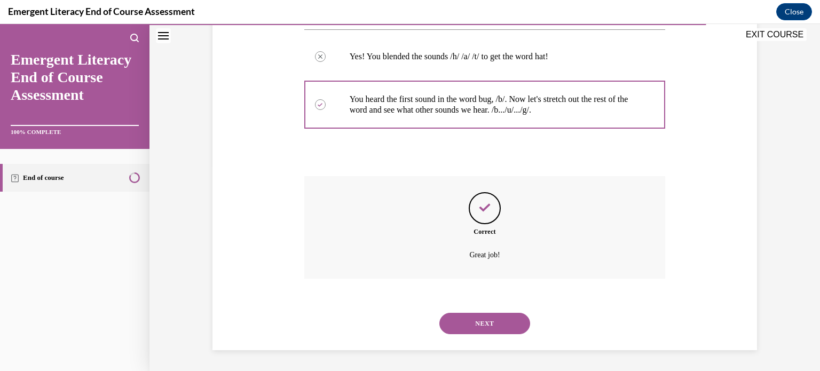
click at [486, 317] on button "NEXT" at bounding box center [484, 323] width 91 height 21
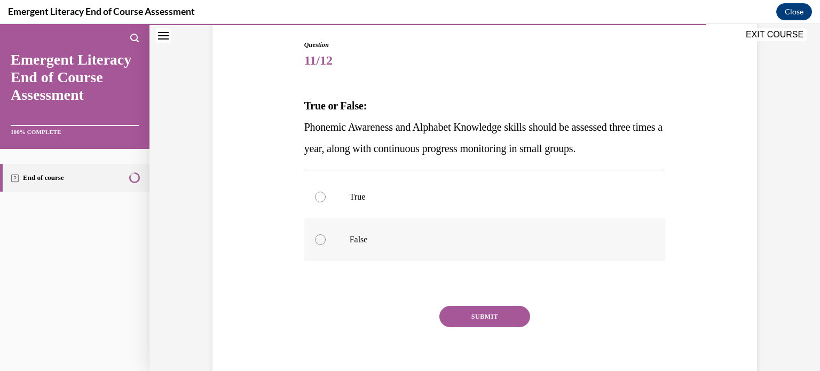
scroll to position [111, 0]
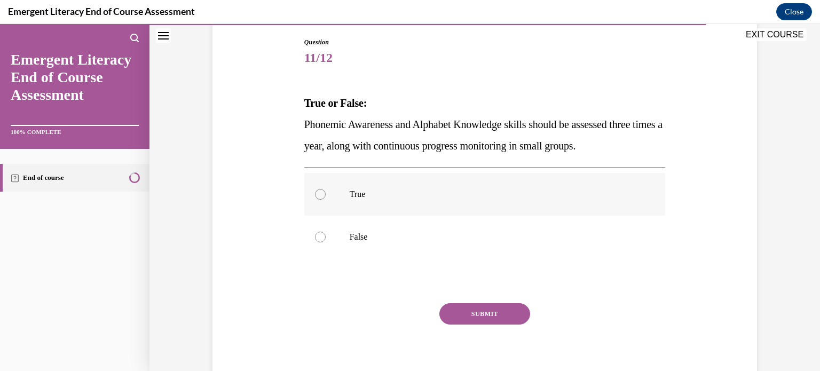
click at [317, 192] on div at bounding box center [320, 194] width 11 height 11
click at [317, 192] on input "True" at bounding box center [320, 194] width 11 height 11
radio input "true"
click at [489, 305] on button "SUBMIT" at bounding box center [484, 313] width 91 height 21
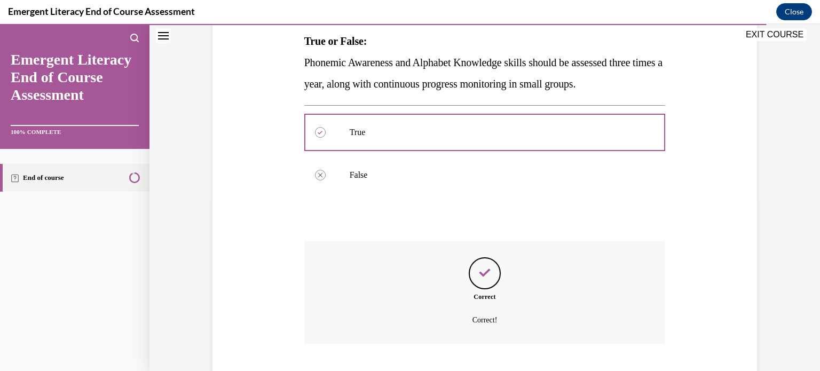
scroll to position [238, 0]
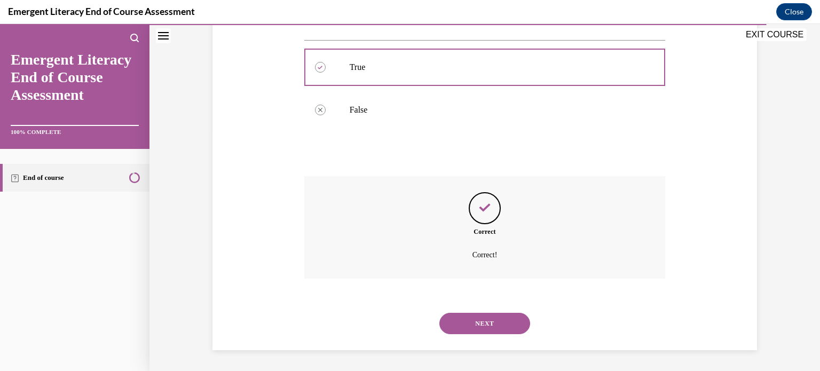
click at [479, 313] on button "NEXT" at bounding box center [484, 323] width 91 height 21
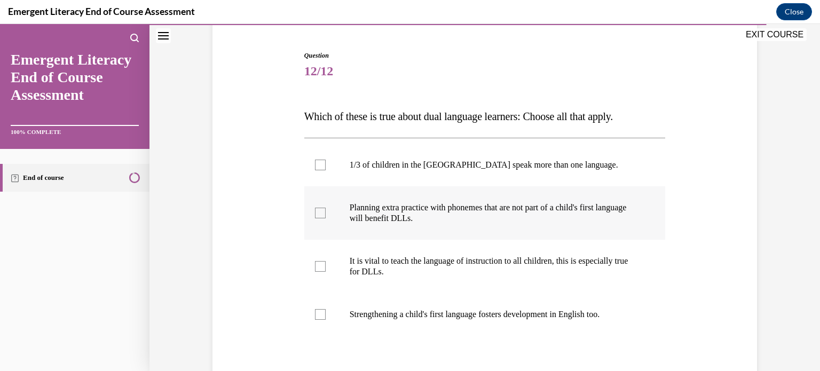
scroll to position [102, 0]
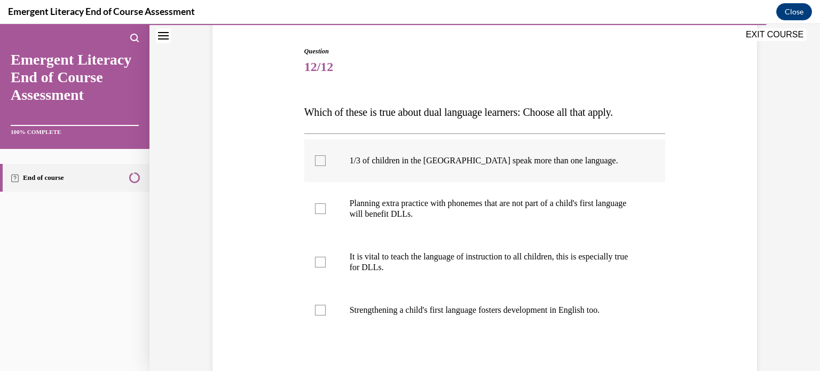
click at [310, 166] on label "1/3 of children in the US speak more than one language." at bounding box center [484, 160] width 361 height 43
click at [315, 166] on input "1/3 of children in the US speak more than one language." at bounding box center [320, 160] width 11 height 11
checkbox input "true"
click at [316, 200] on label "Planning extra practice with phonemes that are not part of a child's first lang…" at bounding box center [484, 208] width 361 height 53
click at [316, 203] on input "Planning extra practice with phonemes that are not part of a child's first lang…" at bounding box center [320, 208] width 11 height 11
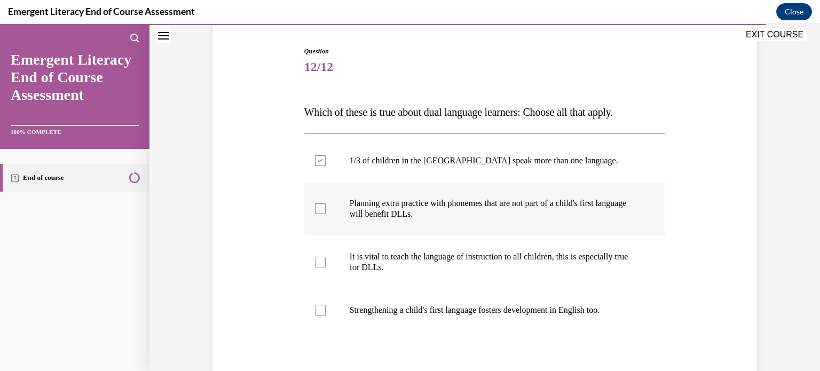
checkbox input "true"
click at [315, 264] on div at bounding box center [320, 262] width 11 height 11
click at [315, 264] on input "It is vital to teach the language of instruction to all children, this is espec…" at bounding box center [320, 262] width 11 height 11
checkbox input "true"
click at [316, 313] on div at bounding box center [320, 310] width 11 height 11
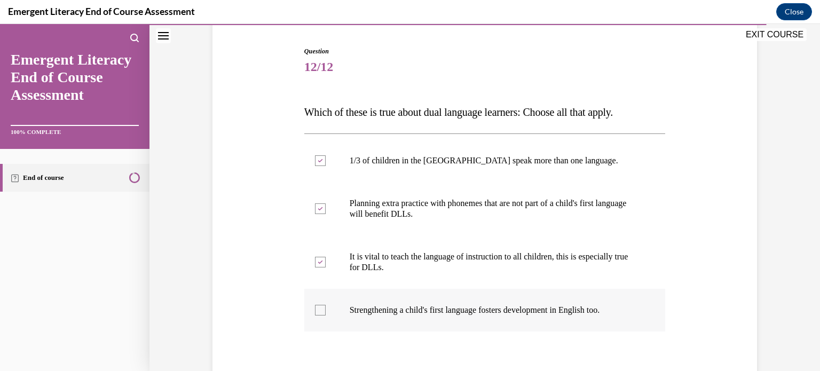
click at [316, 313] on input "Strengthening a child's first language fosters development in English too." at bounding box center [320, 310] width 11 height 11
checkbox input "true"
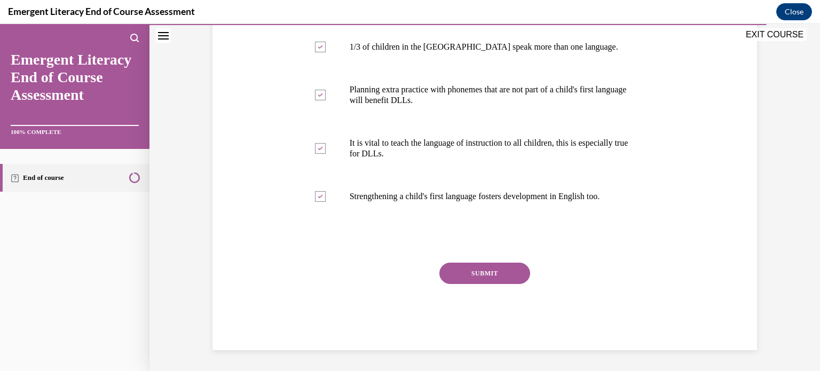
click at [480, 272] on button "SUBMIT" at bounding box center [484, 273] width 91 height 21
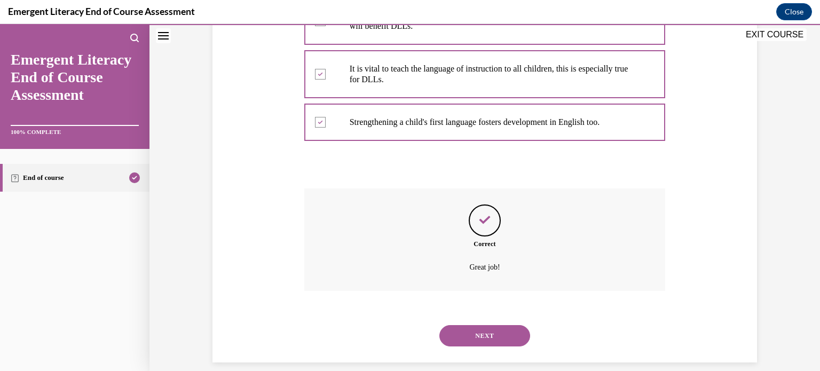
scroll to position [302, 0]
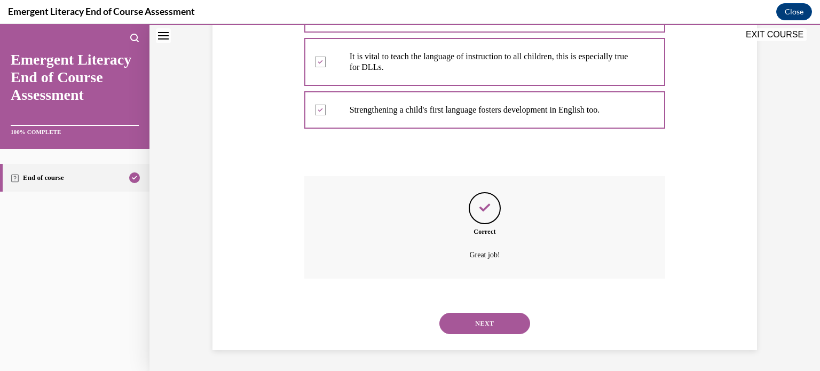
click at [481, 328] on button "NEXT" at bounding box center [484, 323] width 91 height 21
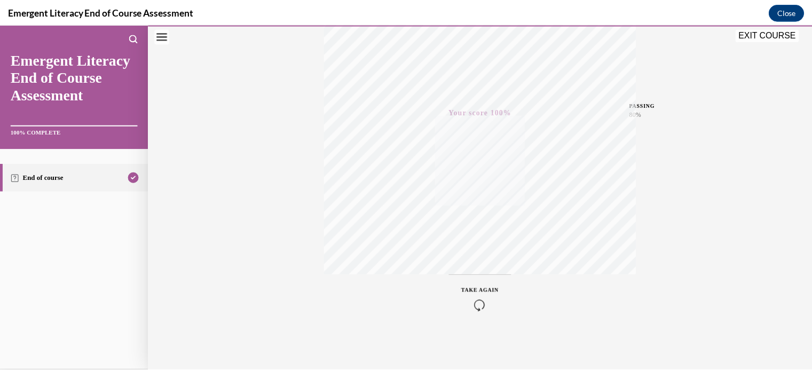
scroll to position [0, 0]
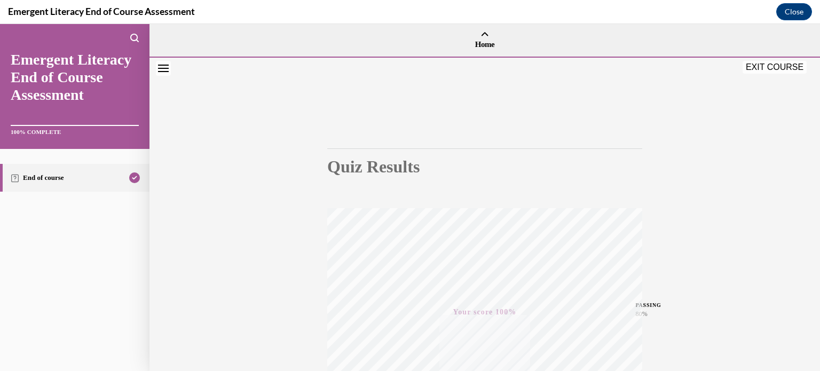
click at [766, 66] on button "EXIT COURSE" at bounding box center [774, 67] width 64 height 13
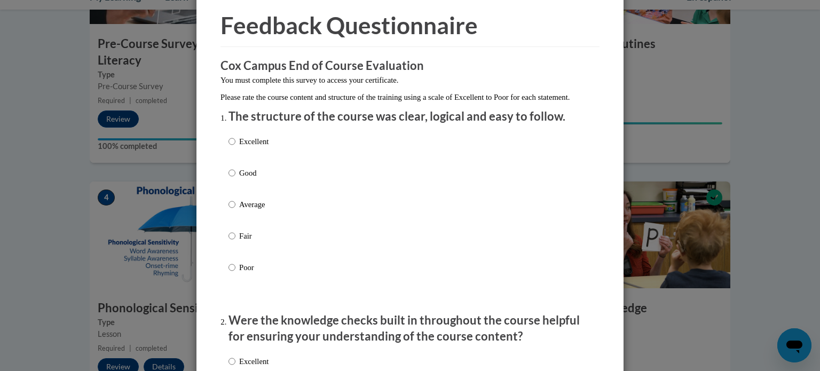
scroll to position [53, 0]
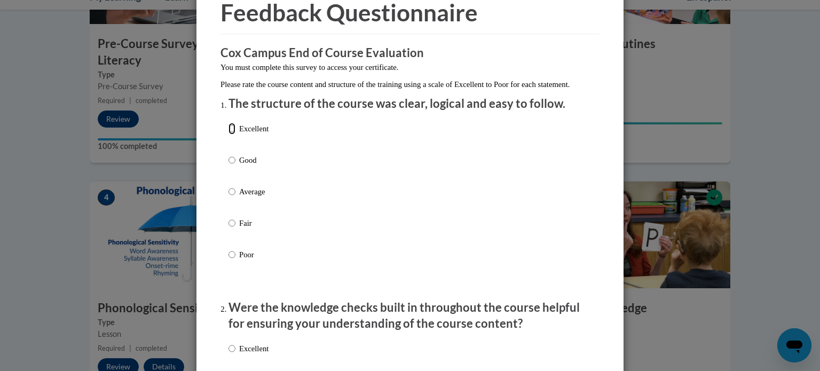
click at [231, 134] on input "Excellent" at bounding box center [231, 129] width 7 height 12
radio input "true"
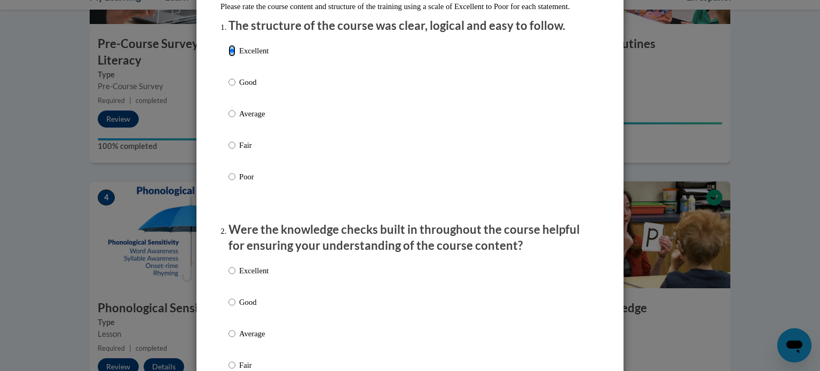
scroll to position [134, 0]
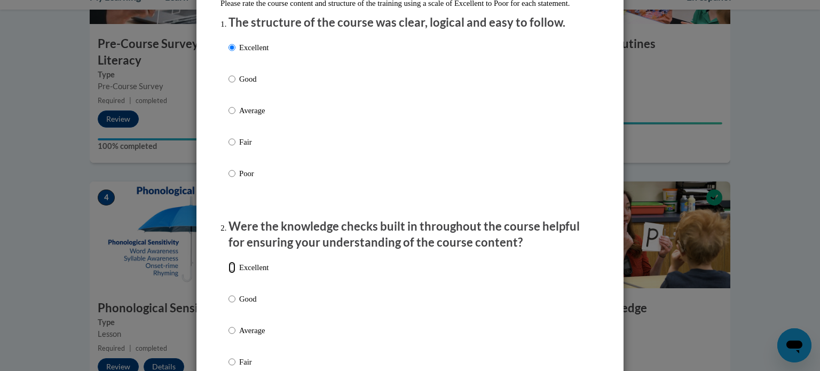
click at [228, 273] on input "Excellent" at bounding box center [231, 267] width 7 height 12
radio input "true"
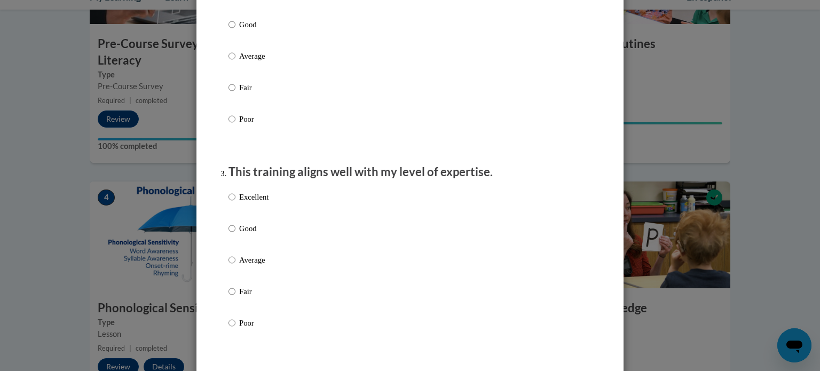
scroll to position [414, 0]
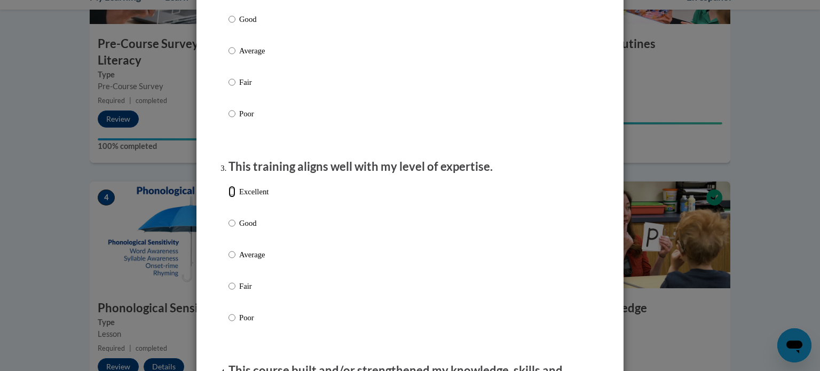
click at [228, 197] on input "Excellent" at bounding box center [231, 192] width 7 height 12
radio input "true"
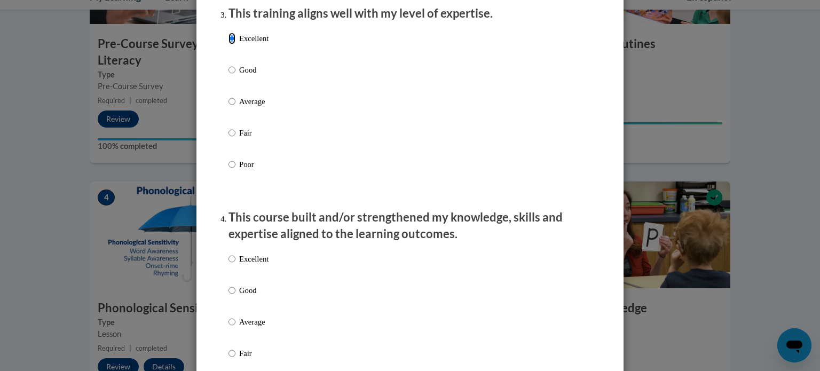
scroll to position [568, 0]
click at [232, 272] on label "Excellent" at bounding box center [248, 266] width 40 height 29
click at [232, 264] on input "Excellent" at bounding box center [231, 258] width 7 height 12
radio input "true"
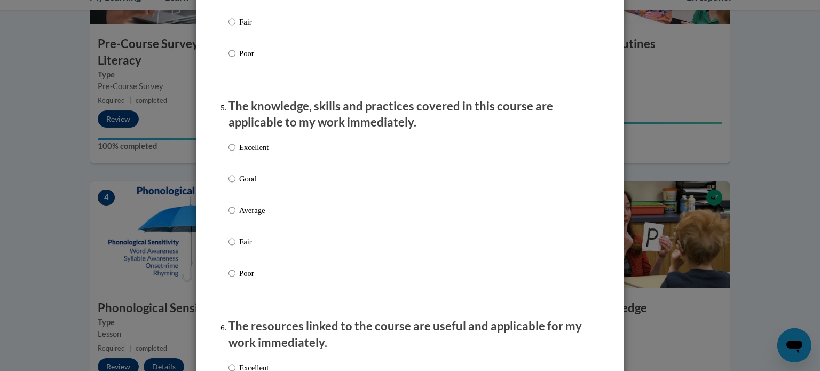
scroll to position [939, 0]
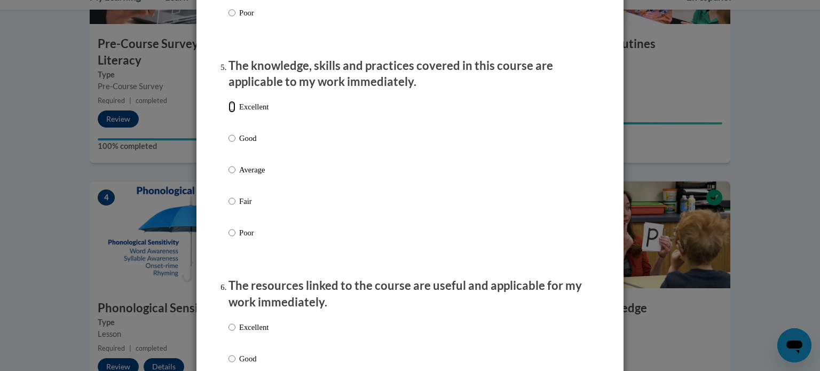
click at [229, 113] on input "Excellent" at bounding box center [231, 107] width 7 height 12
radio input "true"
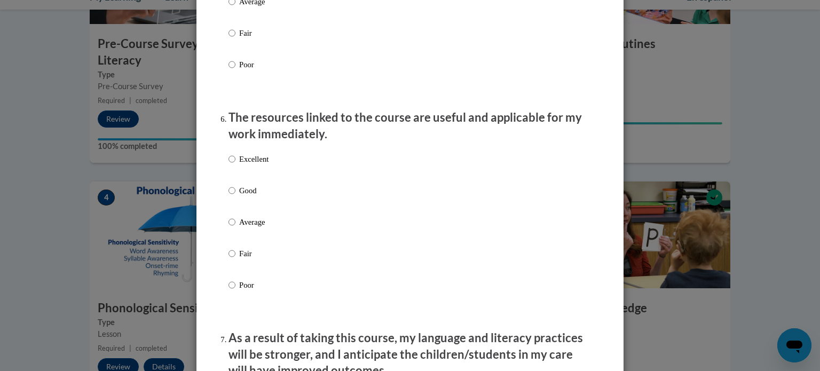
scroll to position [1109, 0]
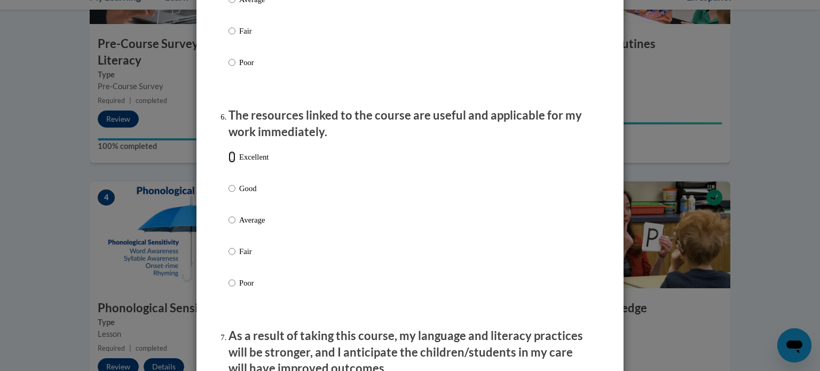
click at [231, 163] on input "Excellent" at bounding box center [231, 157] width 7 height 12
radio input "true"
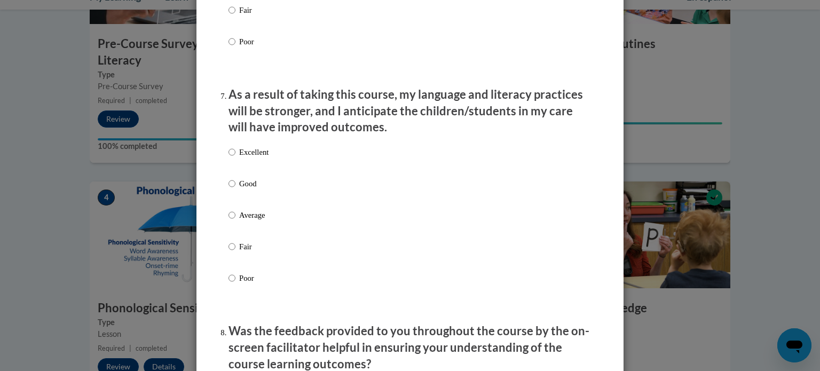
scroll to position [1377, 0]
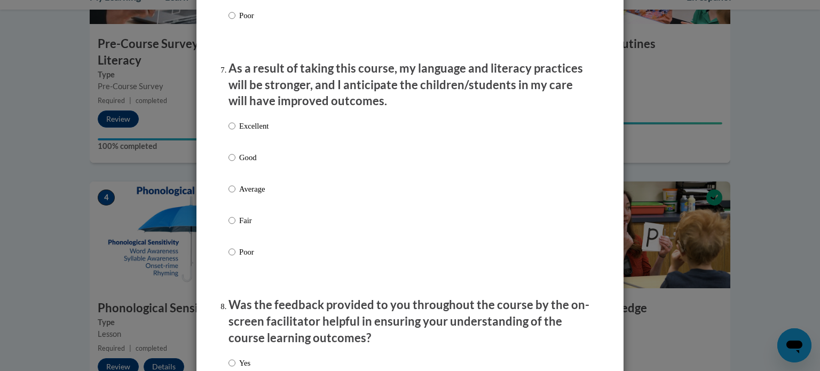
click at [232, 137] on label "Excellent" at bounding box center [248, 134] width 40 height 29
click at [232, 132] on input "Excellent" at bounding box center [231, 126] width 7 height 12
radio input "true"
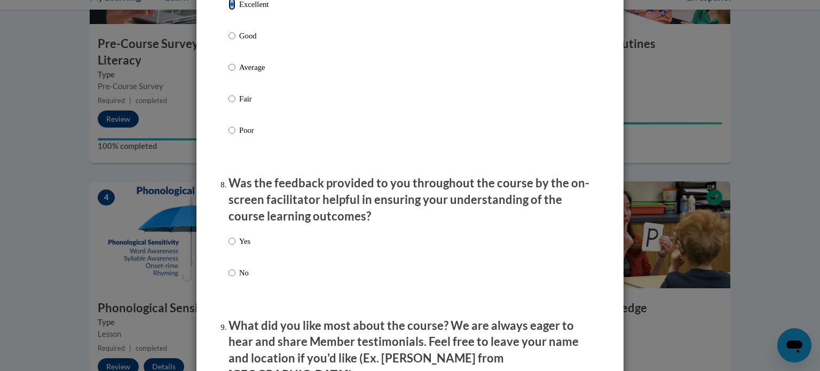
scroll to position [1507, 0]
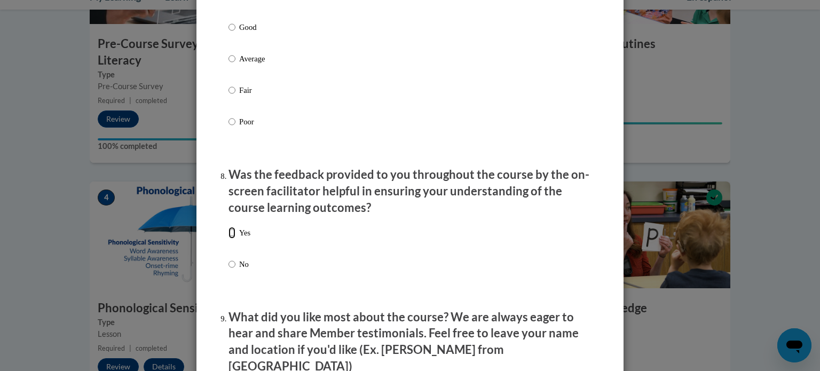
click at [228, 238] on input "Yes" at bounding box center [231, 233] width 7 height 12
radio input "true"
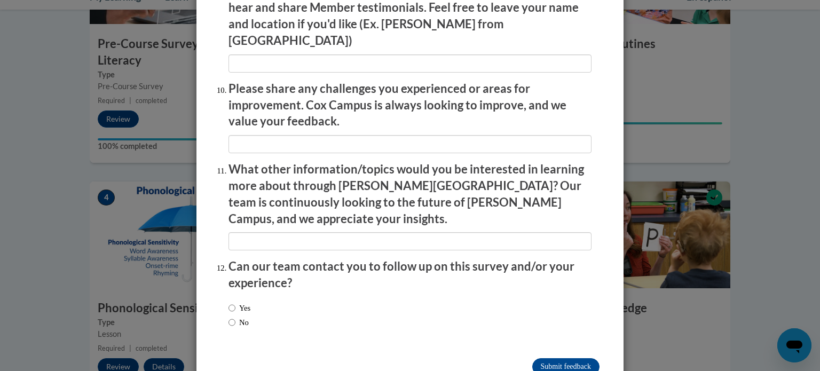
scroll to position [1851, 0]
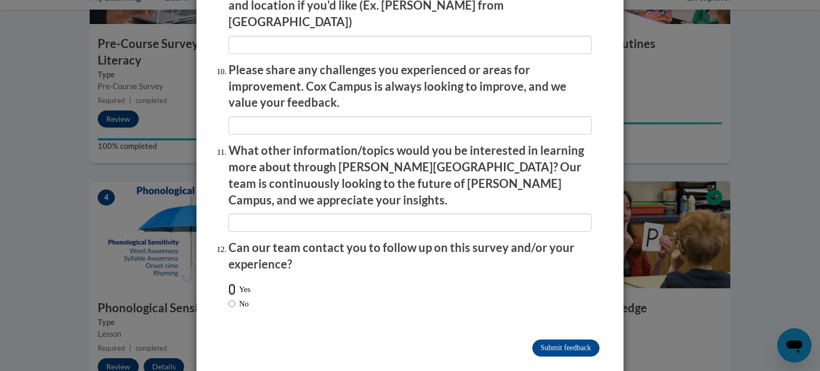
click at [228, 283] on input "Yes" at bounding box center [231, 289] width 7 height 12
radio input "true"
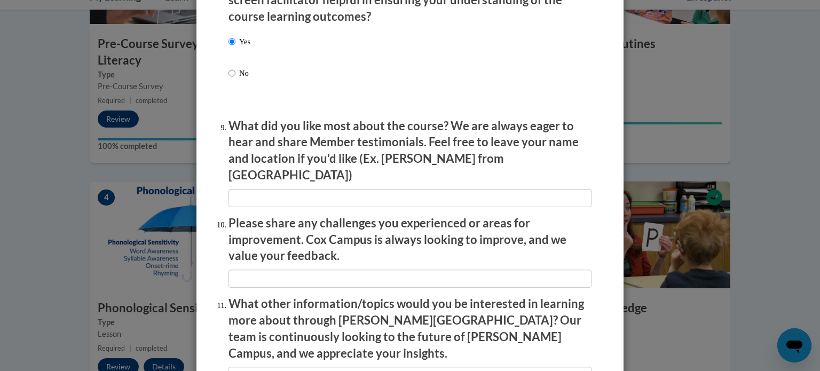
scroll to position [1697, 0]
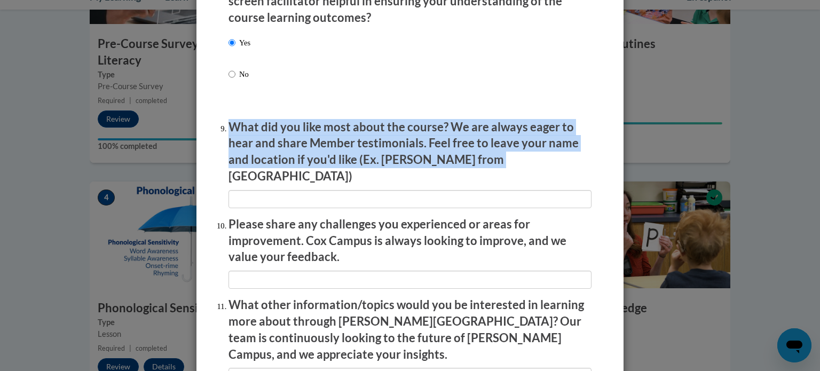
drag, startPoint x: 224, startPoint y: 138, endPoint x: 517, endPoint y: 170, distance: 294.6
click at [517, 170] on p "What did you like most about the course? We are always eager to hear and share …" at bounding box center [409, 152] width 363 height 66
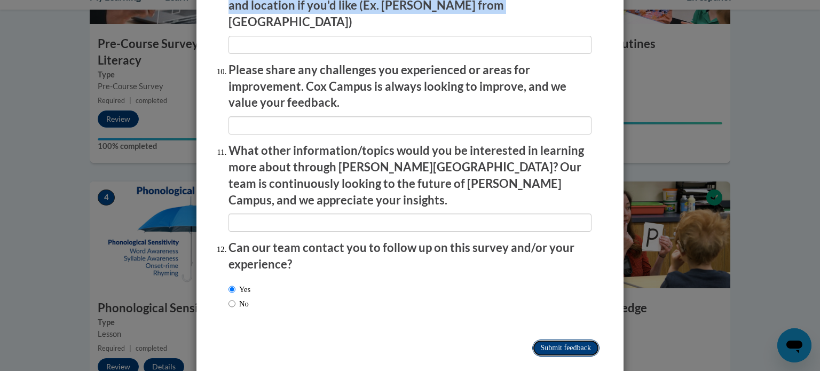
click at [569, 339] on input "Submit feedback" at bounding box center [565, 347] width 67 height 17
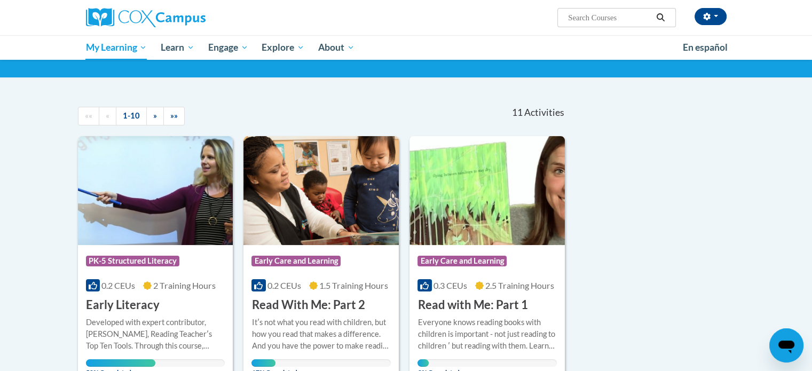
scroll to position [66, 0]
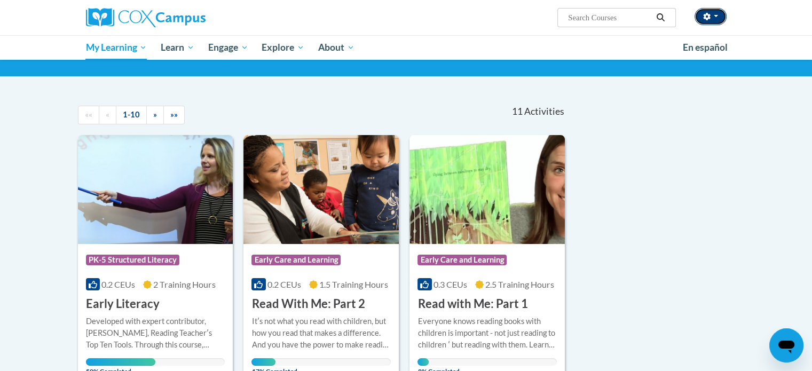
click at [710, 19] on button "button" at bounding box center [710, 16] width 32 height 17
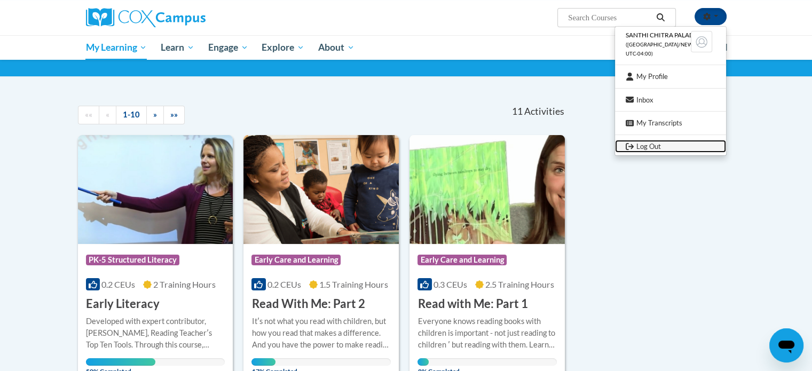
click at [654, 145] on link "Log Out" at bounding box center [670, 146] width 111 height 13
